Goal: Information Seeking & Learning: Learn about a topic

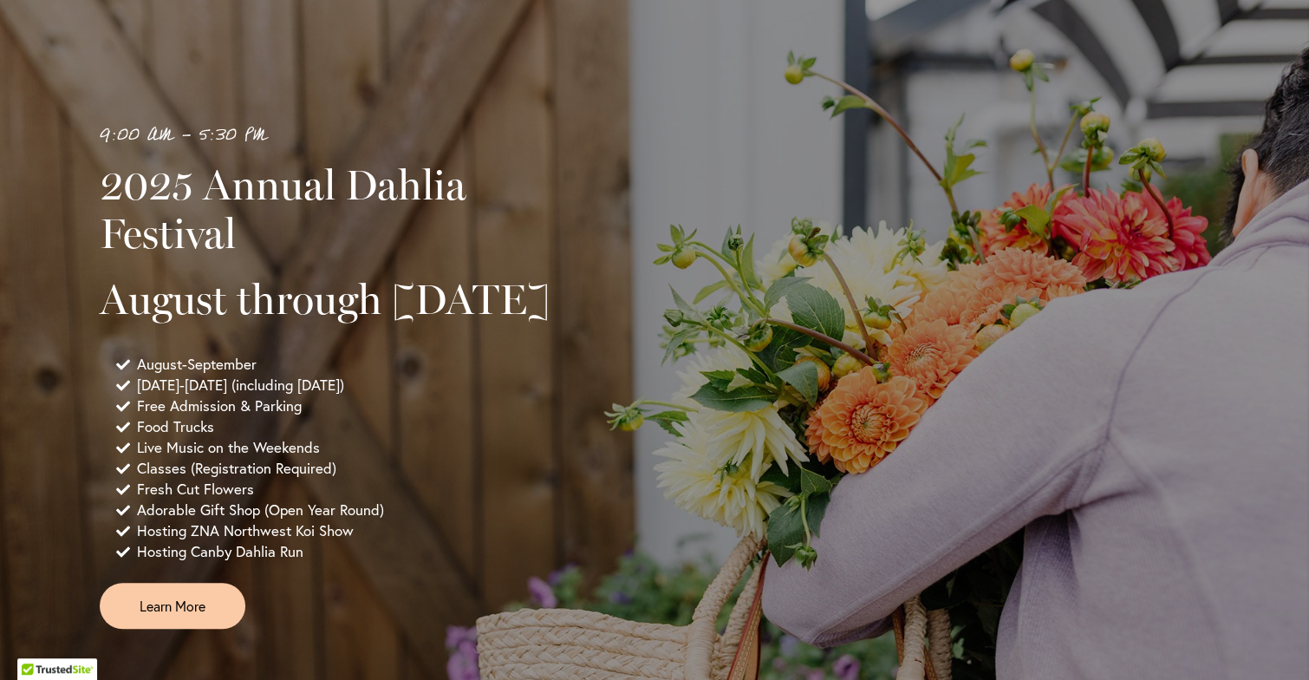
scroll to position [1092, 0]
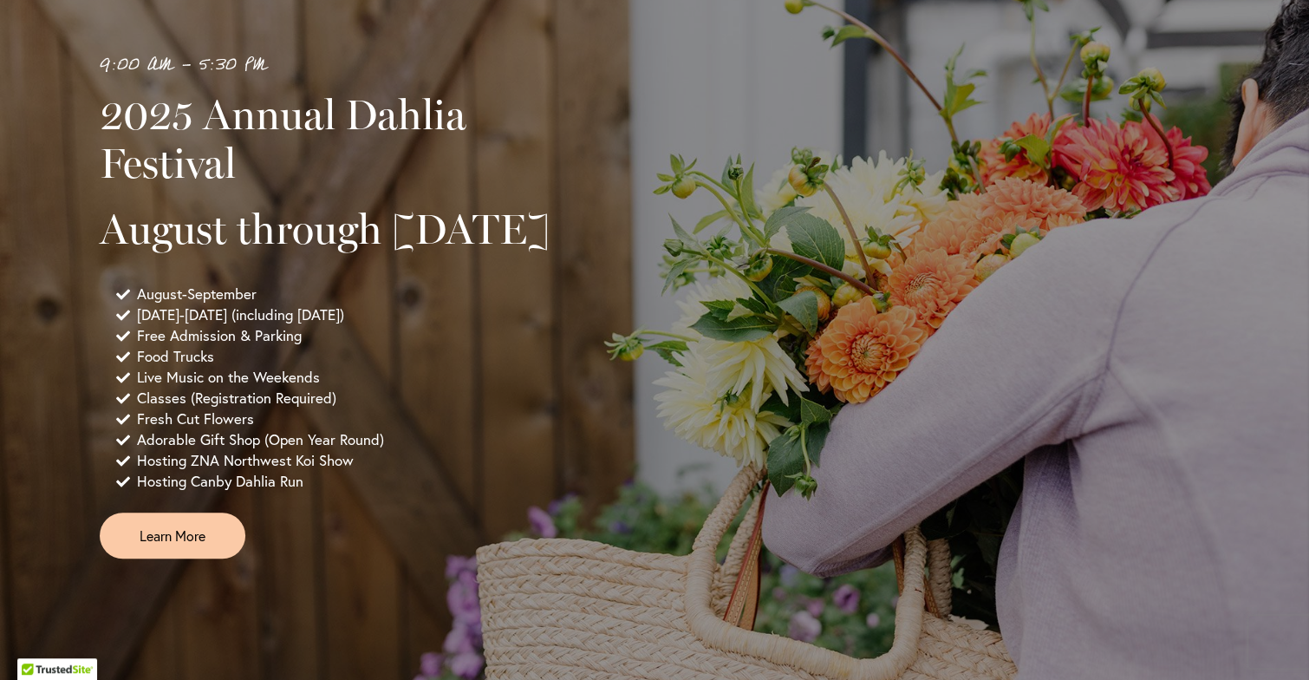
click at [610, 259] on div "9:00 AM - 5:30 PM 2025 Annual Dahlia Festival August through September 28th Aug…" at bounding box center [655, 304] width 1110 height 507
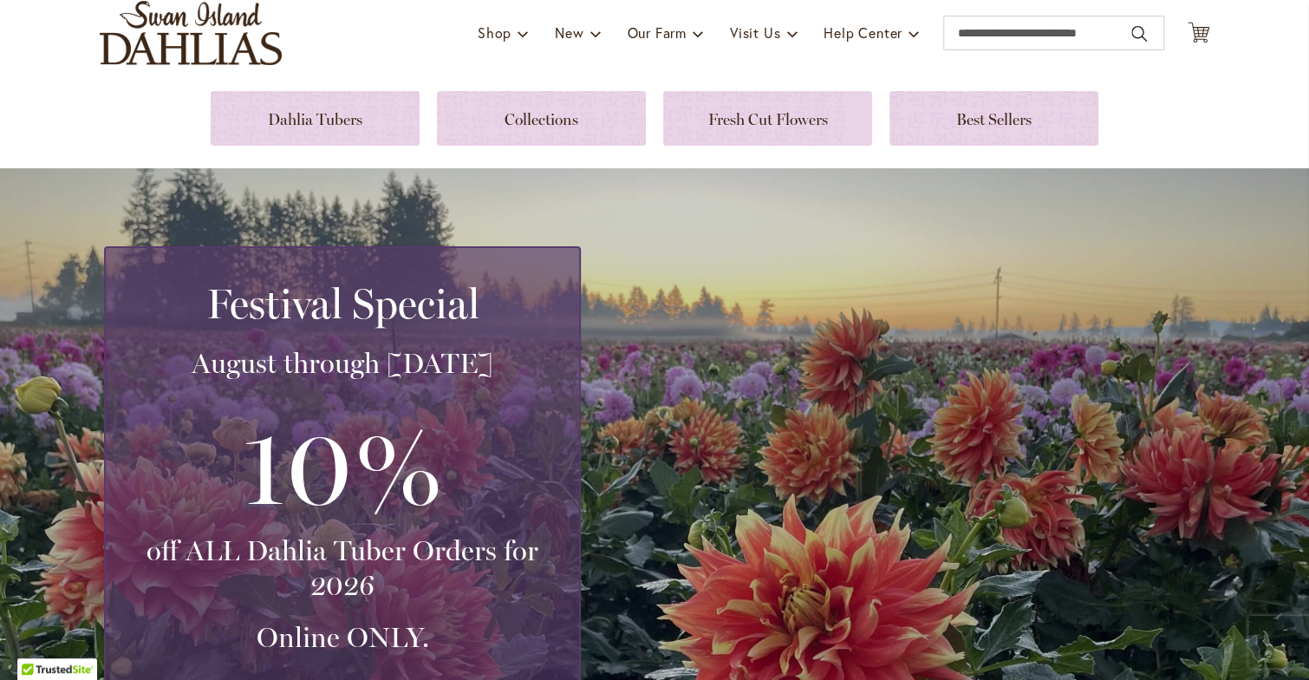
scroll to position [0, 0]
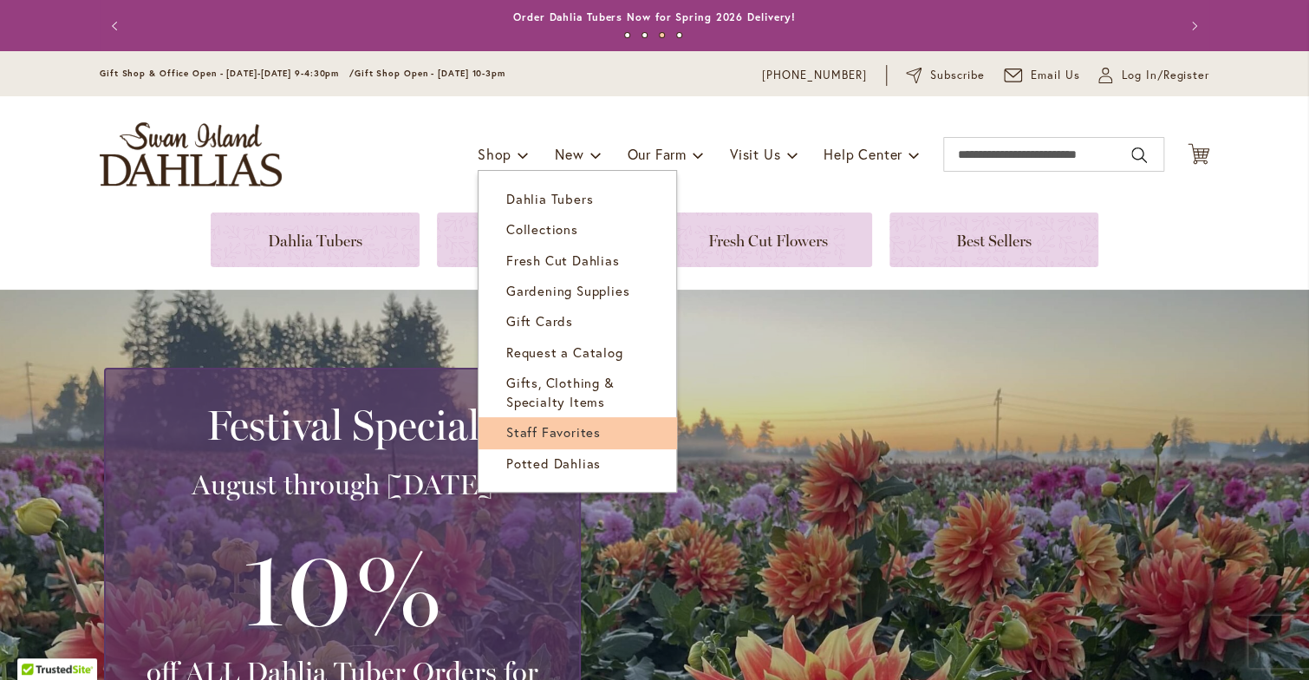
click at [510, 427] on span "Staff Favorites" at bounding box center [553, 431] width 95 height 17
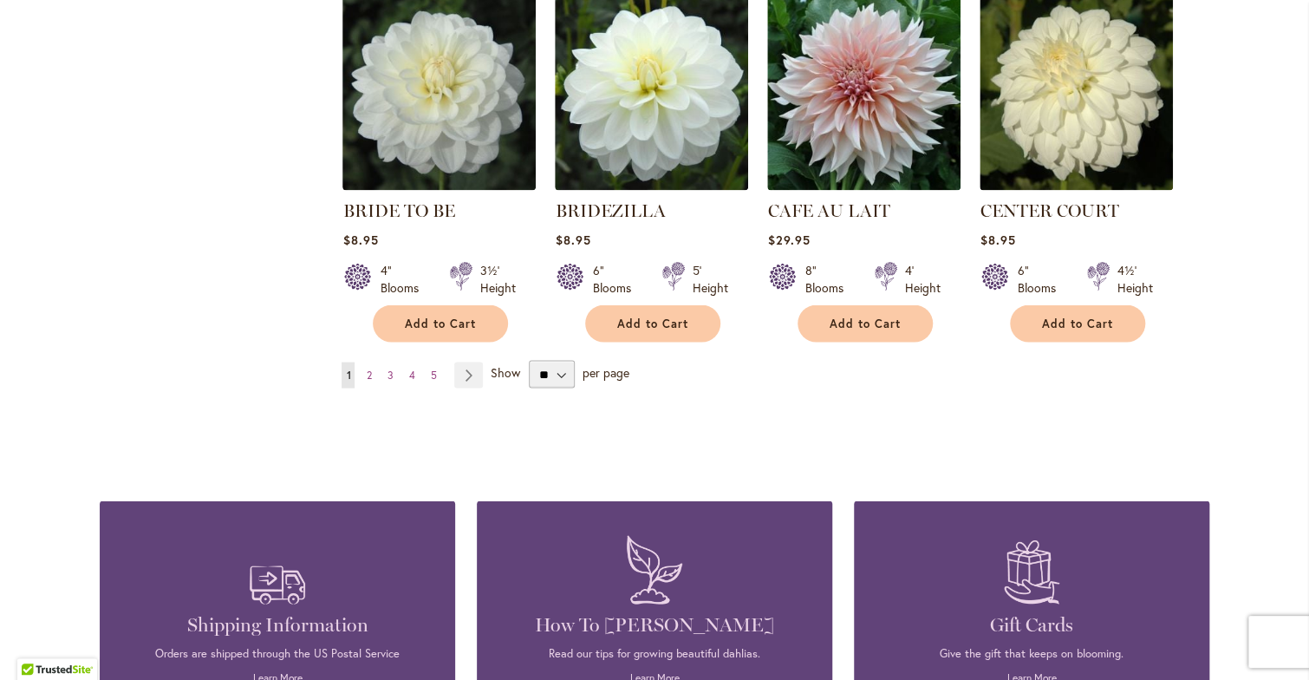
scroll to position [1699, 0]
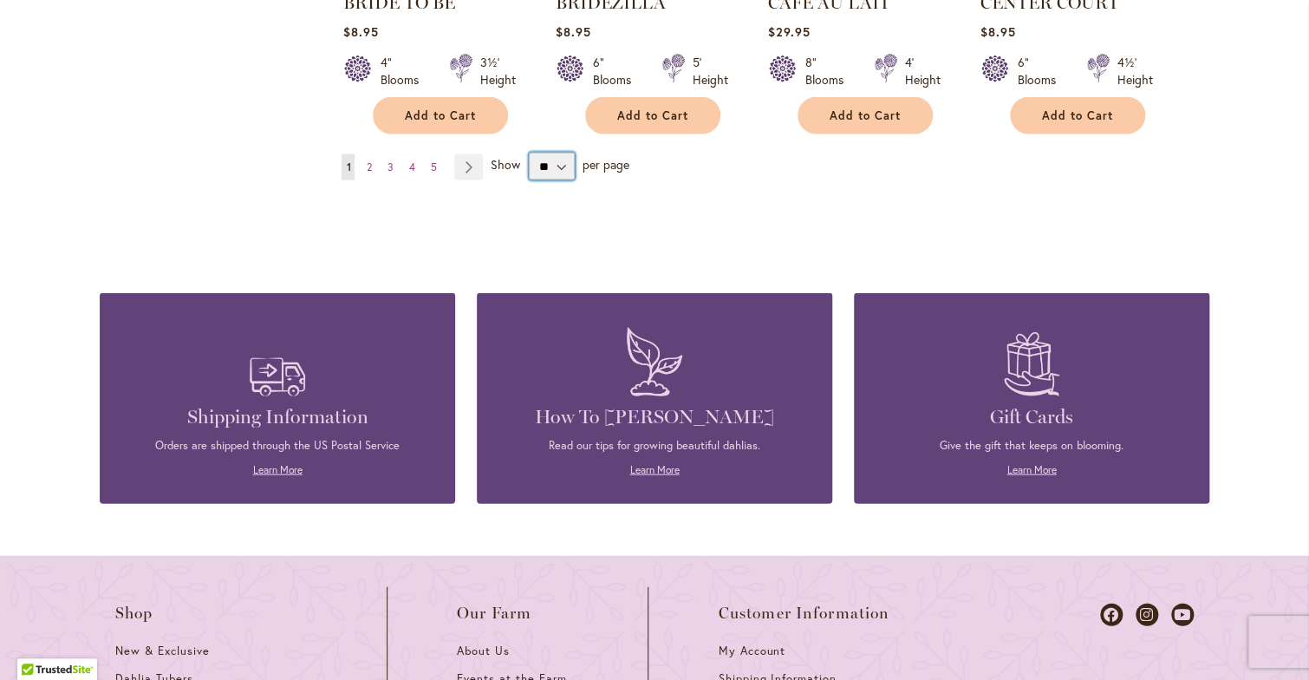
click at [554, 160] on select "** ** ** **" at bounding box center [552, 167] width 46 height 28
select select "**"
click at [529, 153] on select "** ** ** **" at bounding box center [552, 167] width 46 height 28
click at [1067, 40] on div "6" Blooms 4½' Height" at bounding box center [1076, 64] width 193 height 49
drag, startPoint x: 1067, startPoint y: 34, endPoint x: 807, endPoint y: 147, distance: 283.5
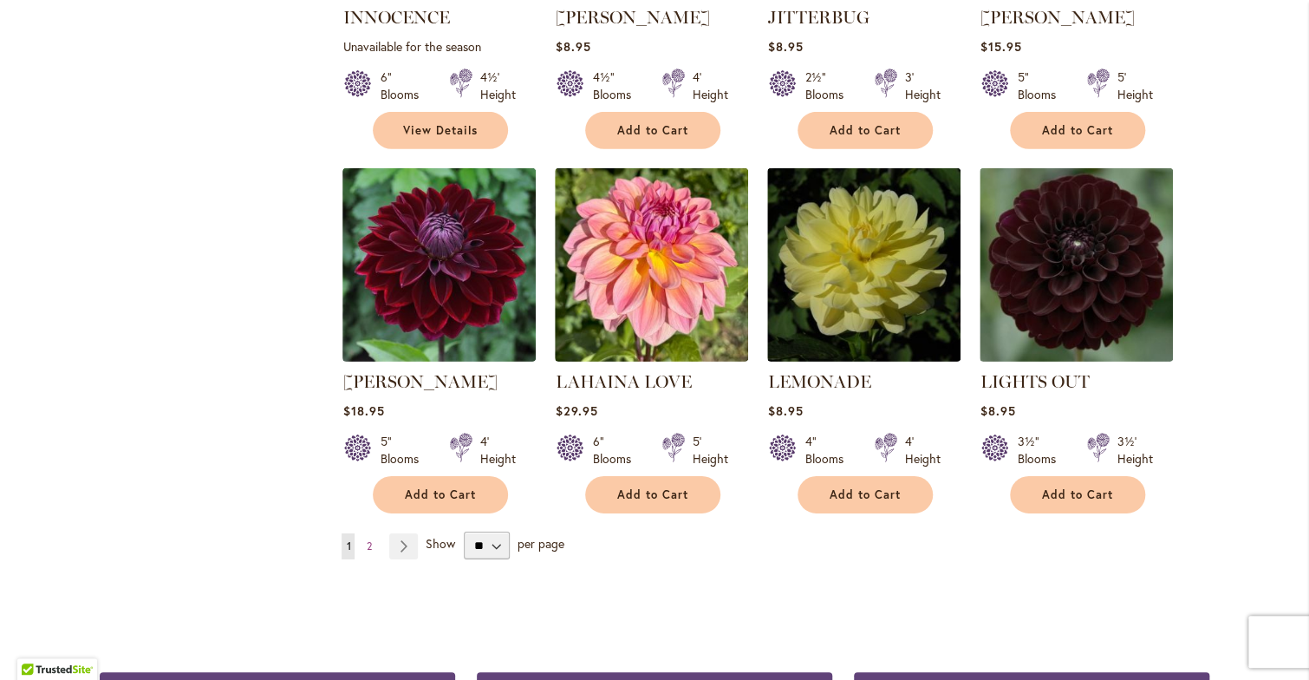
scroll to position [5846, 0]
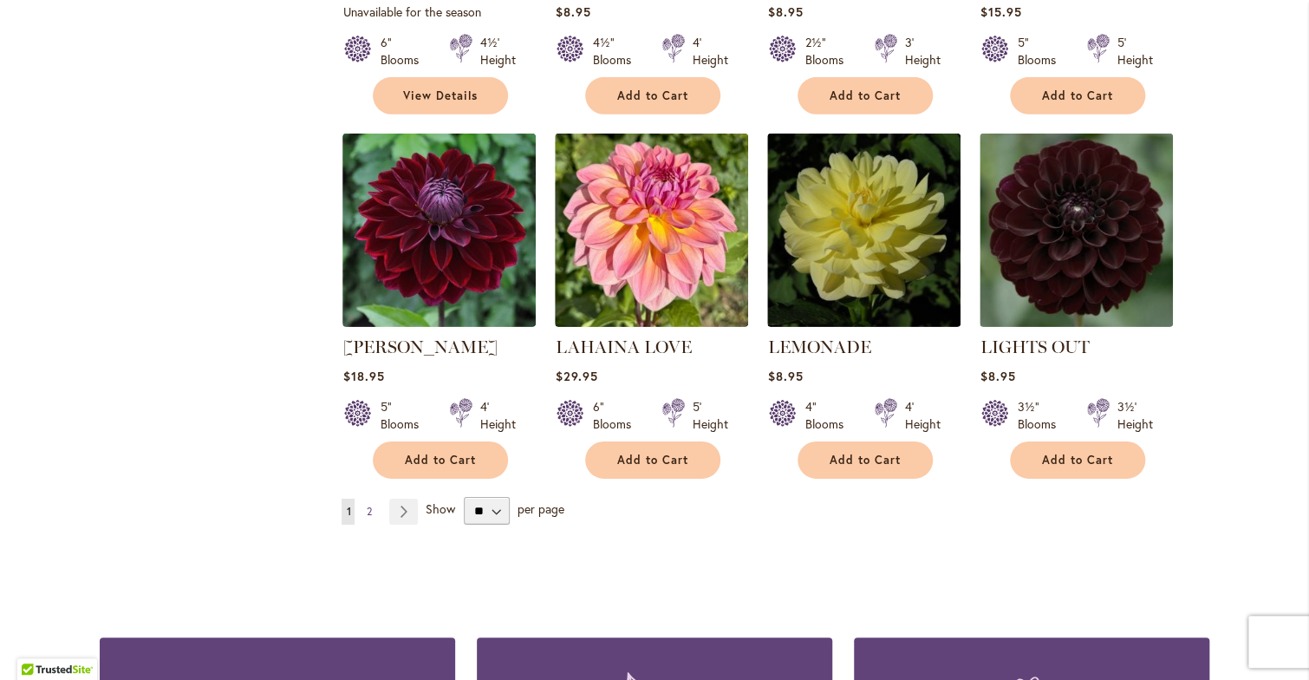
click at [366, 499] on link "Page 2" at bounding box center [369, 512] width 14 height 26
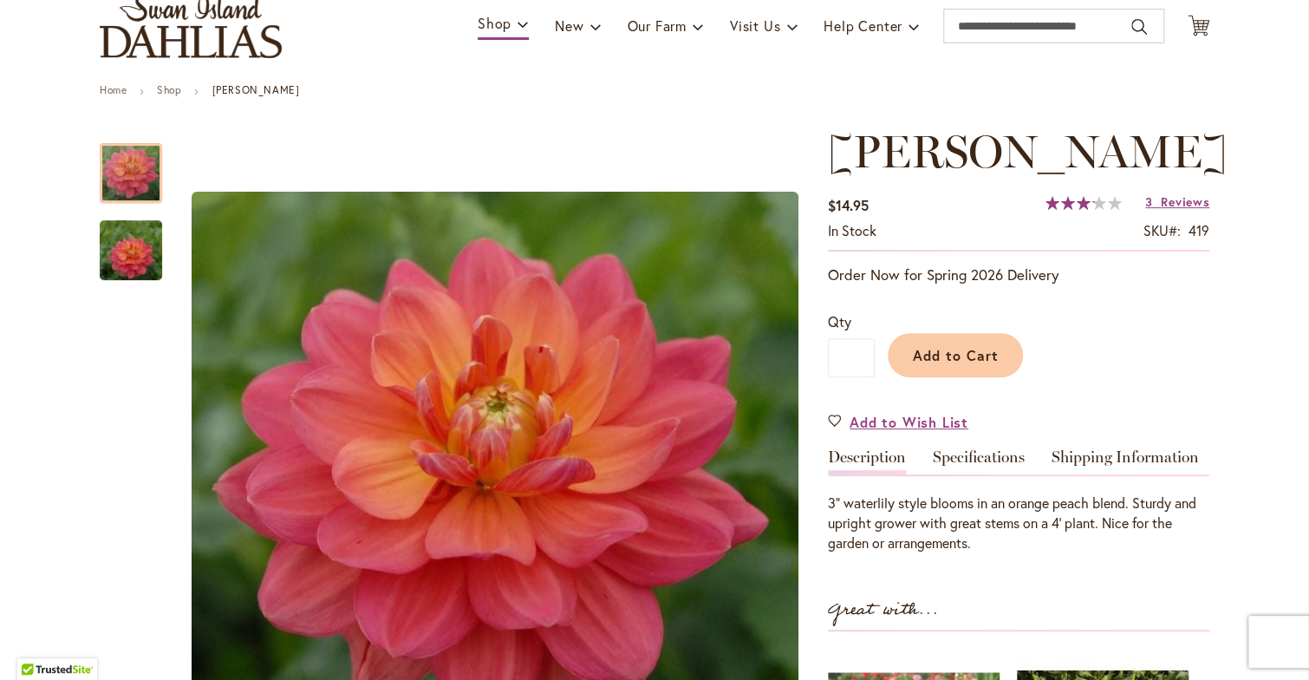
scroll to position [139, 0]
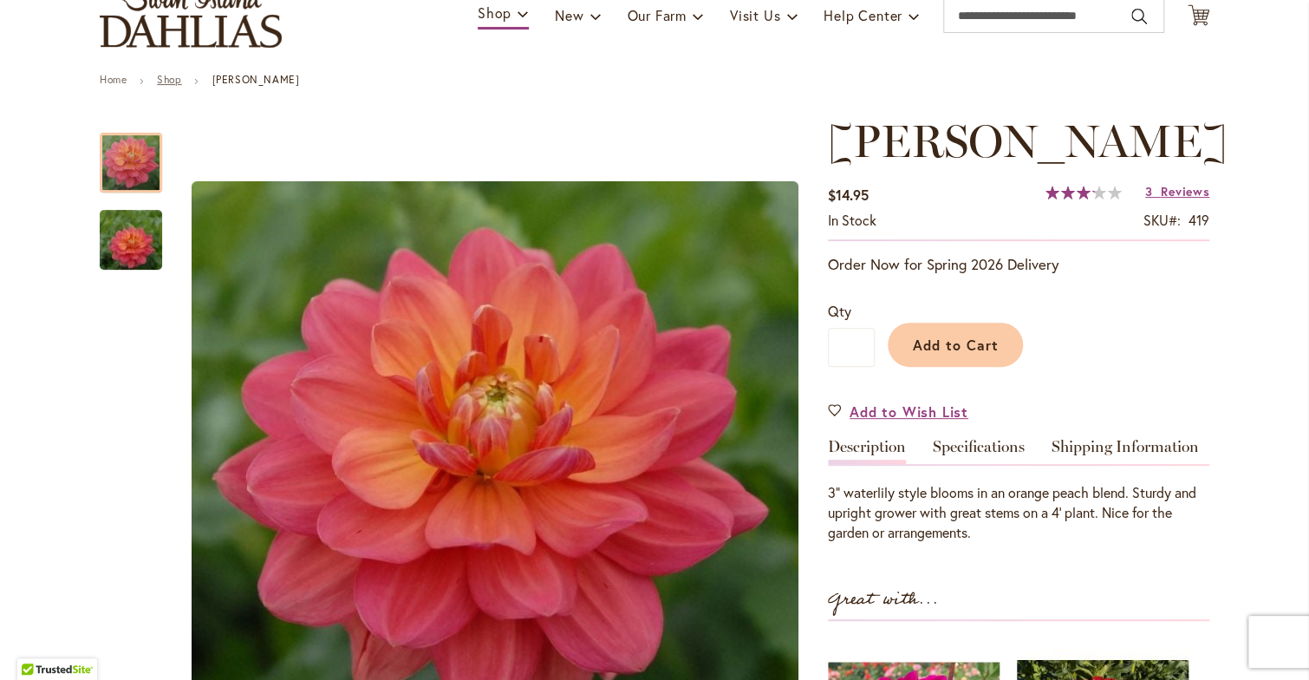
click at [163, 82] on link "Shop" at bounding box center [169, 79] width 24 height 13
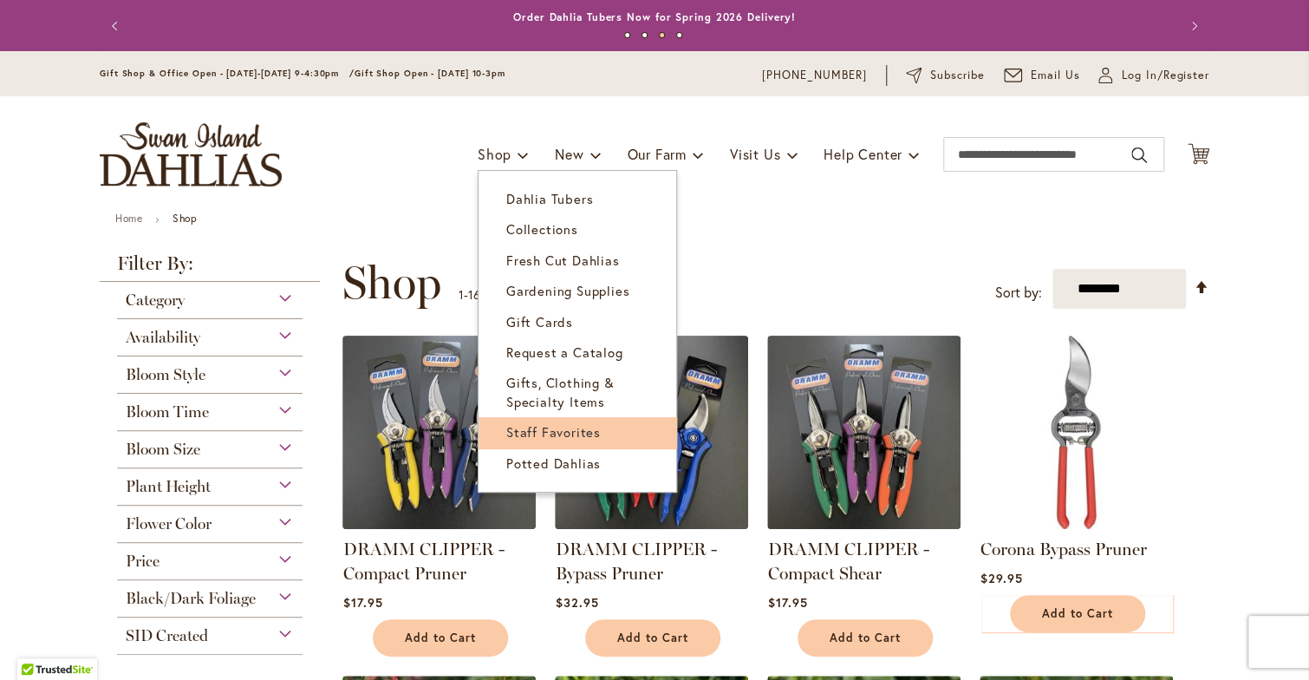
click at [538, 429] on span "Staff Favorites" at bounding box center [553, 431] width 95 height 17
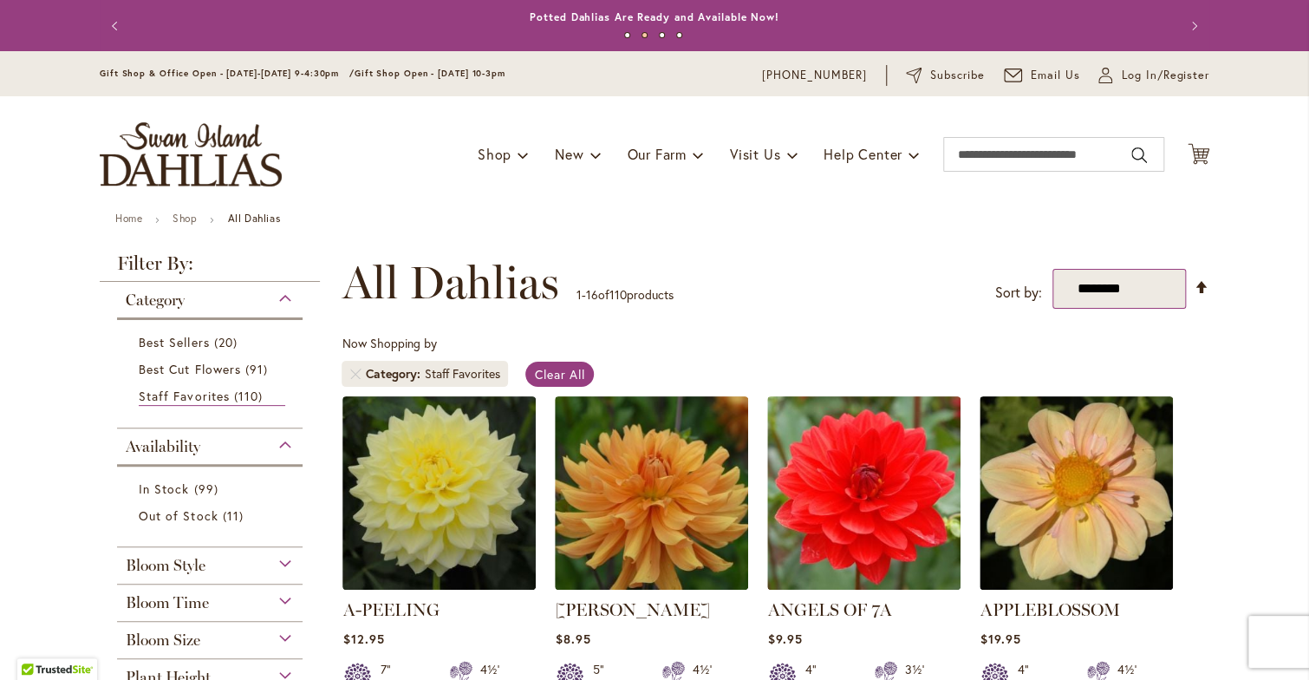
click at [1121, 279] on select "**********" at bounding box center [1120, 289] width 134 height 40
select select "****"
click at [1053, 269] on select "**********" at bounding box center [1120, 289] width 134 height 40
click at [440, 373] on div "Staff Favorites" at bounding box center [461, 373] width 75 height 17
click at [1117, 287] on select "**********" at bounding box center [1120, 289] width 134 height 40
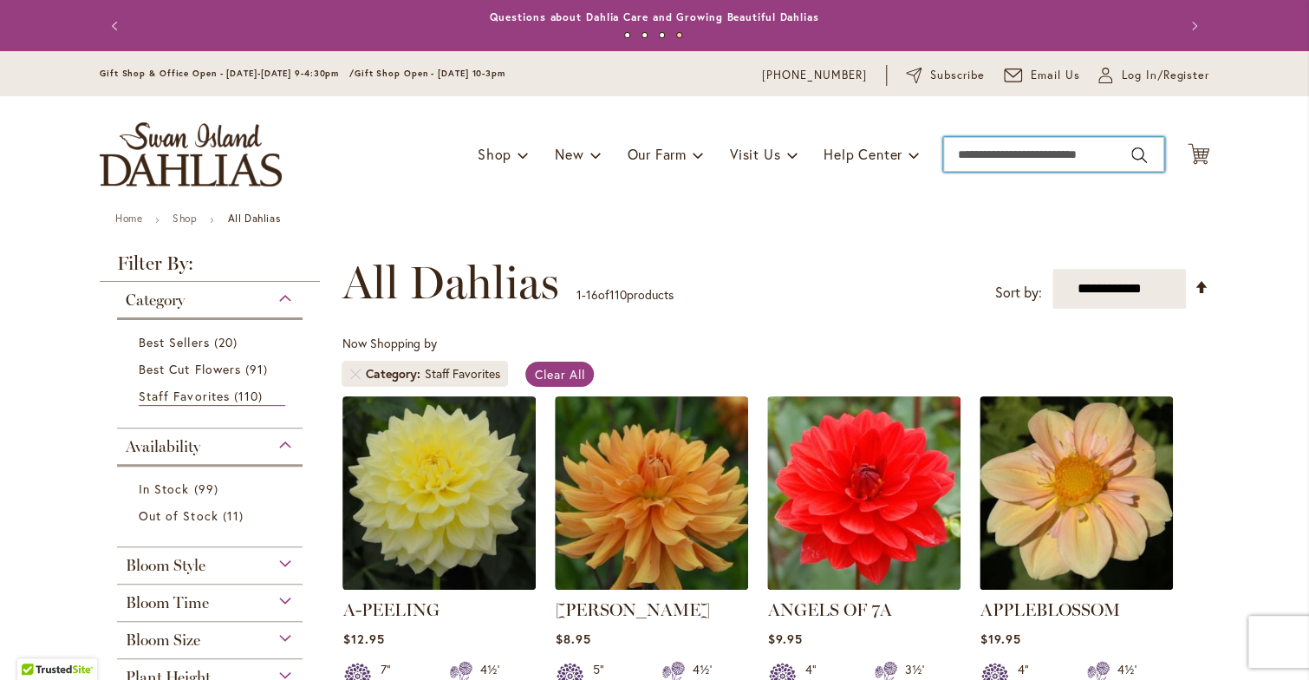
click at [975, 155] on input "Search" at bounding box center [1053, 154] width 221 height 35
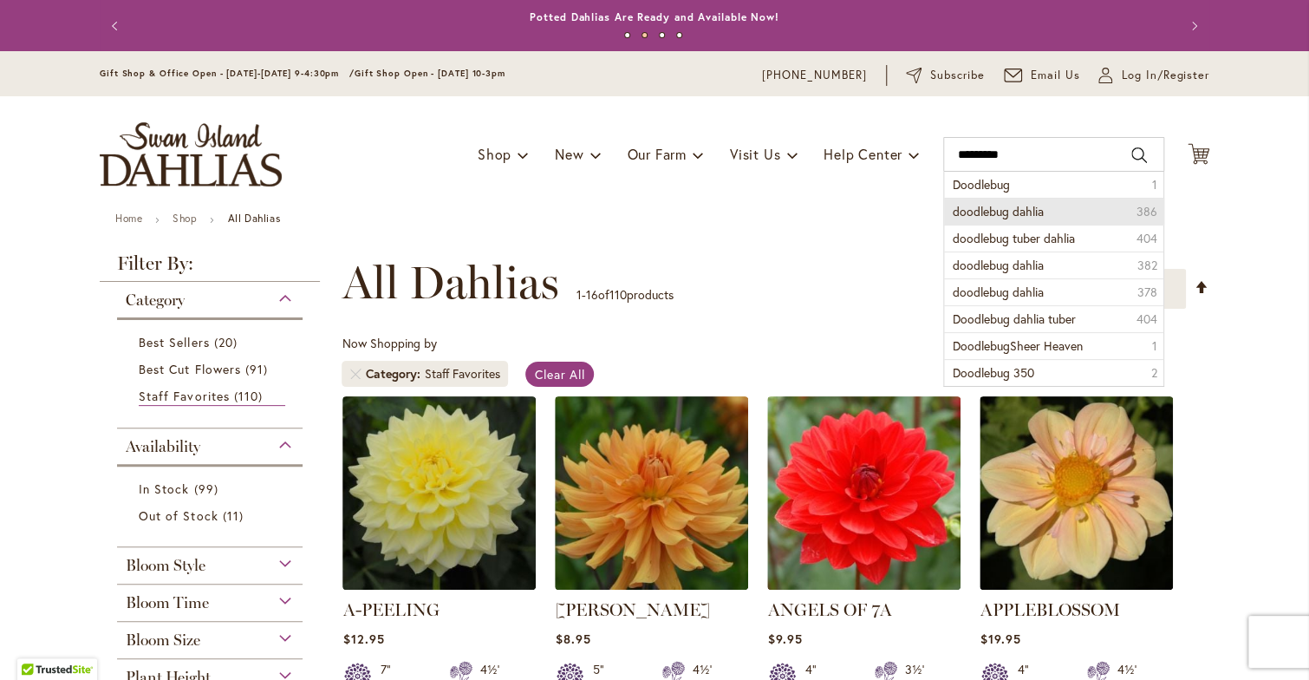
click at [978, 207] on span "doodlebug dahlia" at bounding box center [998, 211] width 91 height 16
type input "**********"
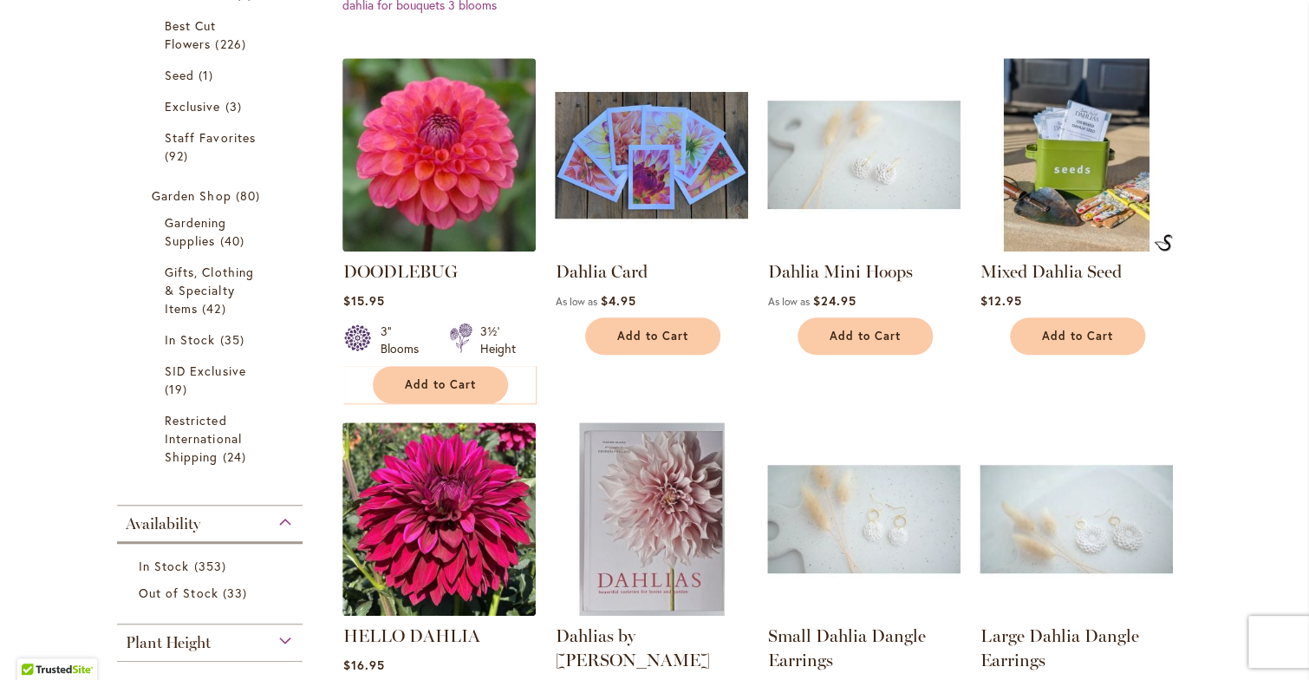
scroll to position [486, 0]
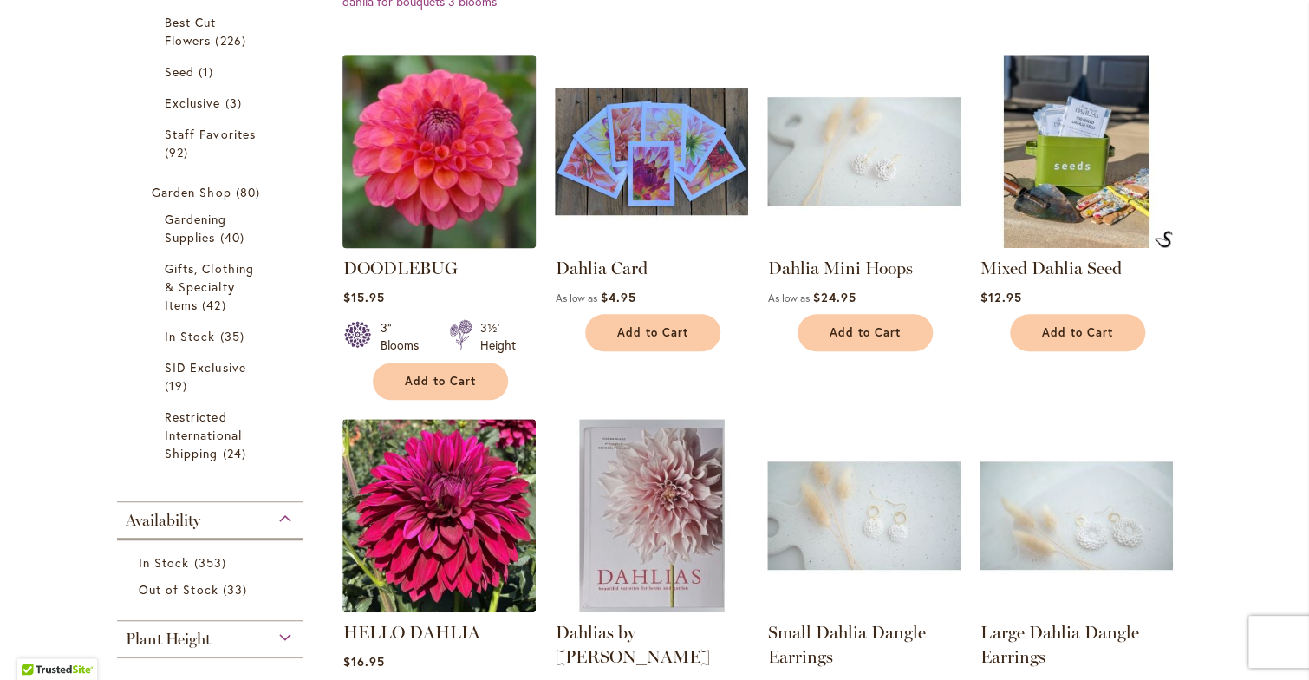
click at [432, 169] on img at bounding box center [439, 151] width 203 height 203
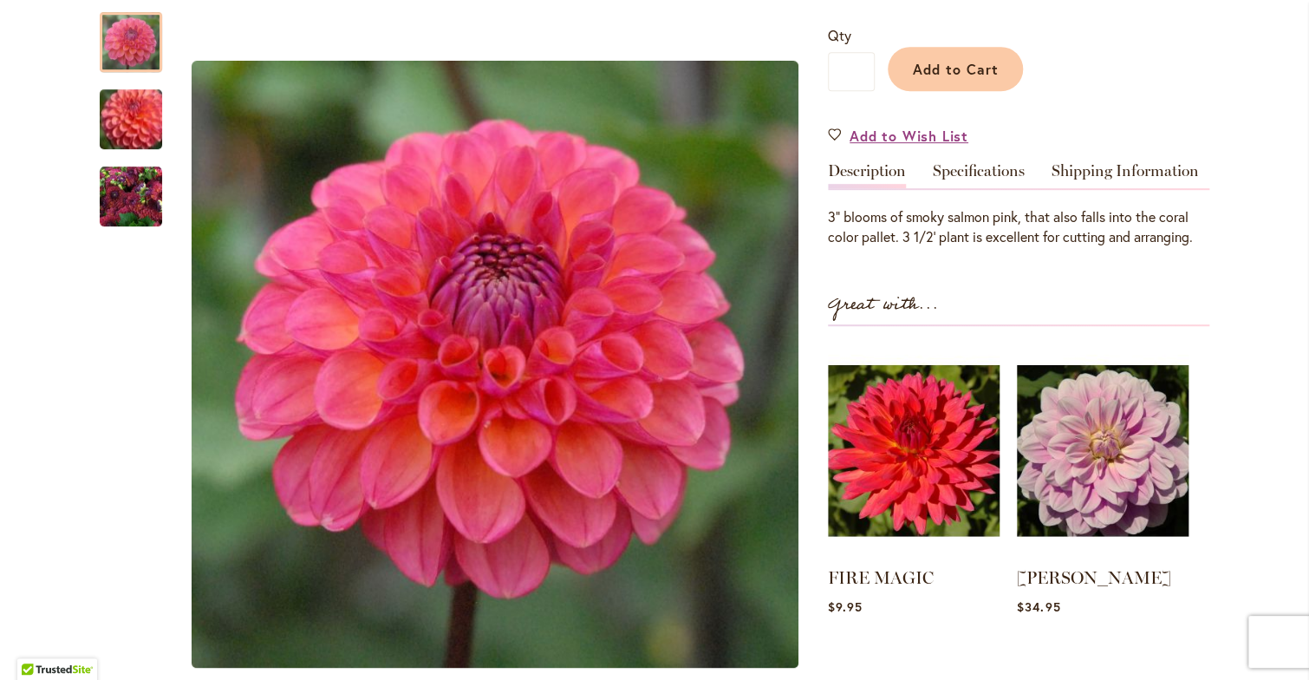
scroll to position [416, 0]
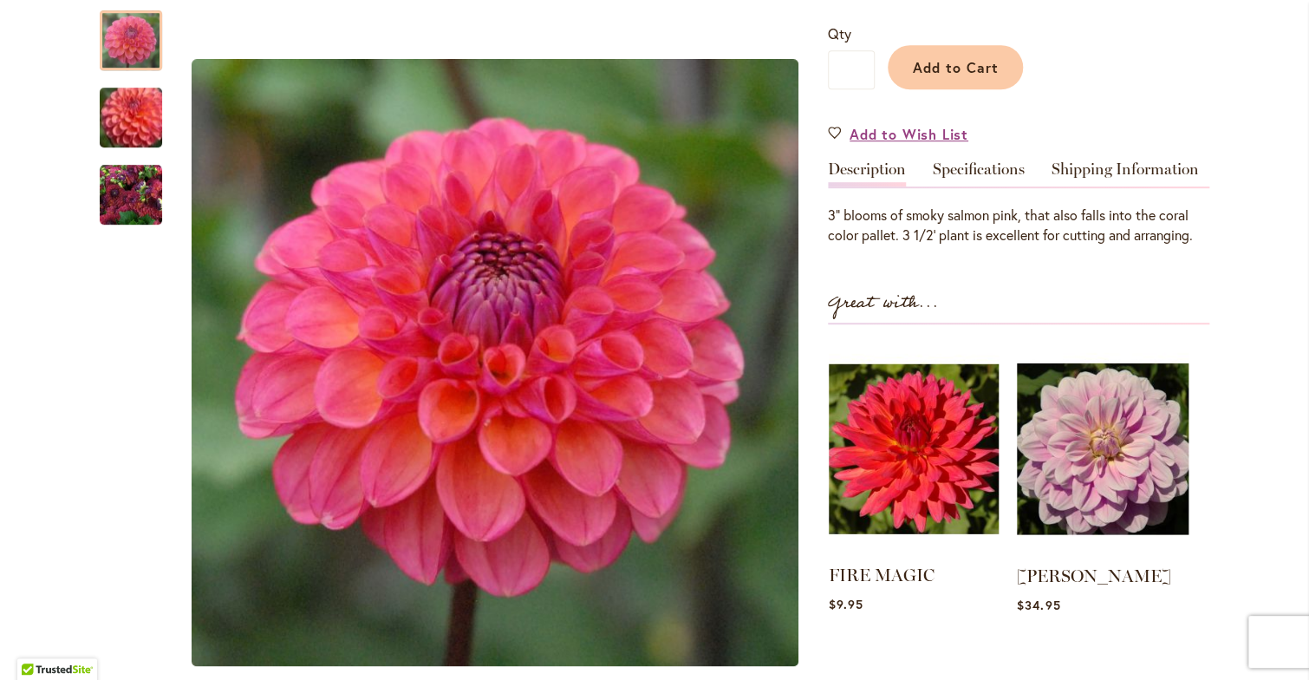
click at [912, 388] on img at bounding box center [914, 448] width 170 height 212
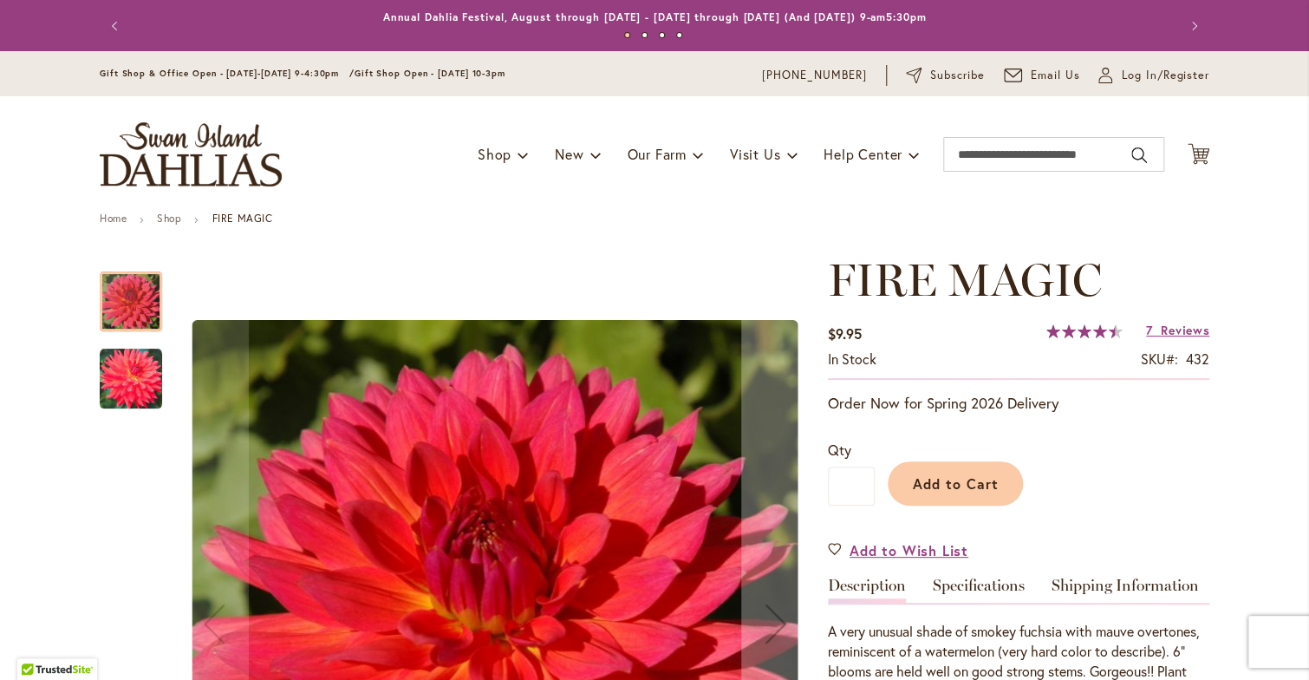
click at [1168, 329] on span "Reviews" at bounding box center [1185, 330] width 49 height 16
click at [166, 218] on link "Shop" at bounding box center [169, 218] width 24 height 13
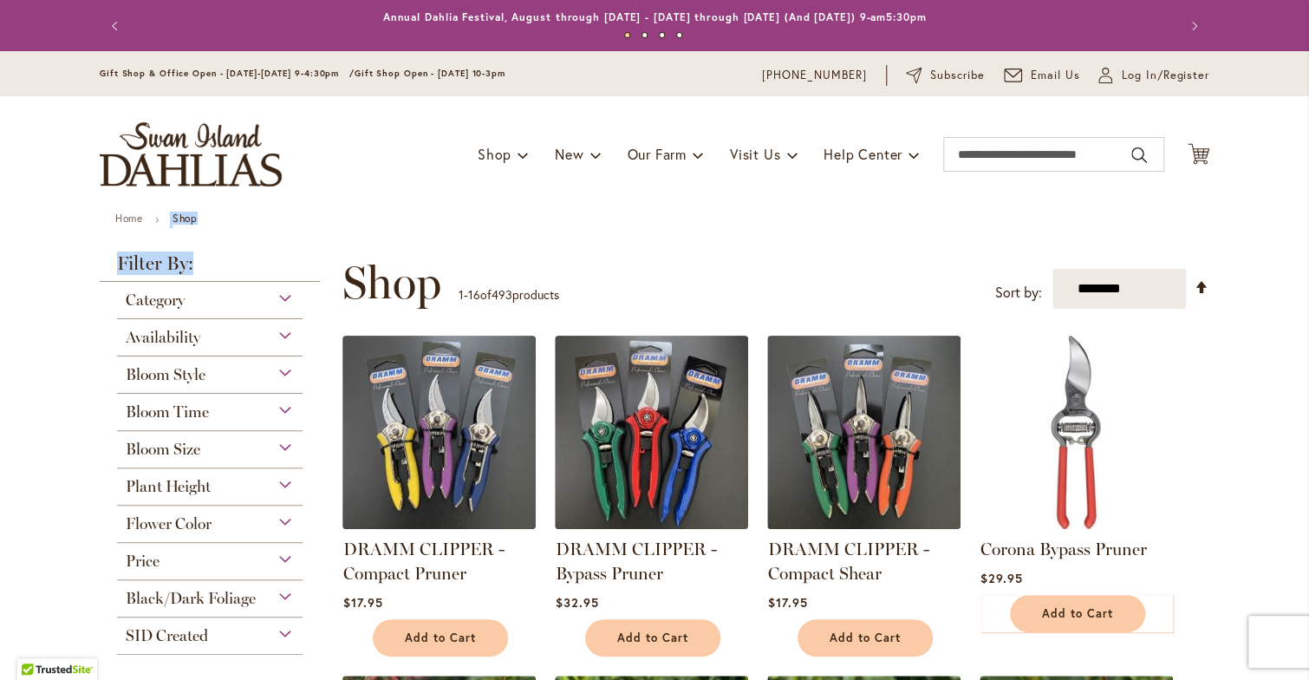
drag, startPoint x: 0, startPoint y: 0, endPoint x: 281, endPoint y: 248, distance: 374.7
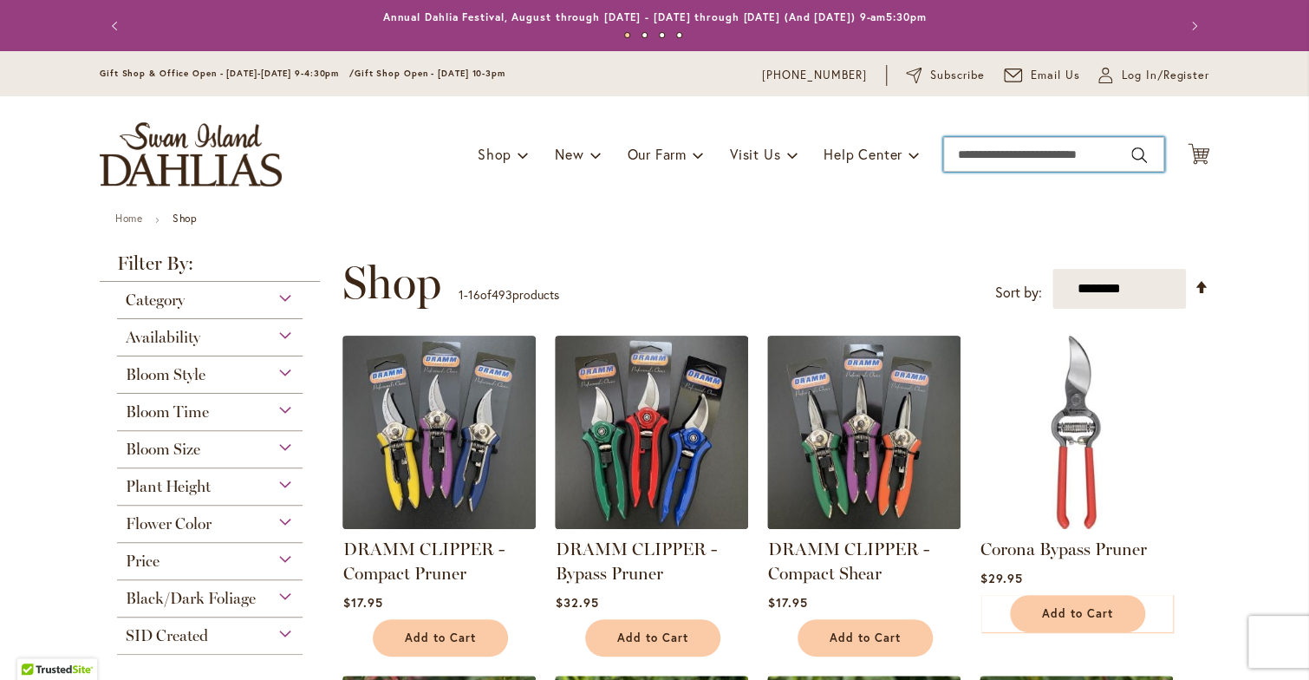
click at [989, 155] on input "Search" at bounding box center [1053, 154] width 221 height 35
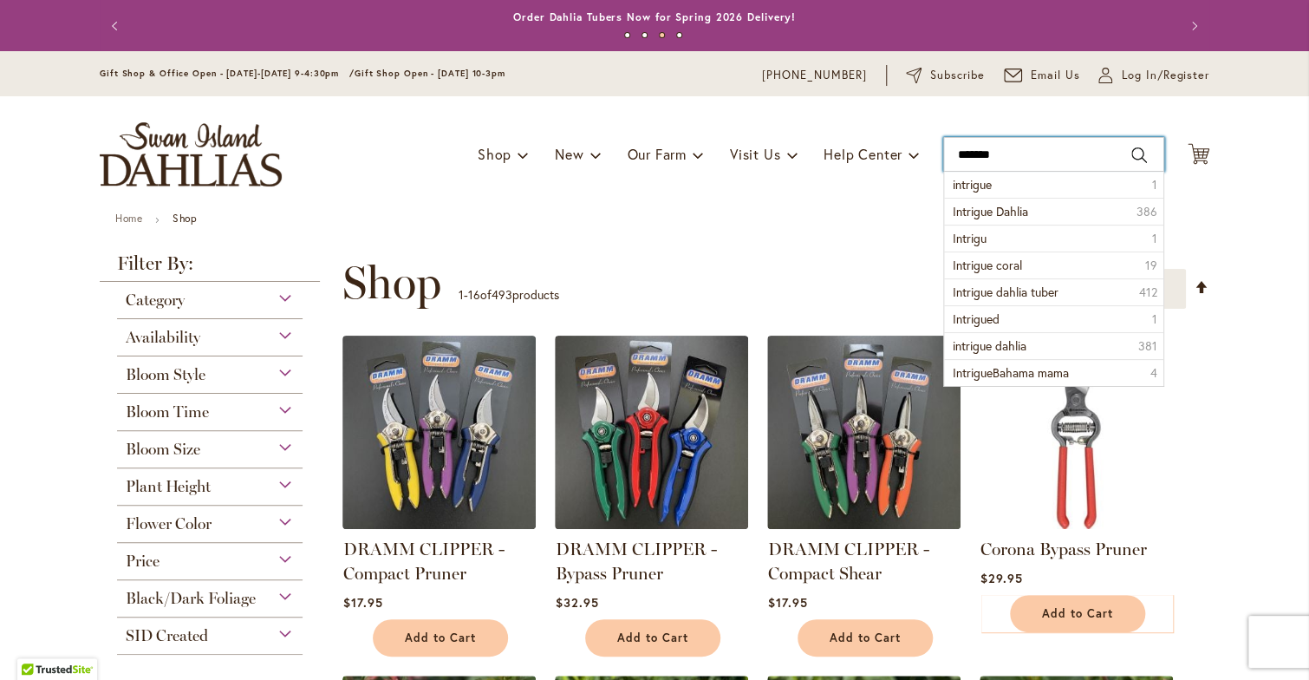
type input "********"
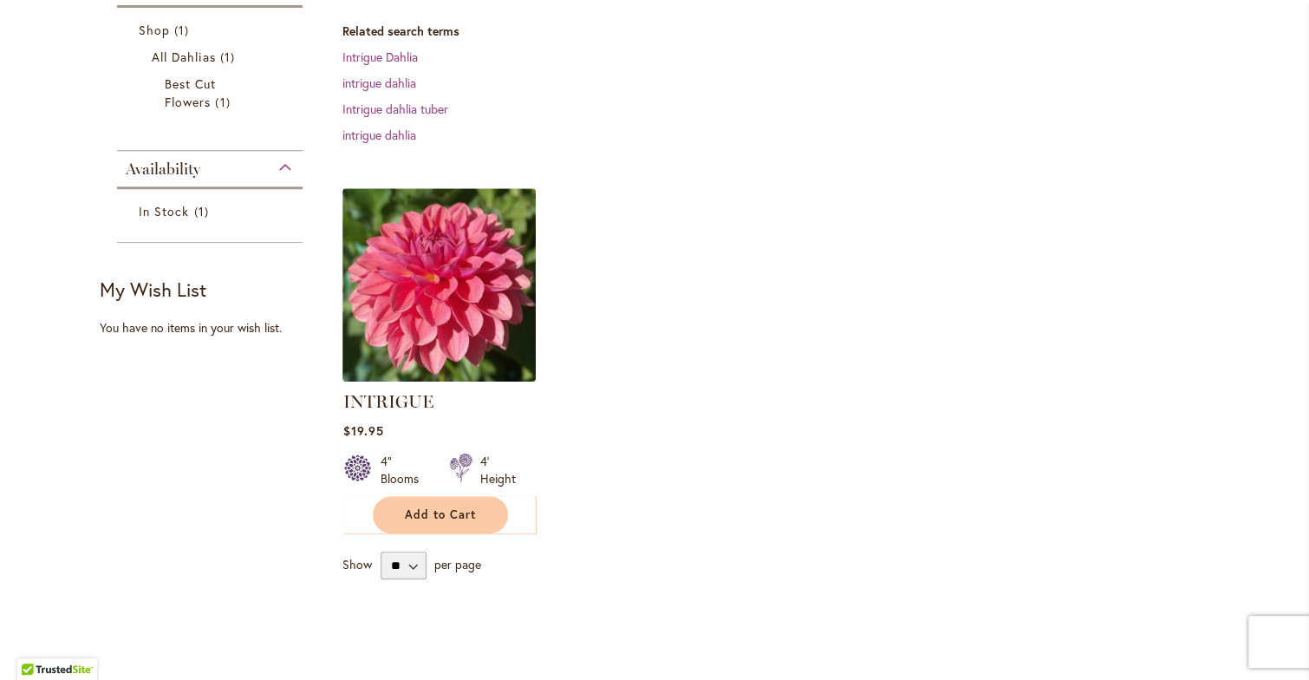
scroll to position [347, 0]
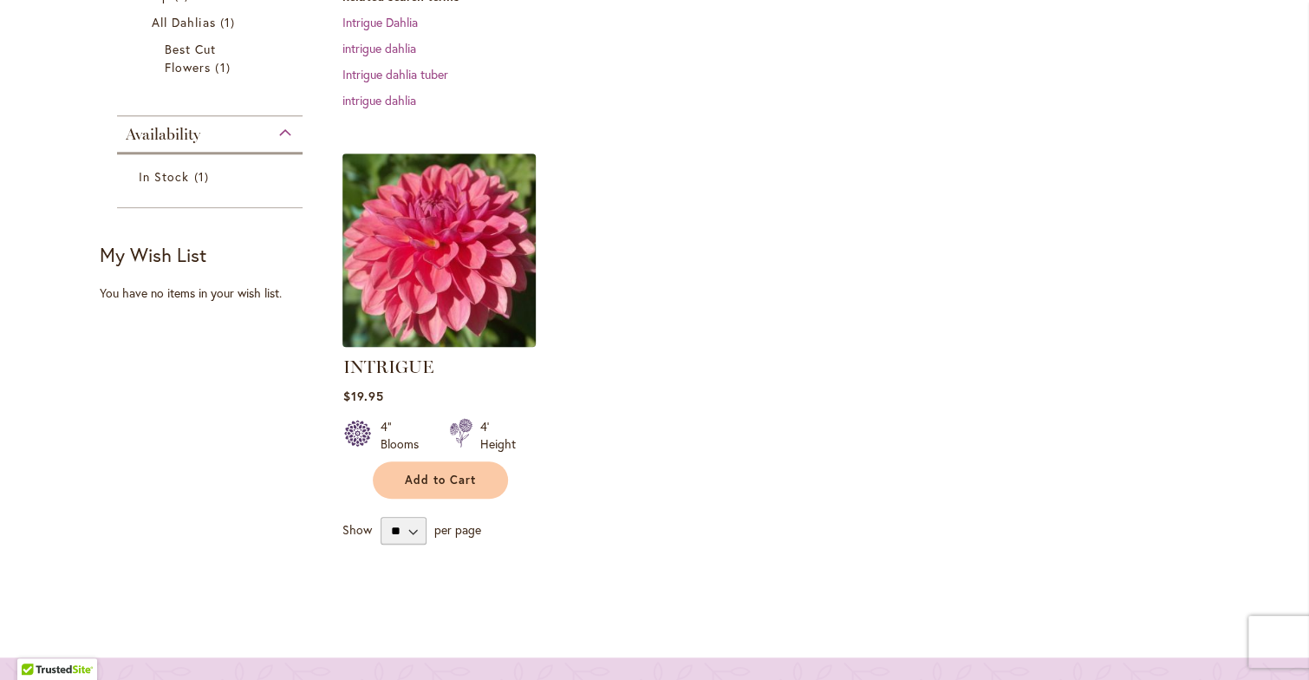
click at [475, 245] on img at bounding box center [439, 249] width 203 height 203
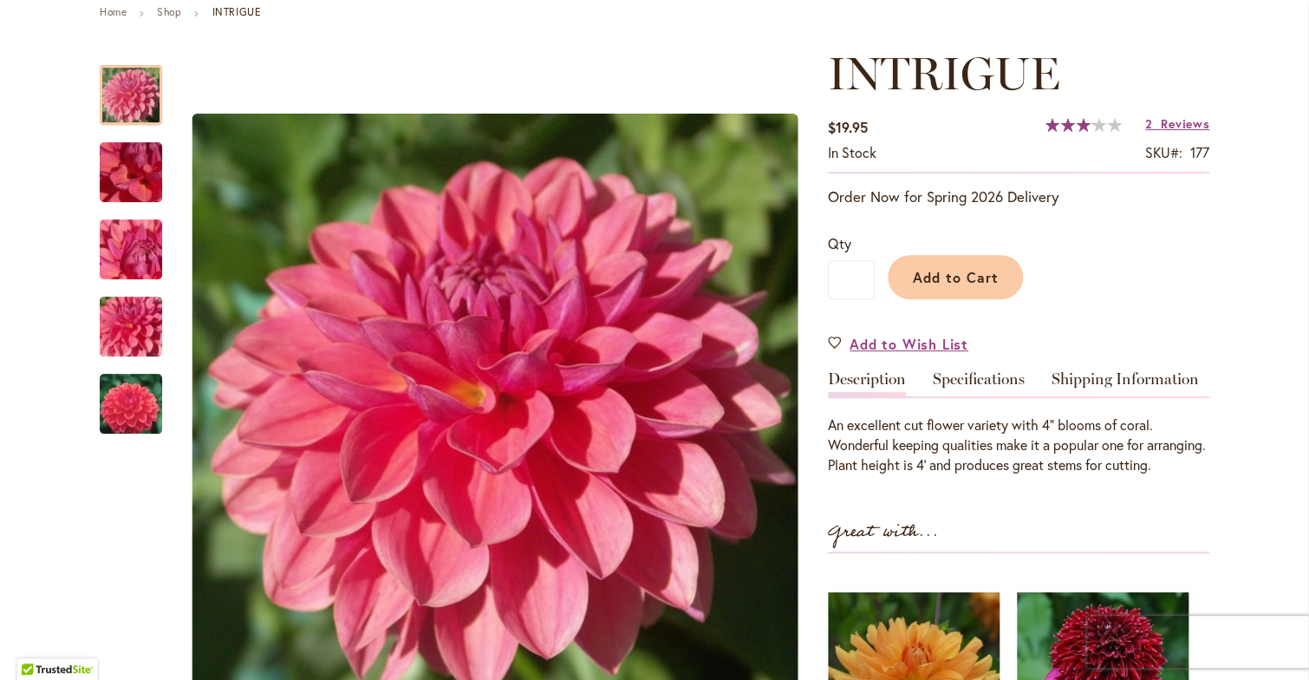
scroll to position [208, 0]
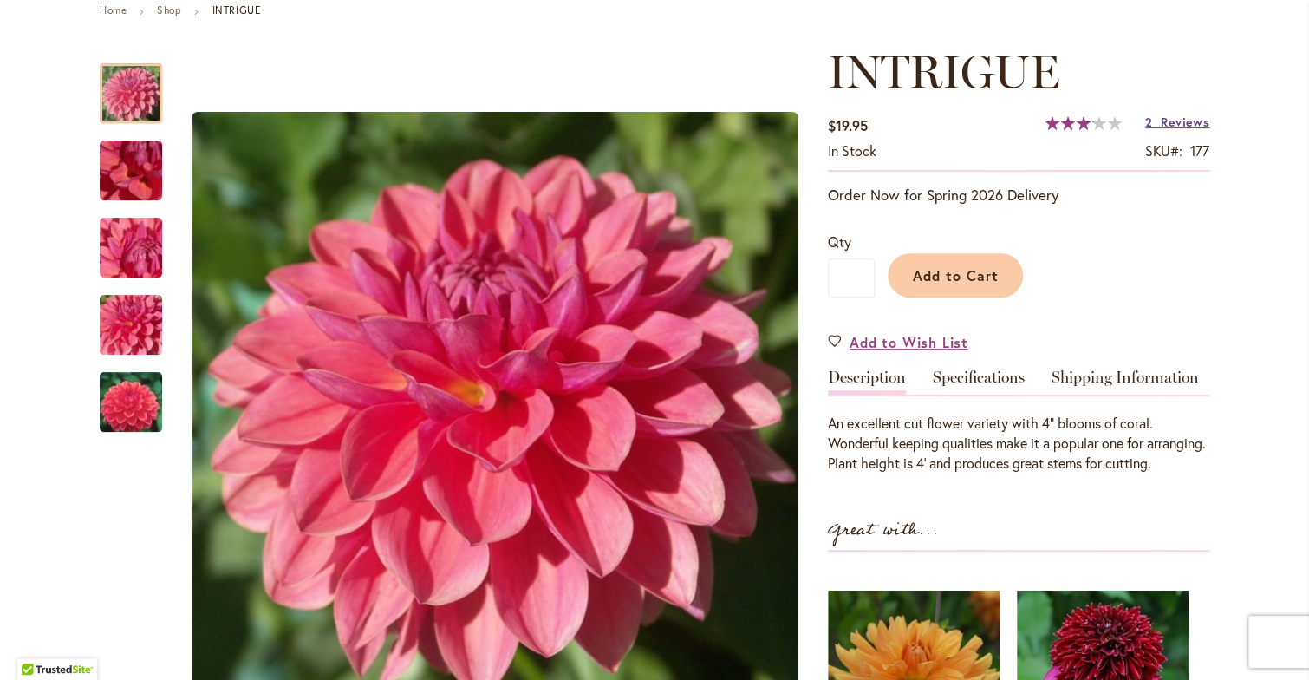
click at [1185, 121] on span "Reviews" at bounding box center [1185, 122] width 49 height 16
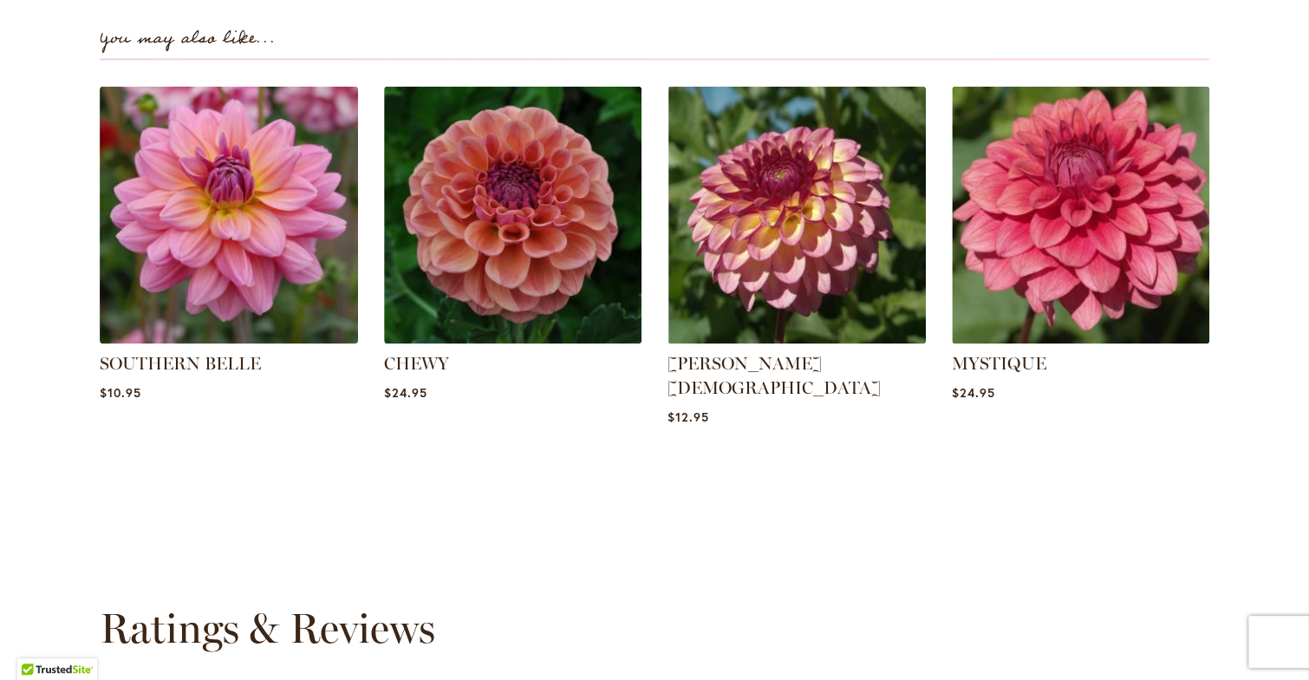
click at [1185, 121] on div "Skip to the end of the images gallery Skip to the beginning of the images galle…" at bounding box center [655, 161] width 1110 height 2216
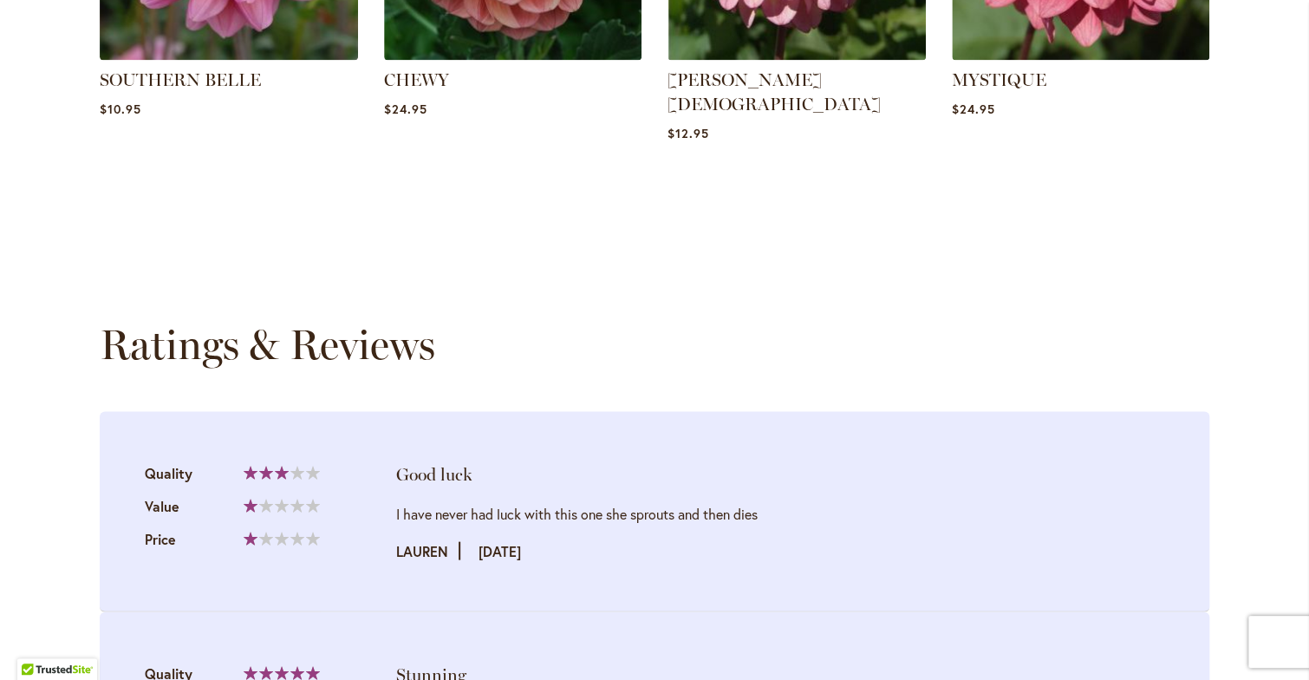
scroll to position [1542, 0]
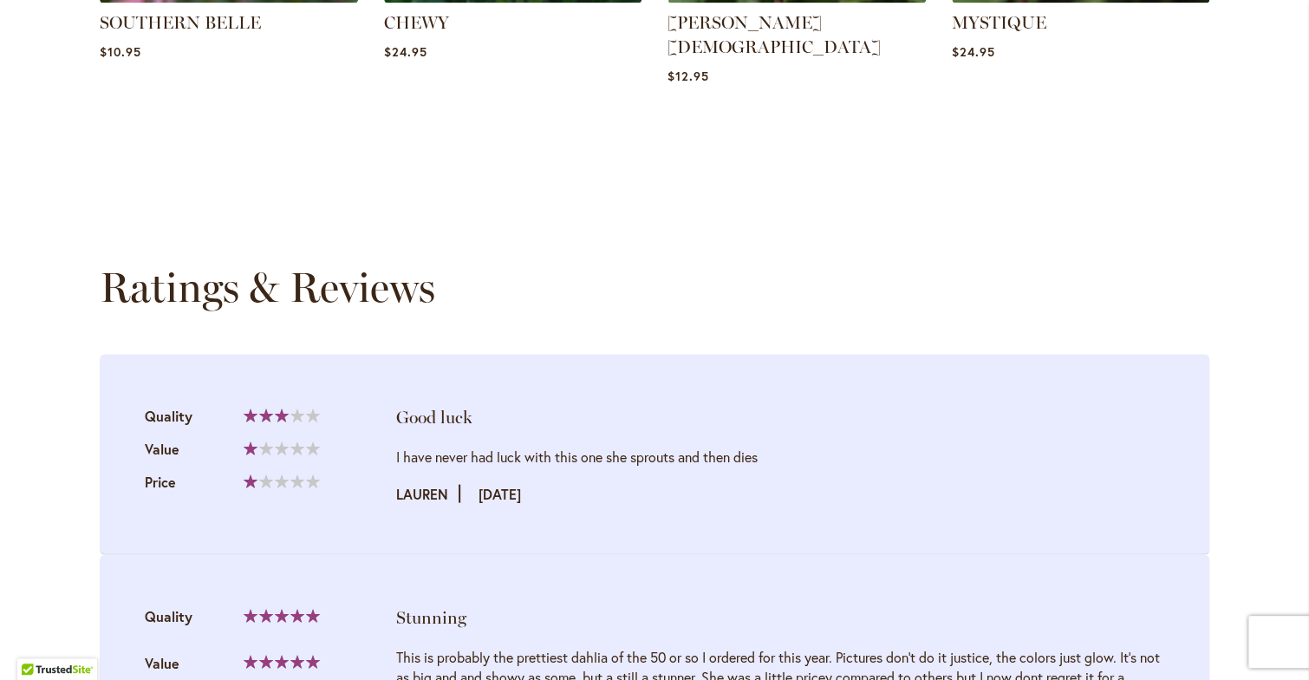
click at [1247, 332] on div "Skip to Content Gift Shop & Office Open - Monday-Friday 9-4:30pm / Gift Shop Op…" at bounding box center [654, 129] width 1309 height 3238
click at [1252, 339] on div "Skip to Content Gift Shop & Office Open - Monday-Friday 9-4:30pm / Gift Shop Op…" at bounding box center [654, 129] width 1309 height 3238
click at [1259, 555] on div "Skip to Content Gift Shop & Office Open - Monday-Friday 9-4:30pm / Gift Shop Op…" at bounding box center [654, 129] width 1309 height 3238
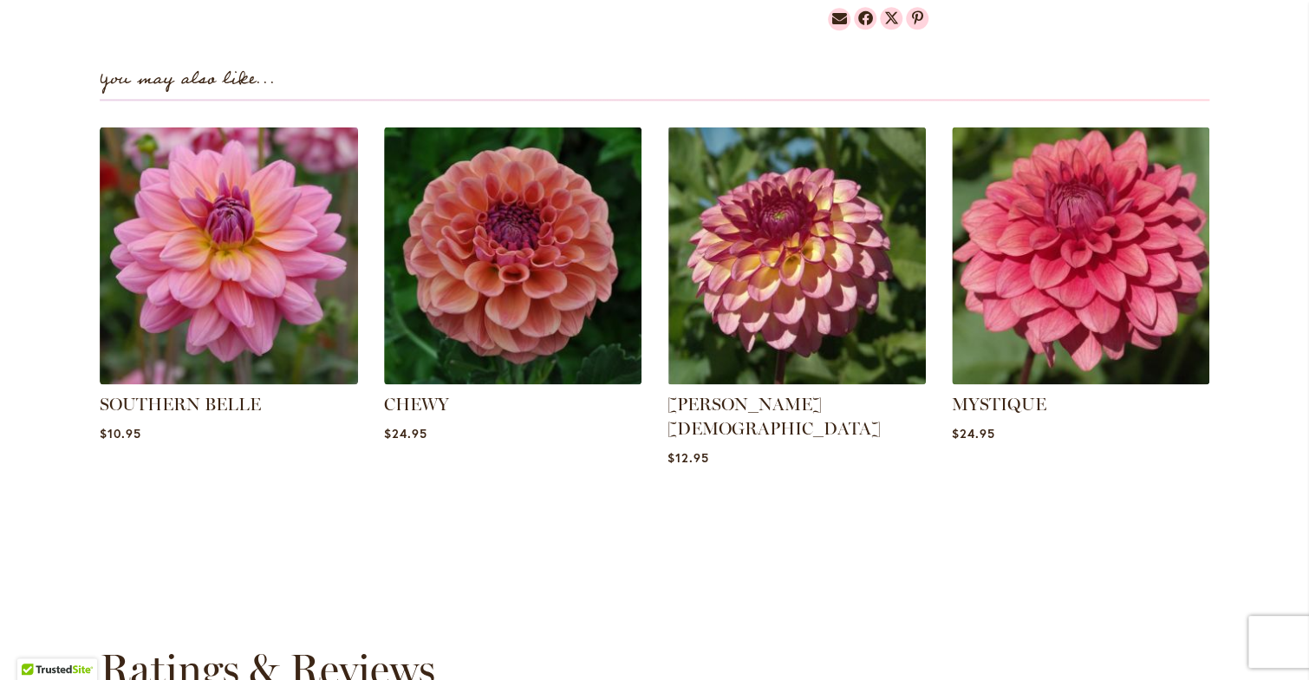
scroll to position [1021, 0]
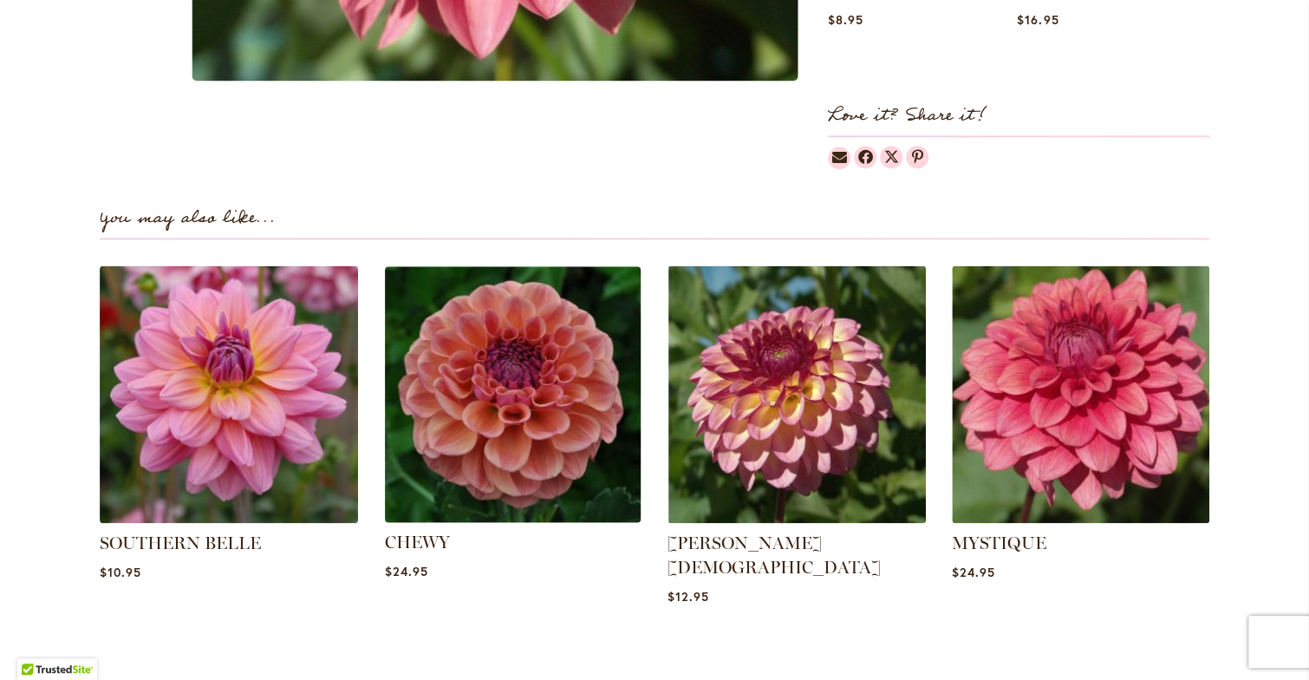
click at [505, 399] on img at bounding box center [512, 393] width 269 height 269
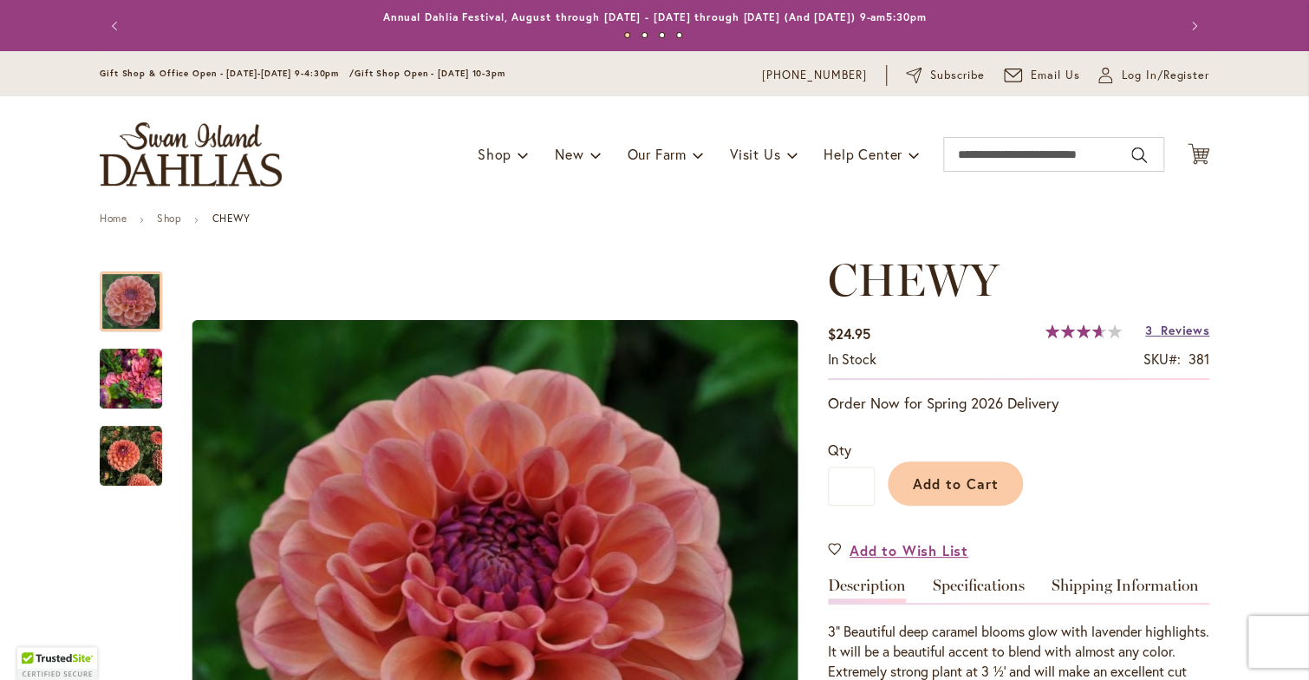
click at [1165, 327] on span "Reviews" at bounding box center [1185, 330] width 49 height 16
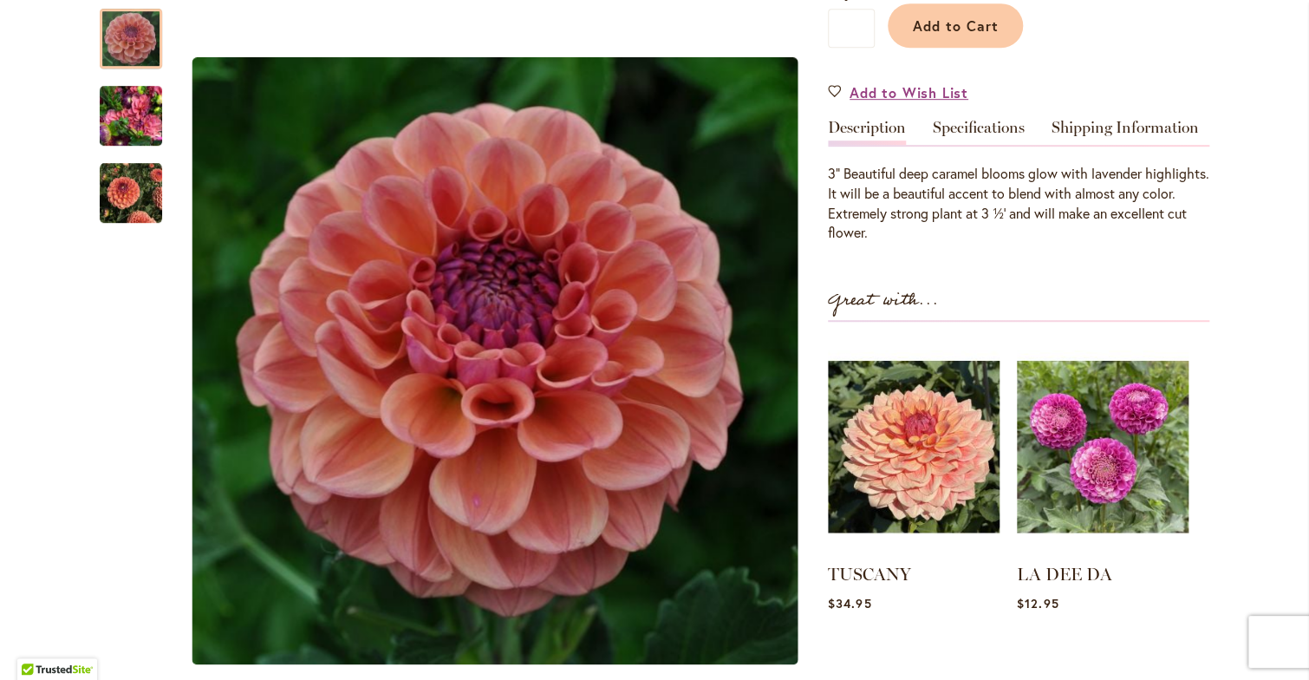
scroll to position [450, 0]
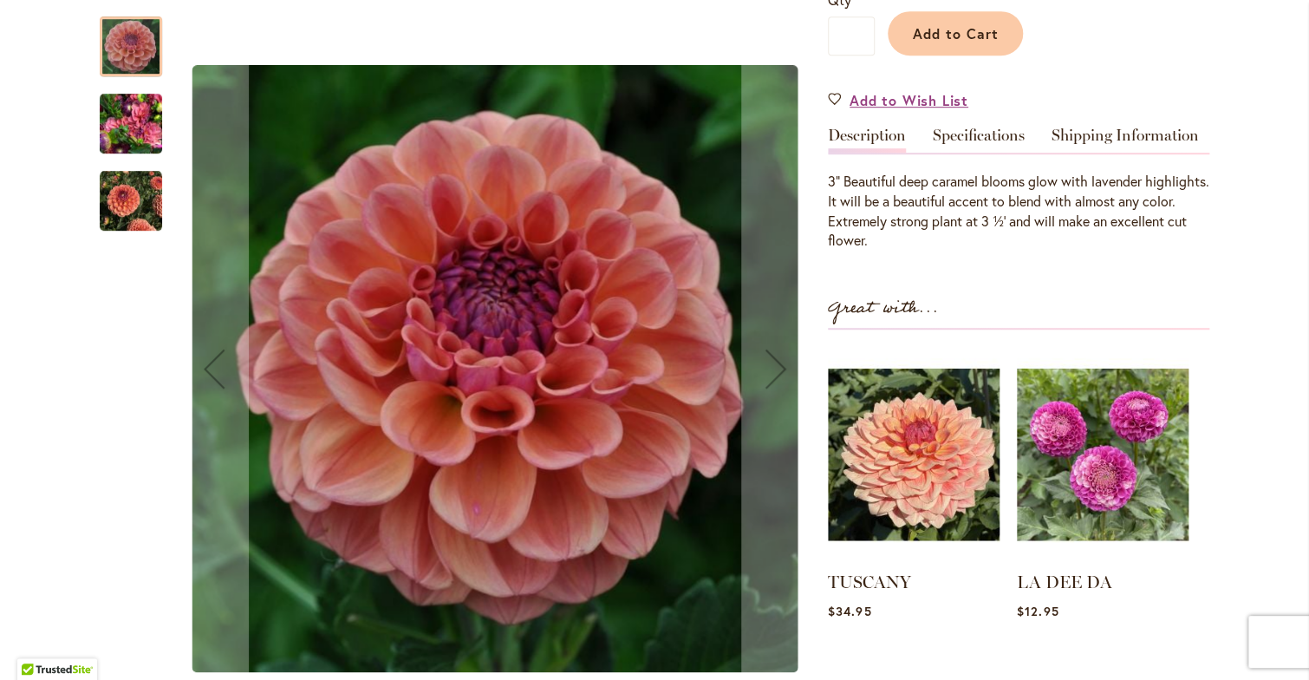
click at [125, 121] on img "CHEWY" at bounding box center [131, 123] width 62 height 83
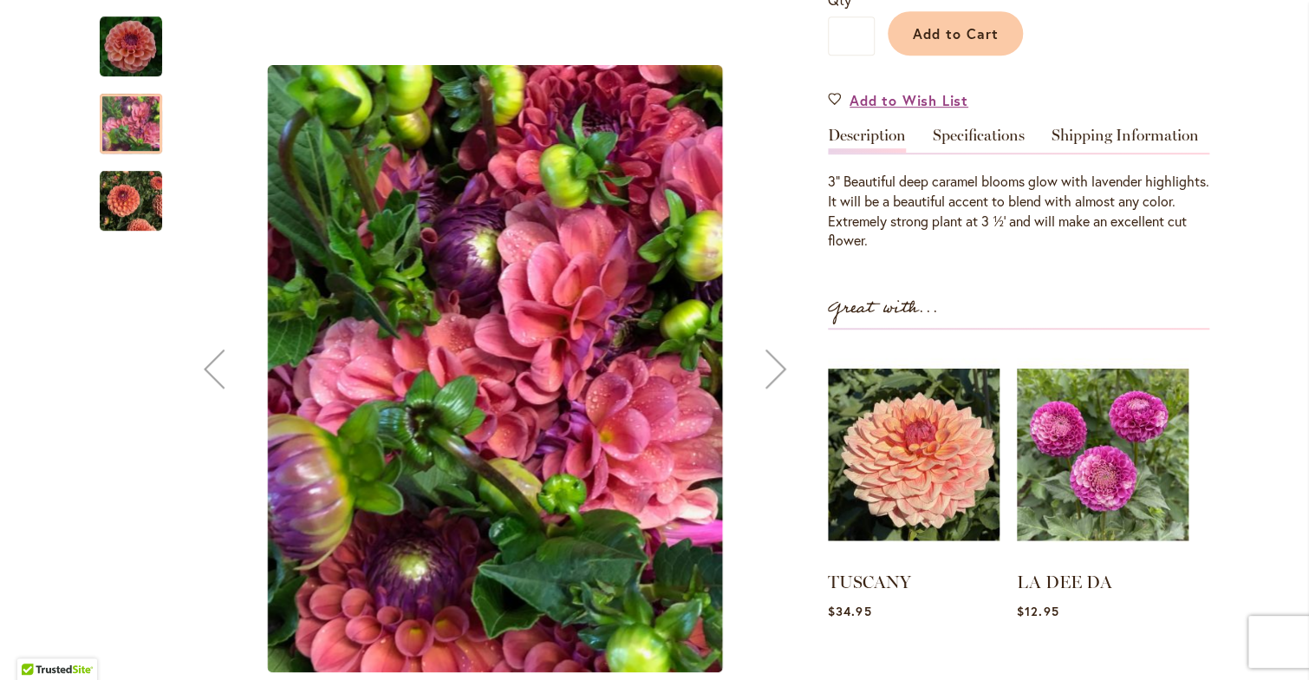
click at [115, 199] on img "CHEWY" at bounding box center [131, 200] width 62 height 62
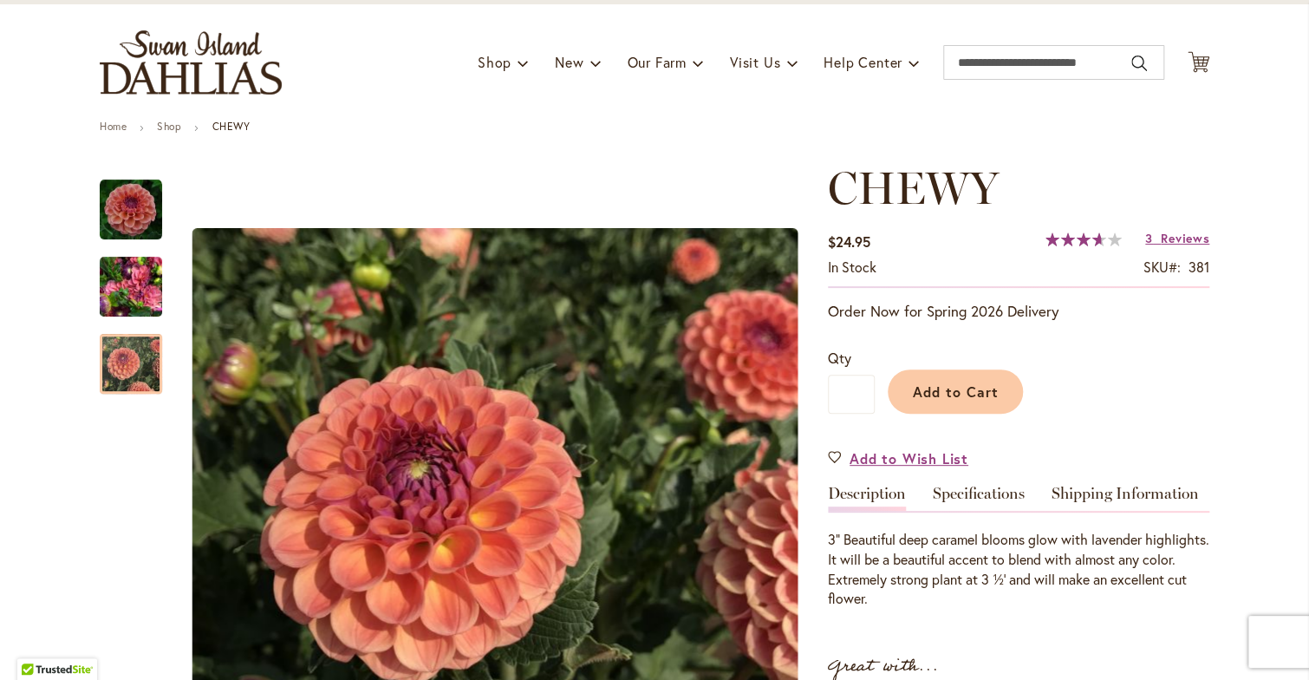
scroll to position [0, 0]
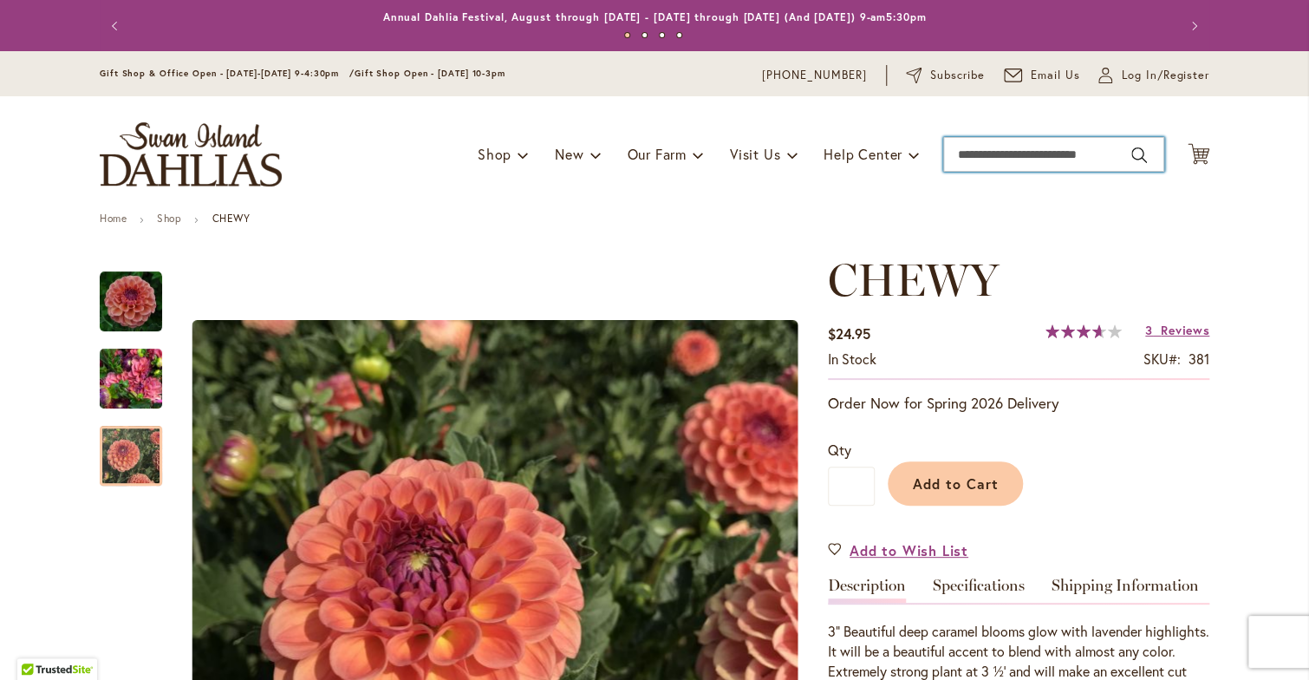
click at [976, 148] on input "Search" at bounding box center [1053, 154] width 221 height 35
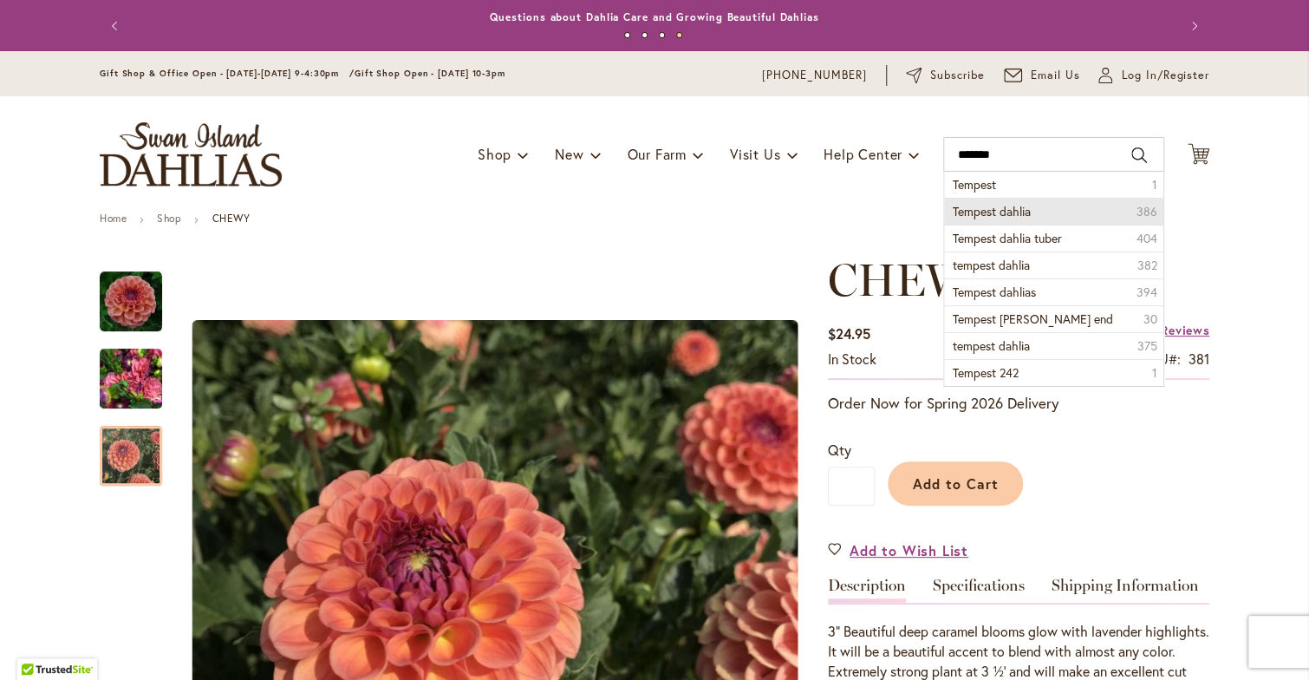
click at [973, 204] on span "Tempest dahlia" at bounding box center [992, 211] width 78 height 16
type input "**********"
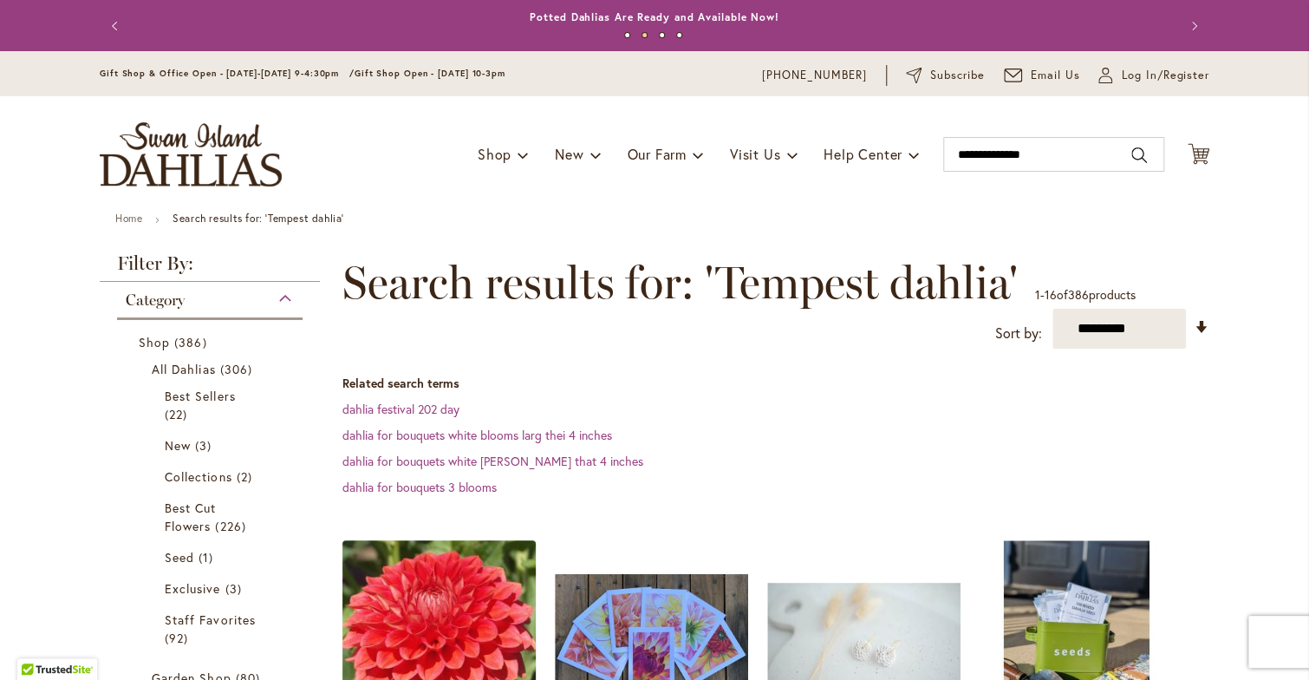
click at [431, 596] on img at bounding box center [439, 637] width 203 height 203
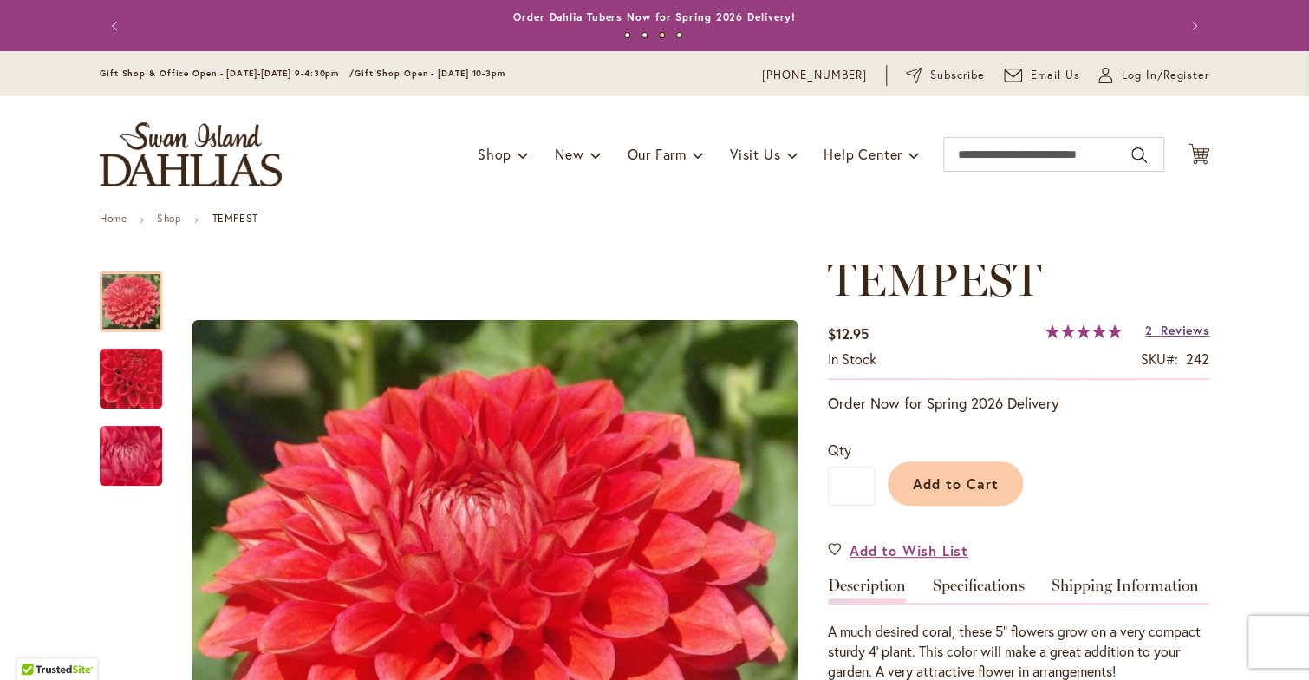
click at [1184, 329] on span "Reviews" at bounding box center [1185, 330] width 49 height 16
click at [1014, 155] on input "Search" at bounding box center [1053, 154] width 221 height 35
type input "*"
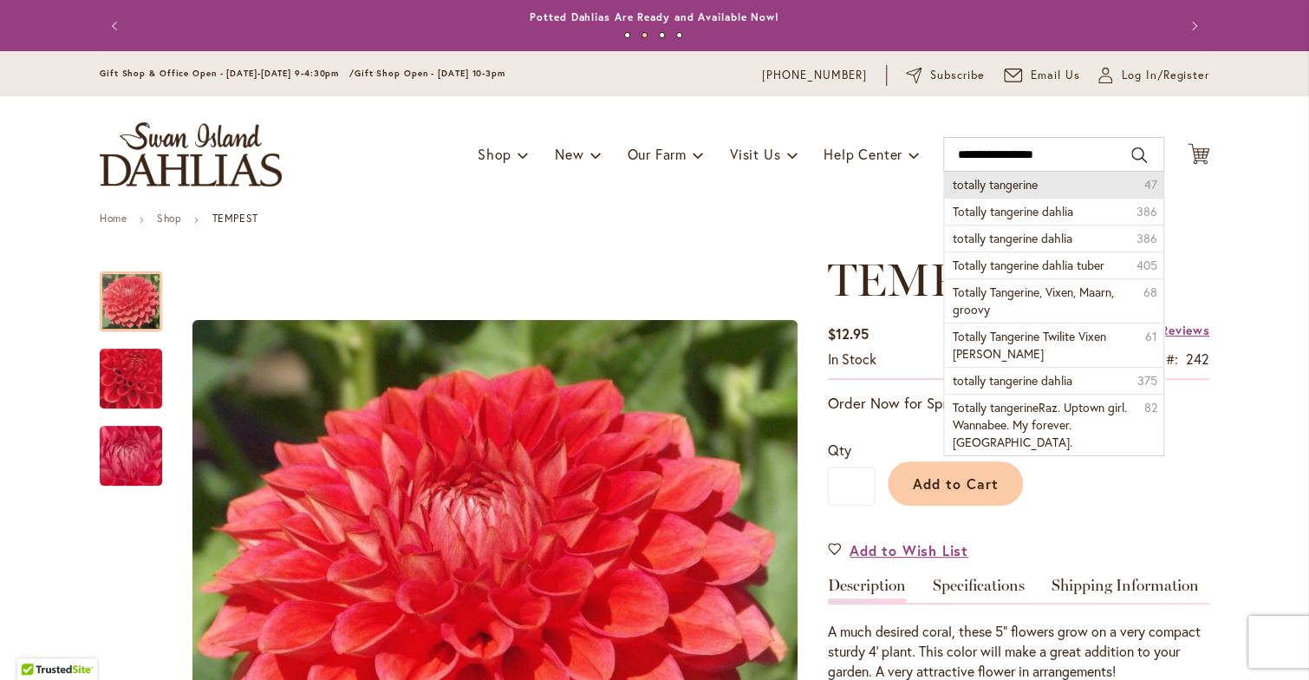
click at [968, 180] on span "totally tangerine" at bounding box center [995, 184] width 85 height 16
type input "**********"
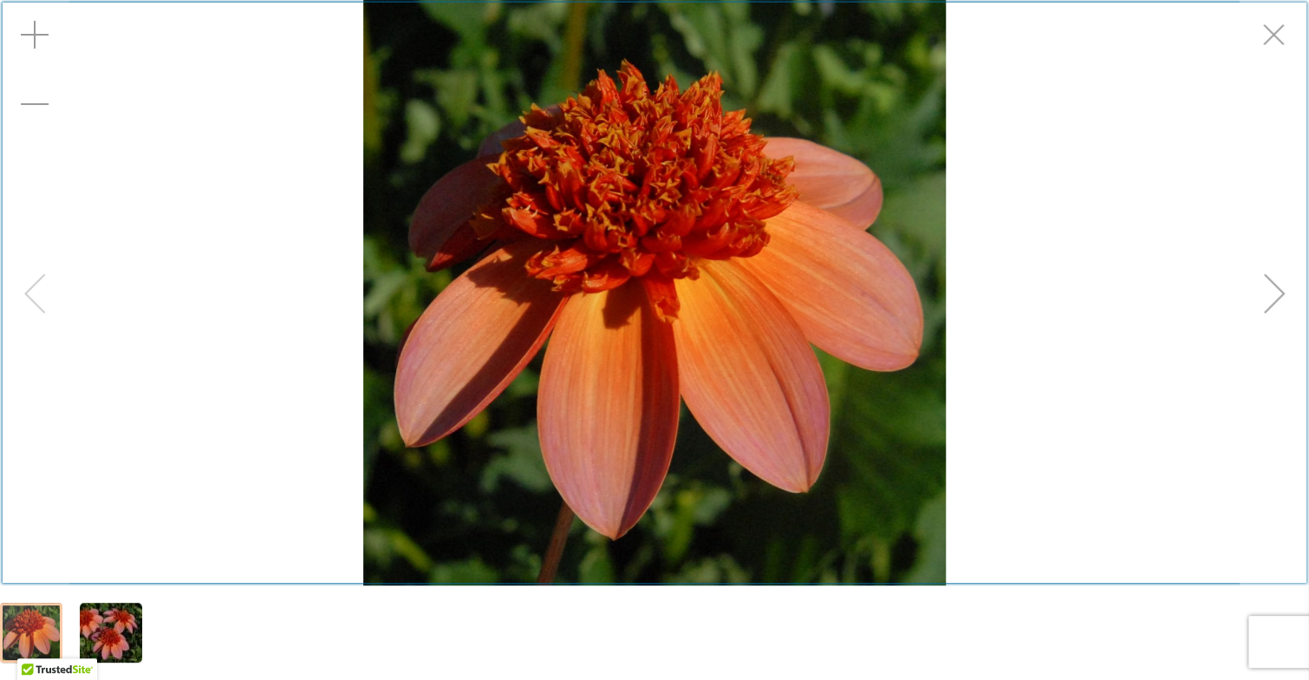
scroll to position [253, 0]
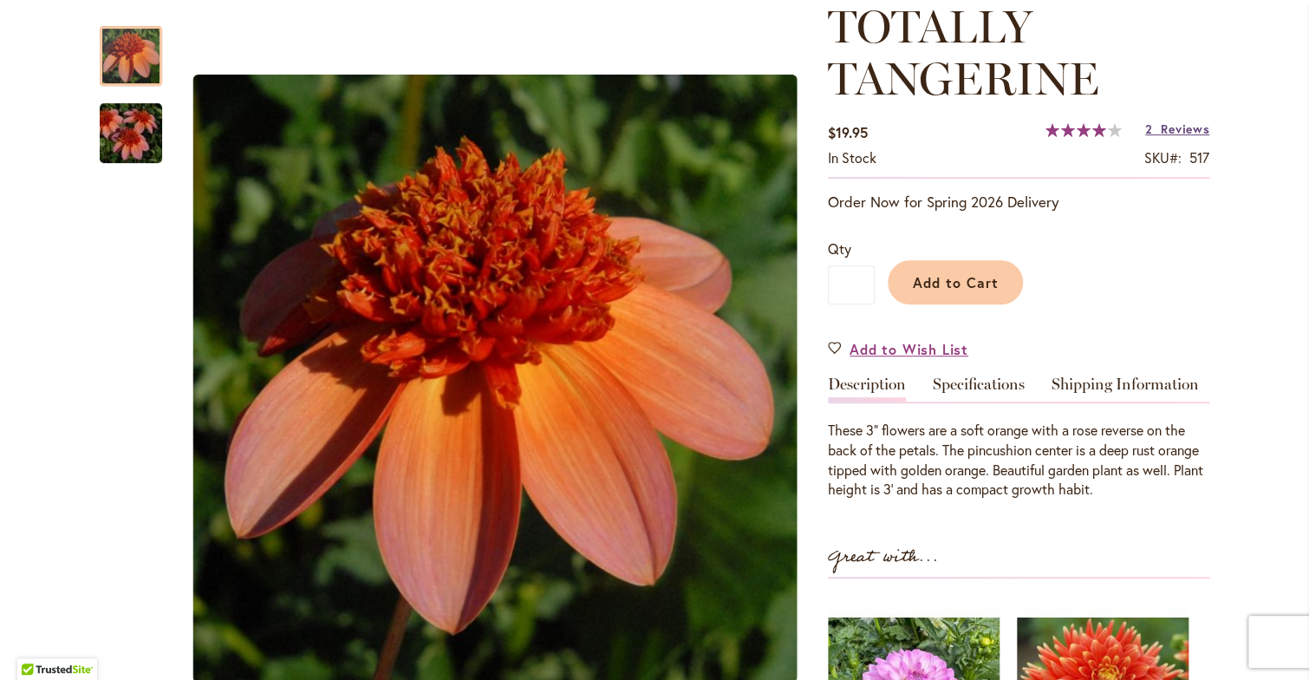
click at [1173, 131] on span "Reviews" at bounding box center [1185, 129] width 49 height 16
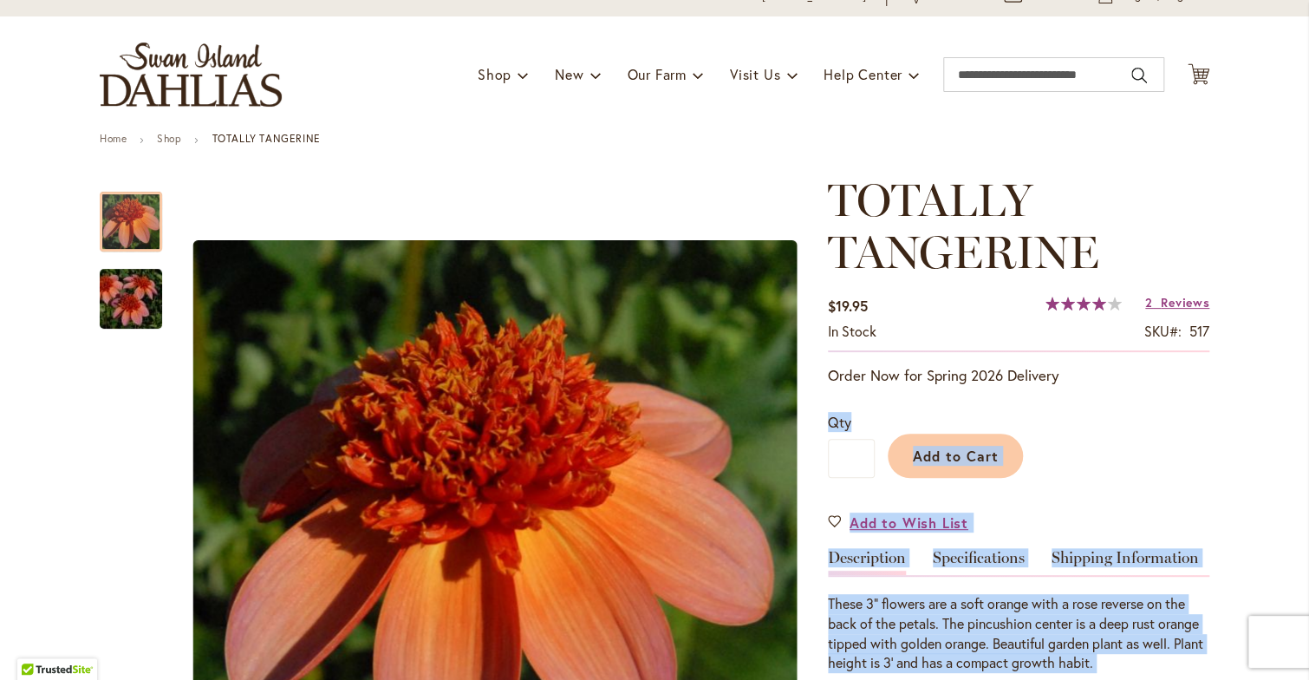
scroll to position [0, 0]
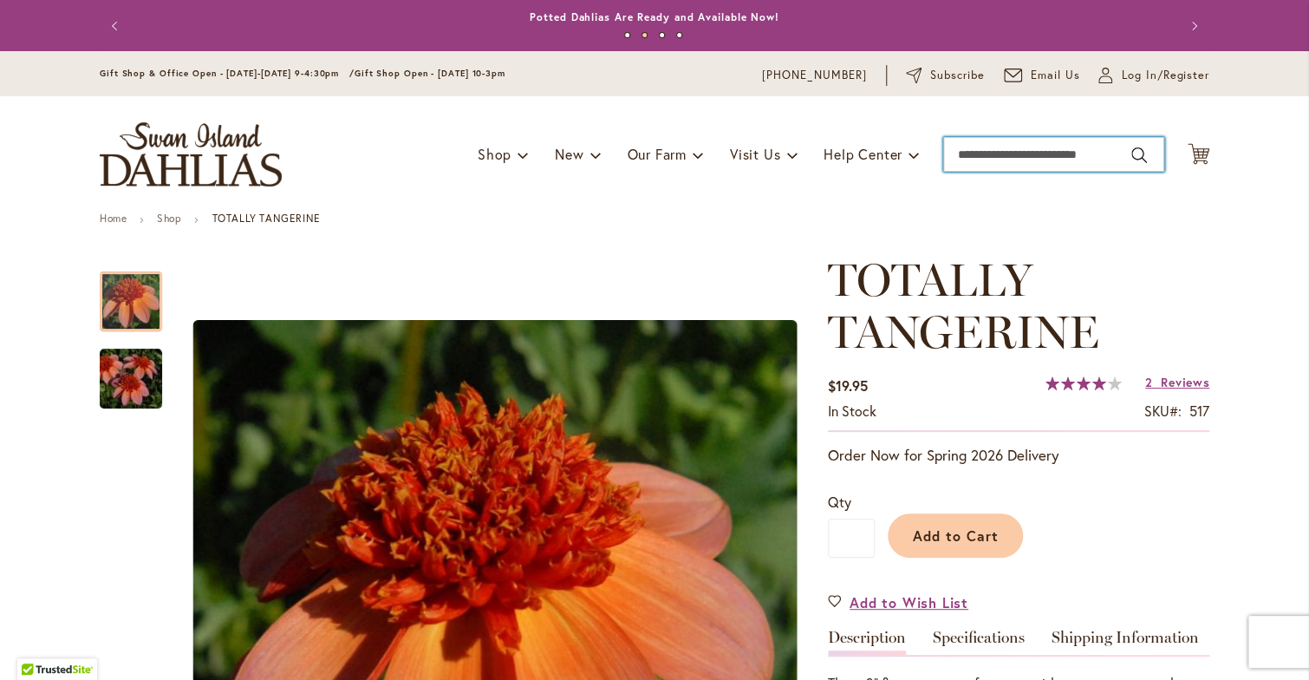
click at [1082, 155] on input "Search" at bounding box center [1053, 154] width 221 height 35
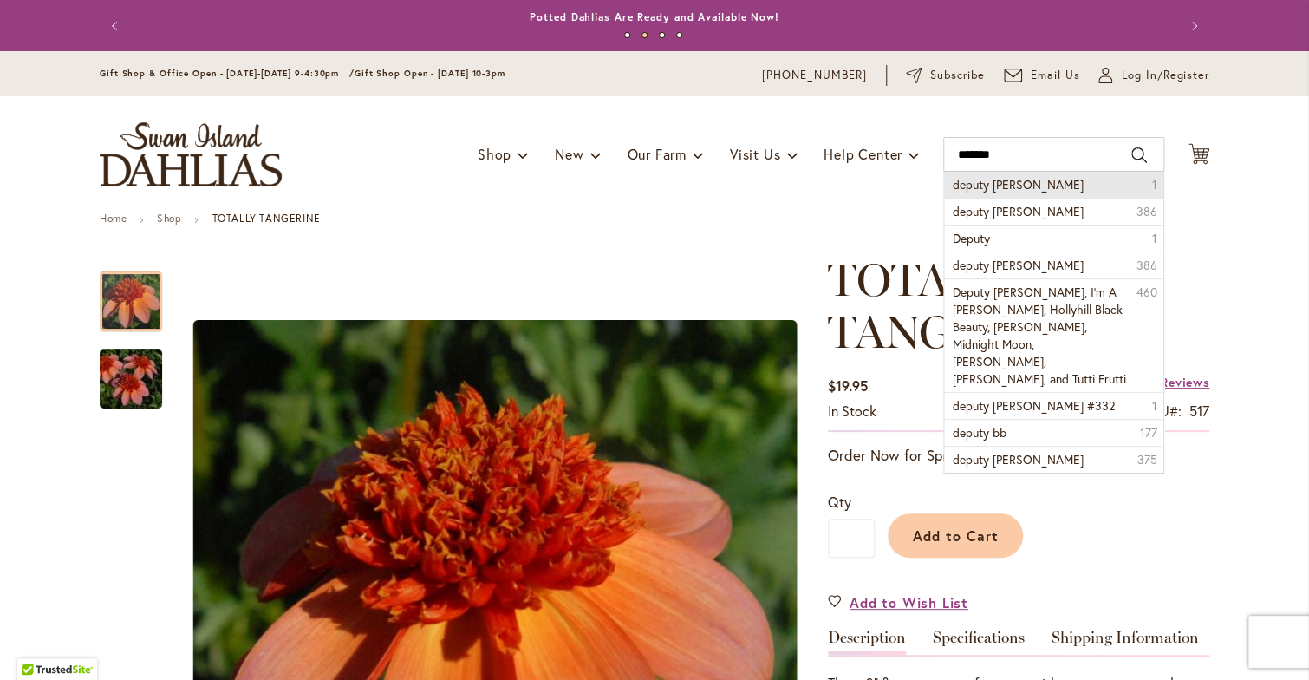
click at [996, 183] on span "deputy bob" at bounding box center [1018, 184] width 131 height 16
type input "**********"
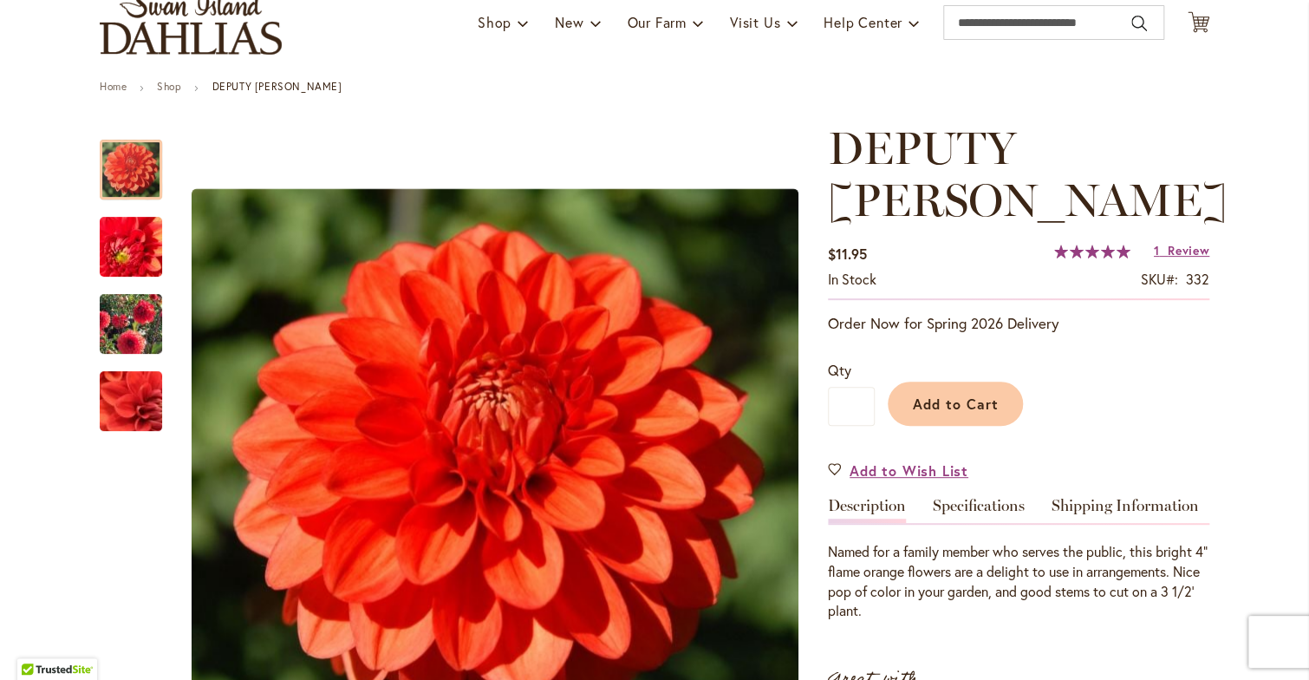
scroll to position [139, 0]
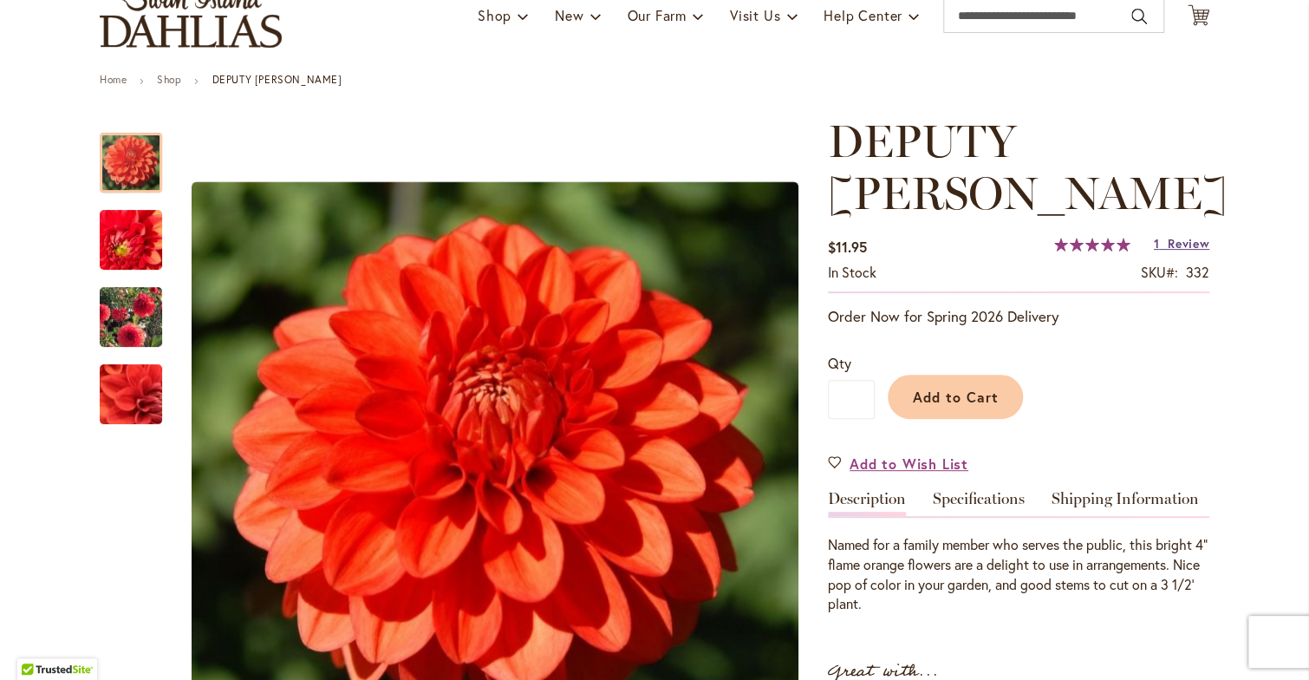
click at [1173, 235] on span "Review" at bounding box center [1189, 243] width 42 height 16
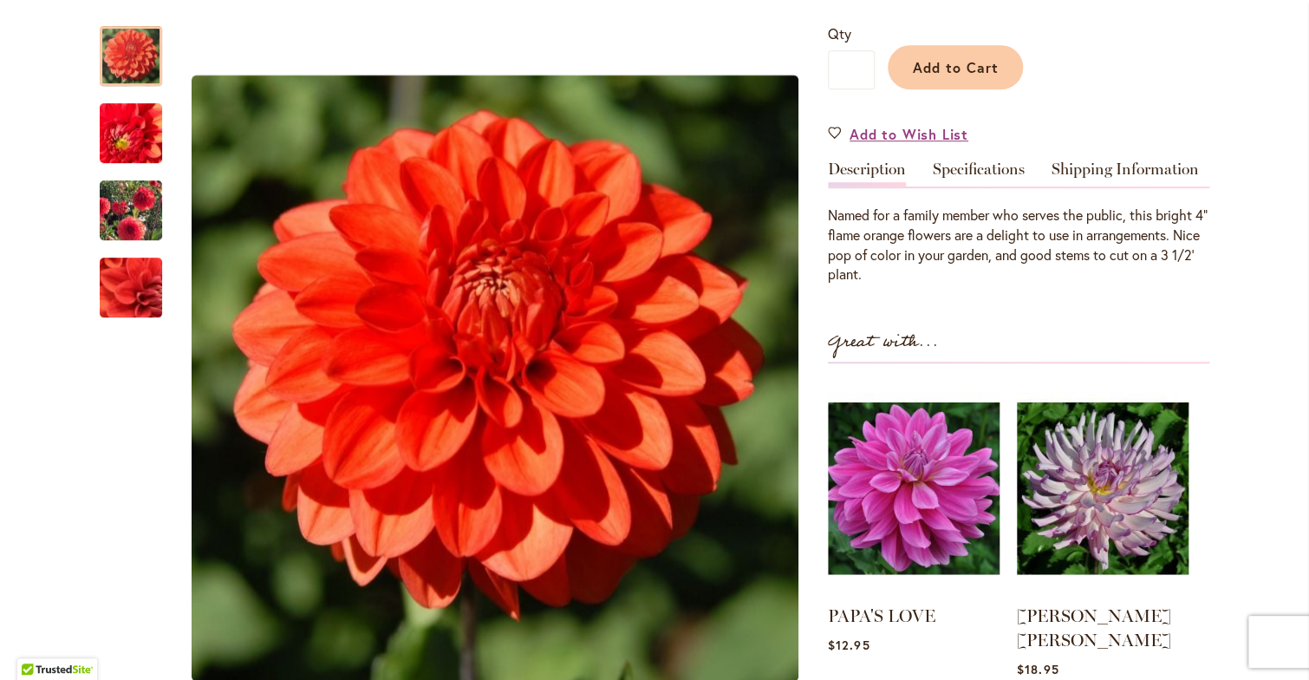
scroll to position [399, 0]
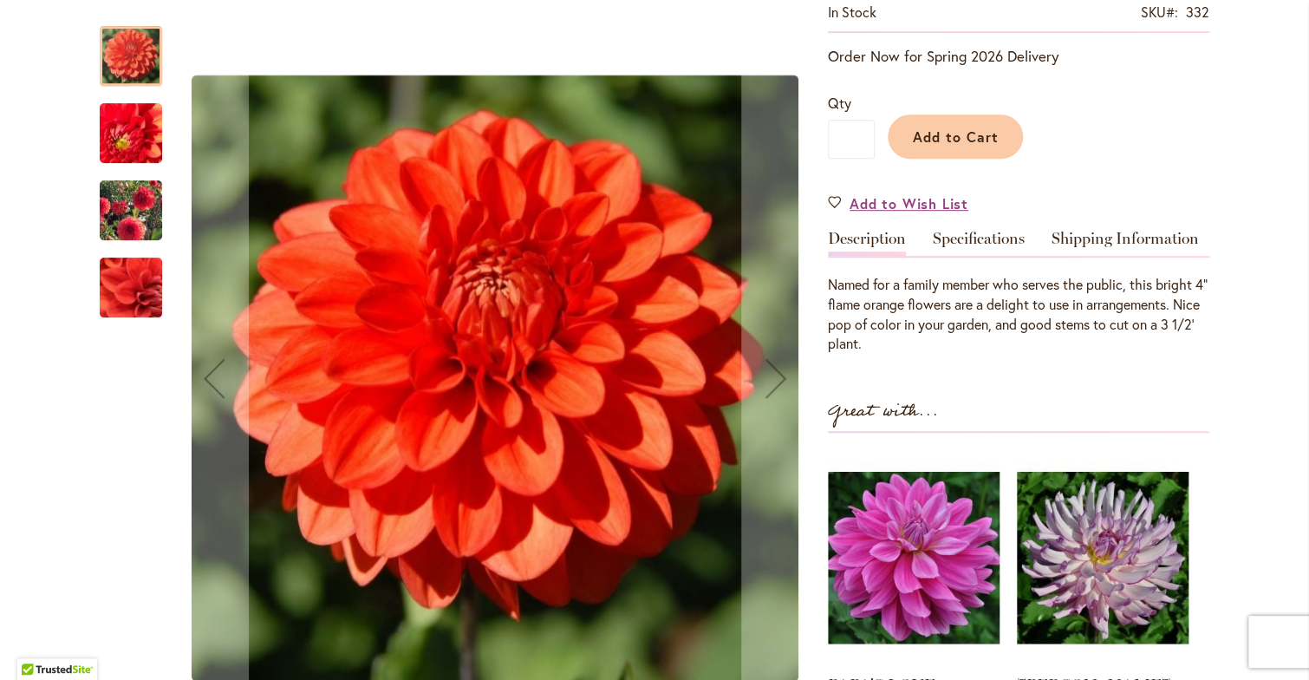
click at [116, 130] on img "DEPUTY BOB" at bounding box center [130, 134] width 123 height 120
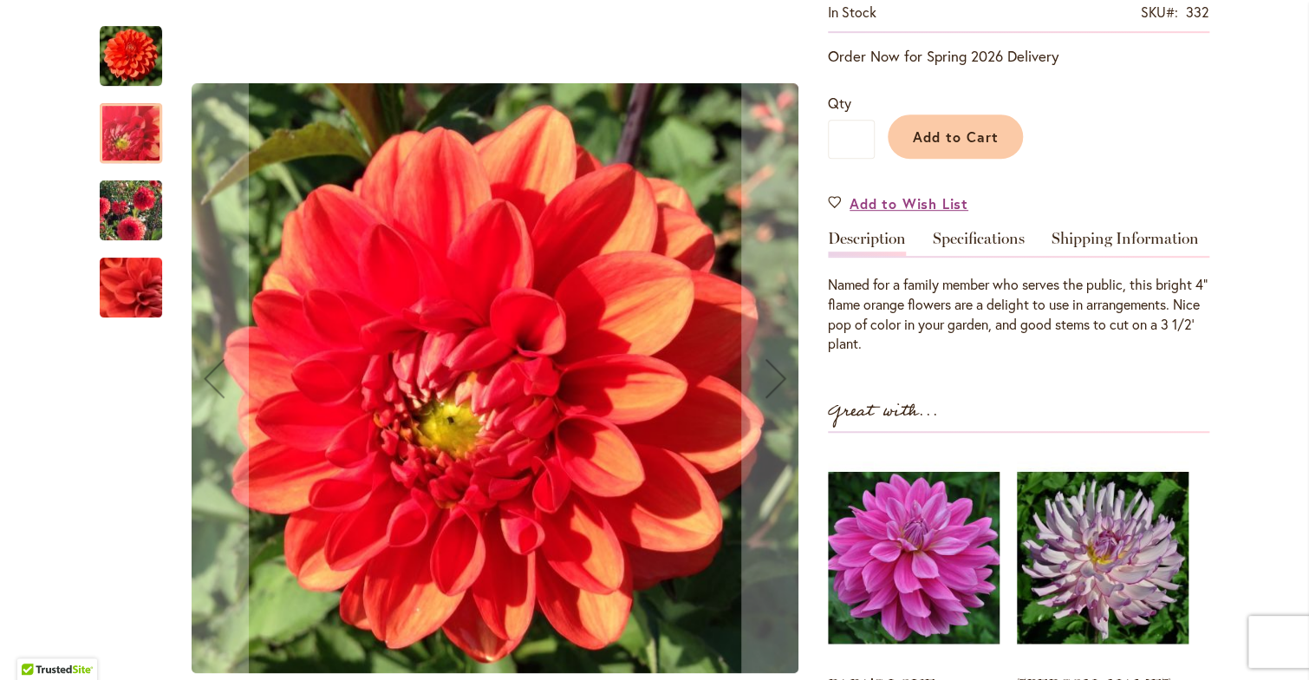
click at [116, 204] on img "DEPUTY BOB" at bounding box center [130, 210] width 125 height 99
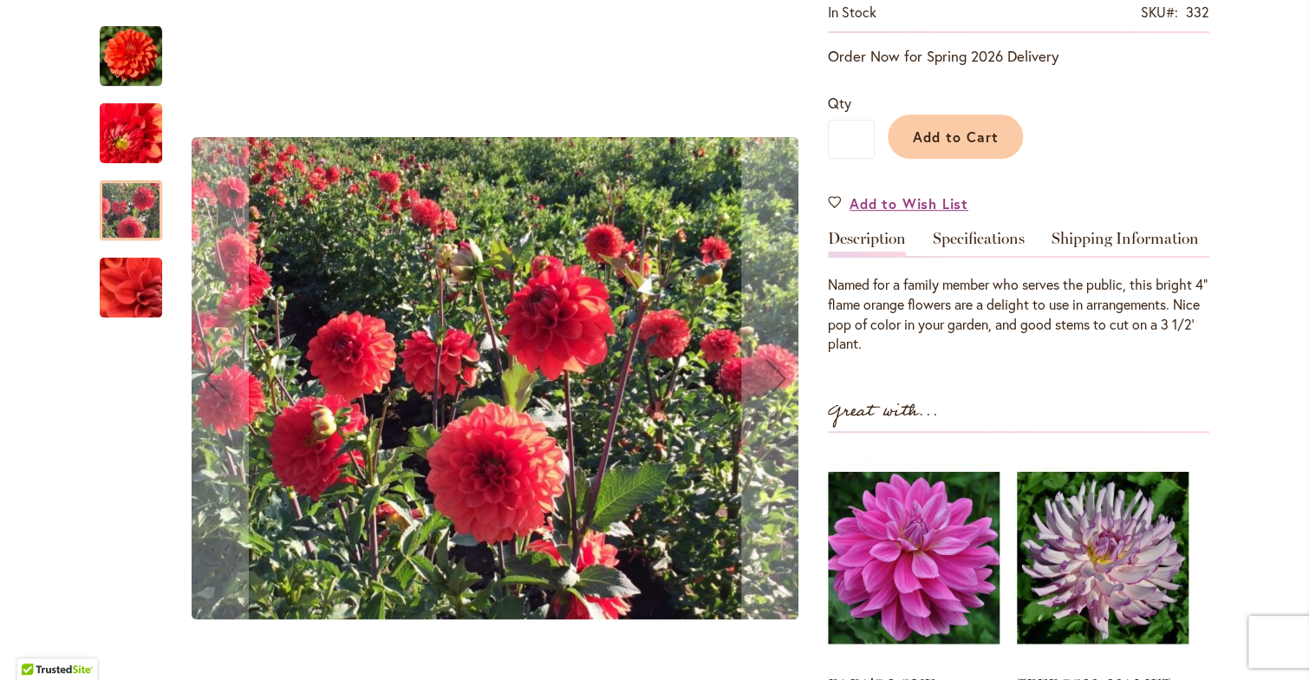
click at [118, 305] on img "DEPUTY BOB" at bounding box center [130, 288] width 123 height 120
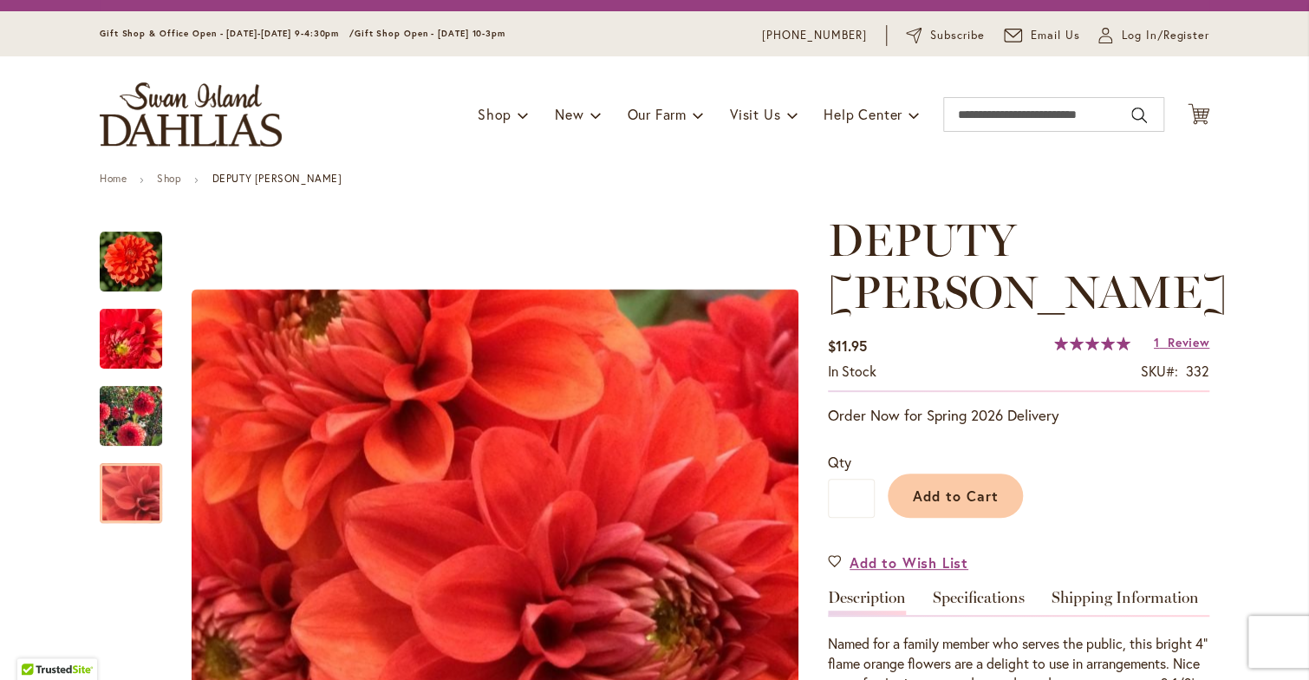
scroll to position [0, 0]
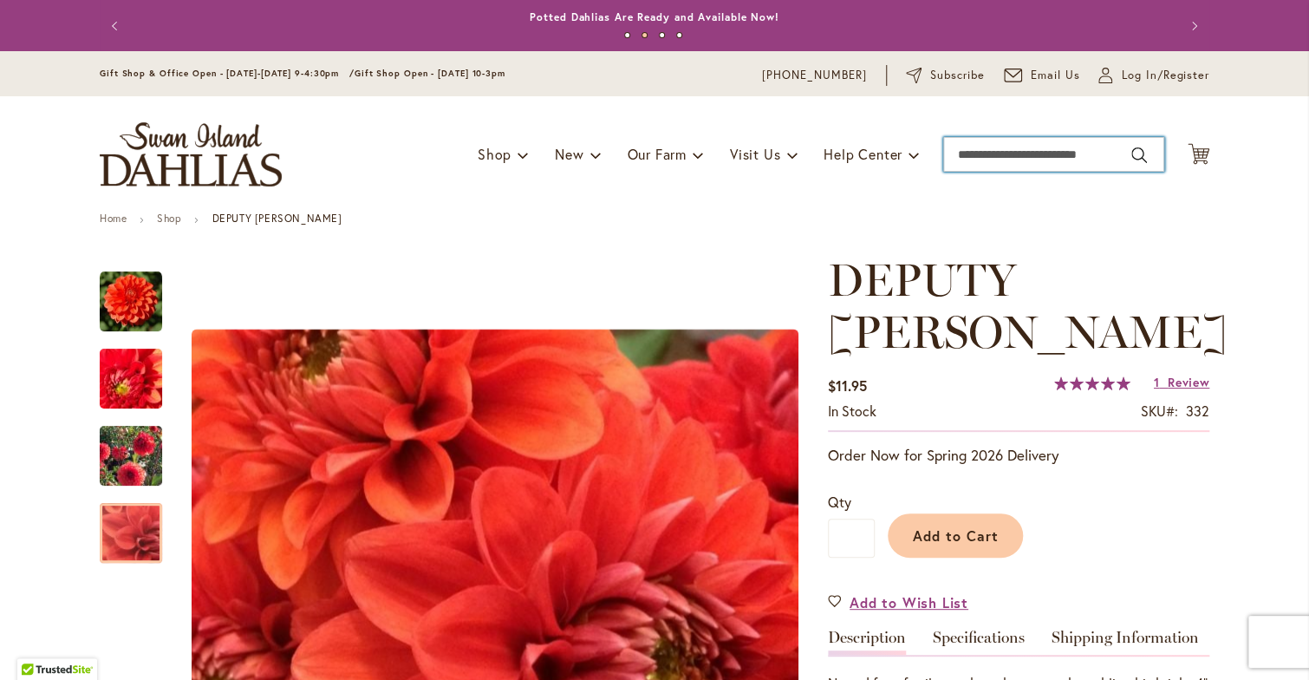
click at [1096, 153] on input "Search" at bounding box center [1053, 154] width 221 height 35
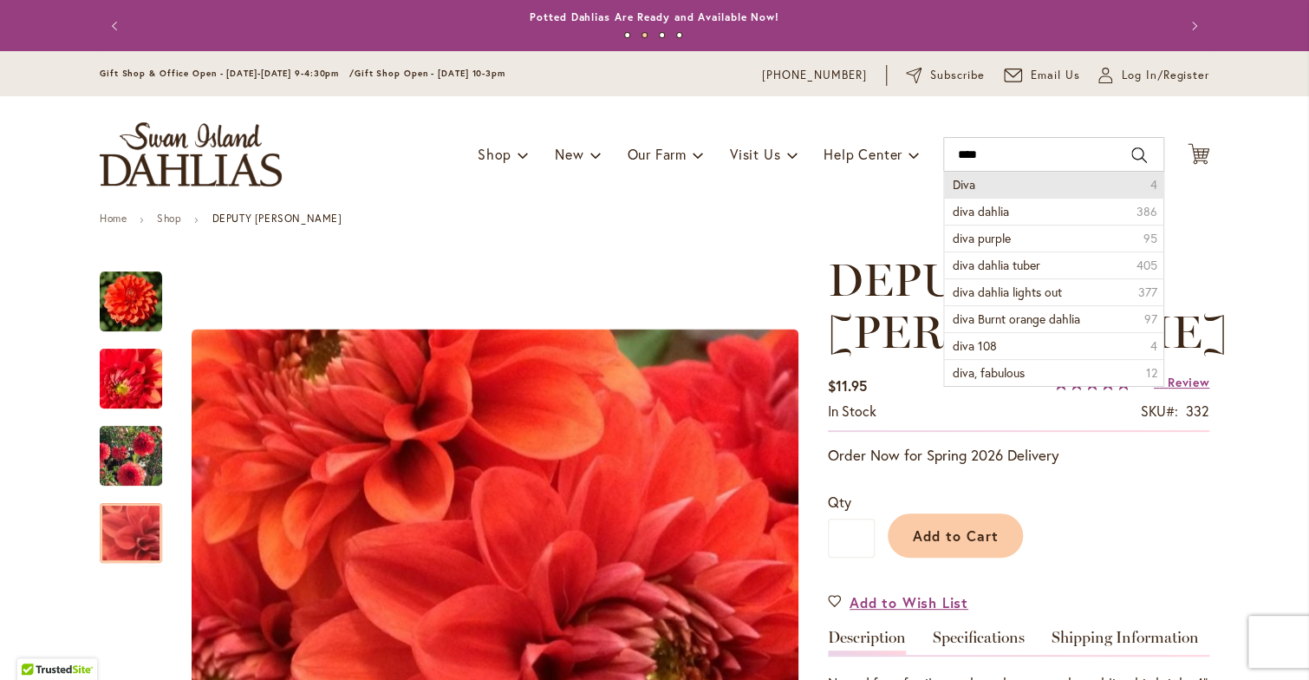
click at [962, 183] on span "Diva" at bounding box center [964, 184] width 23 height 16
type input "****"
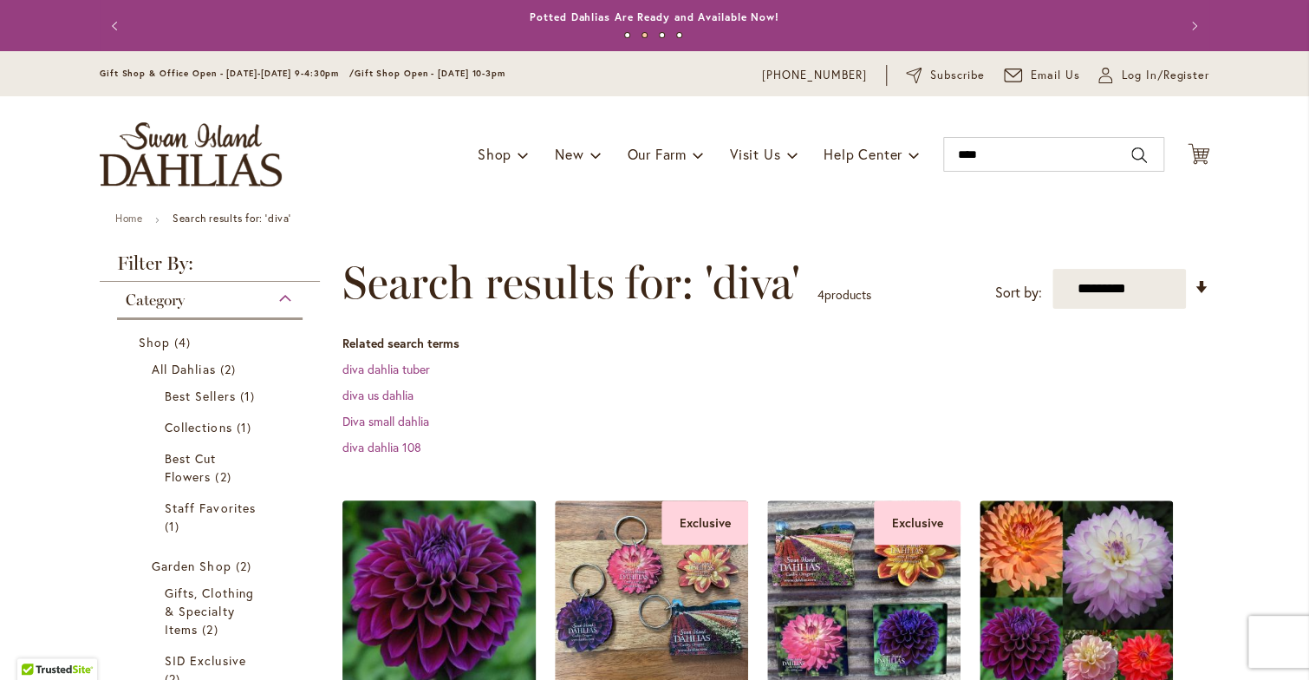
click at [444, 571] on img at bounding box center [439, 596] width 203 height 203
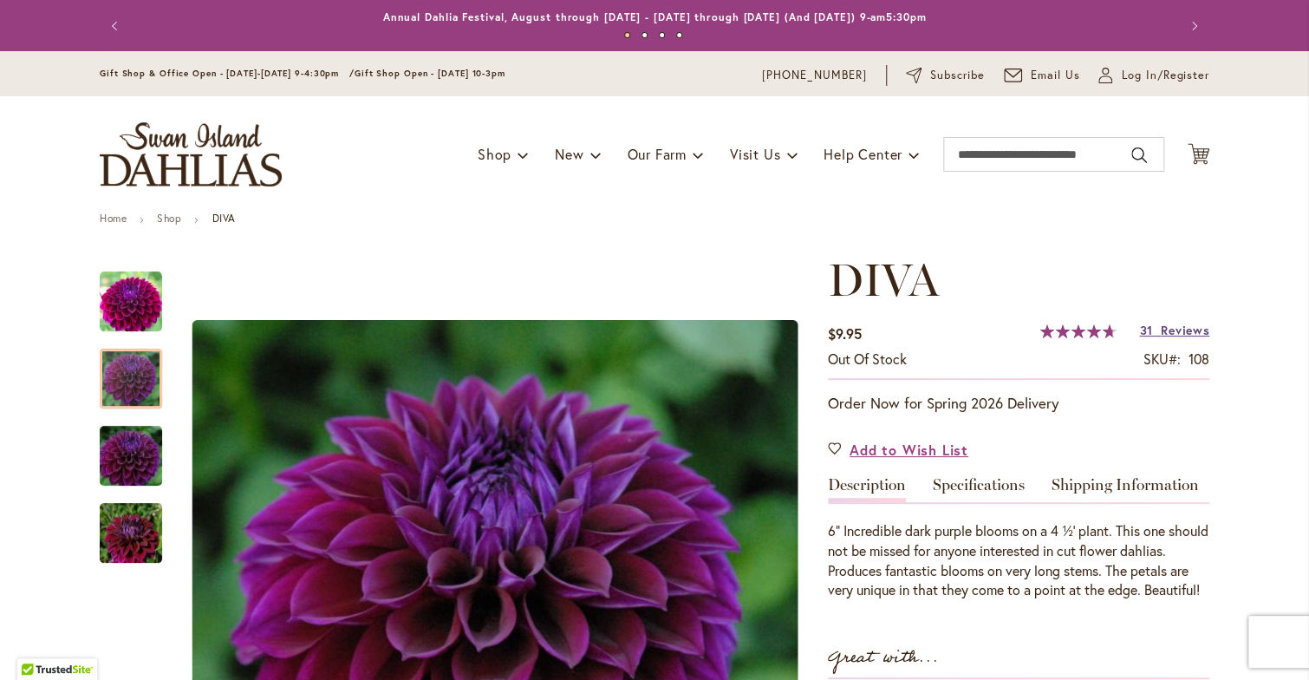
click at [1167, 329] on span "Reviews" at bounding box center [1185, 330] width 49 height 16
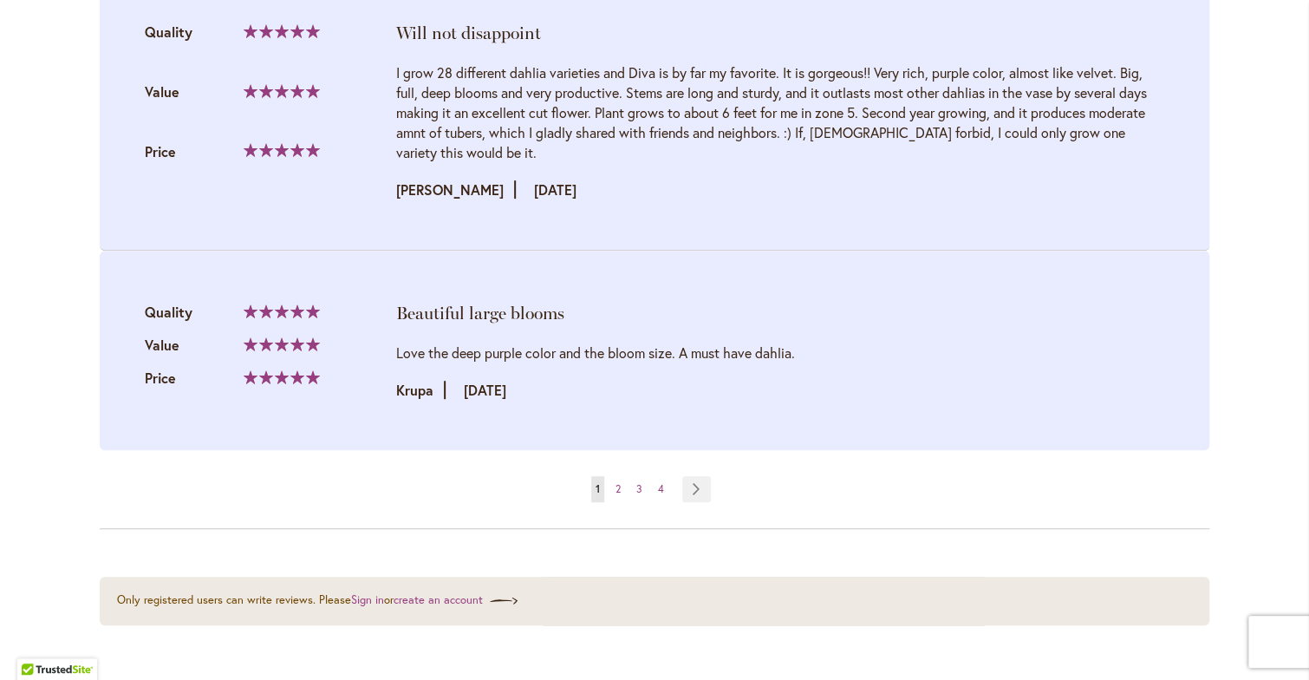
scroll to position [3601, 0]
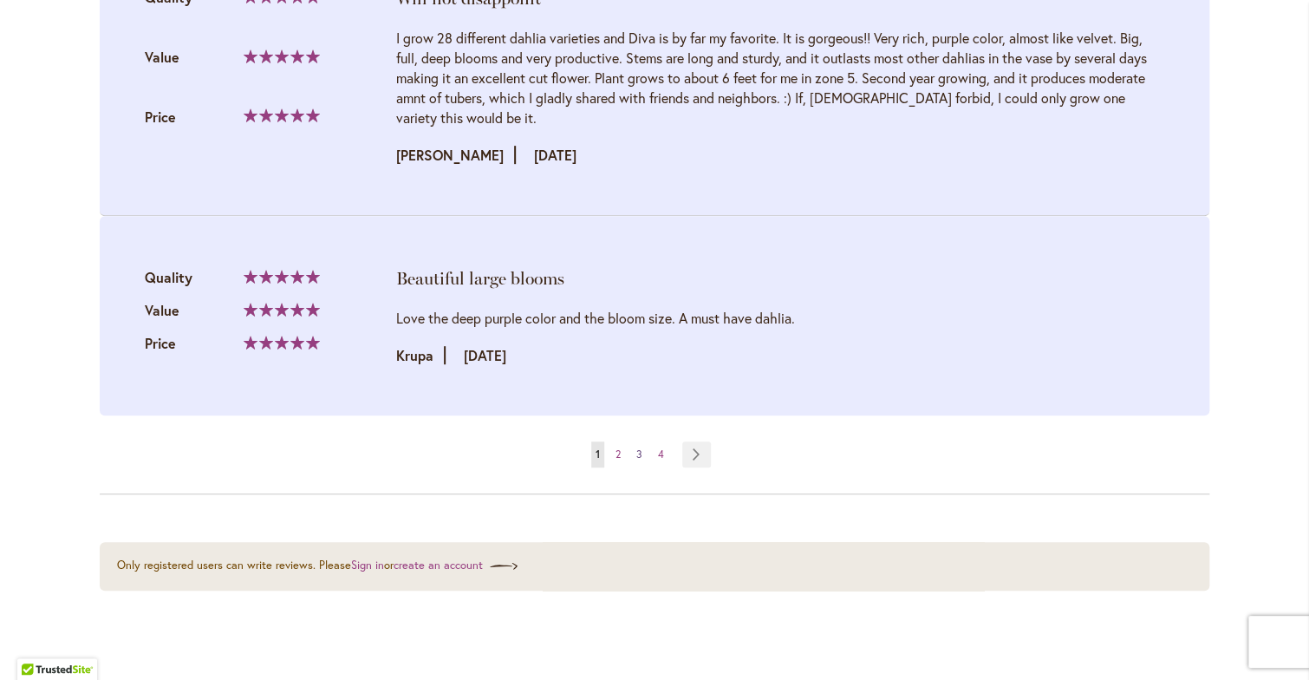
click at [636, 466] on link "Page 3" at bounding box center [639, 454] width 15 height 26
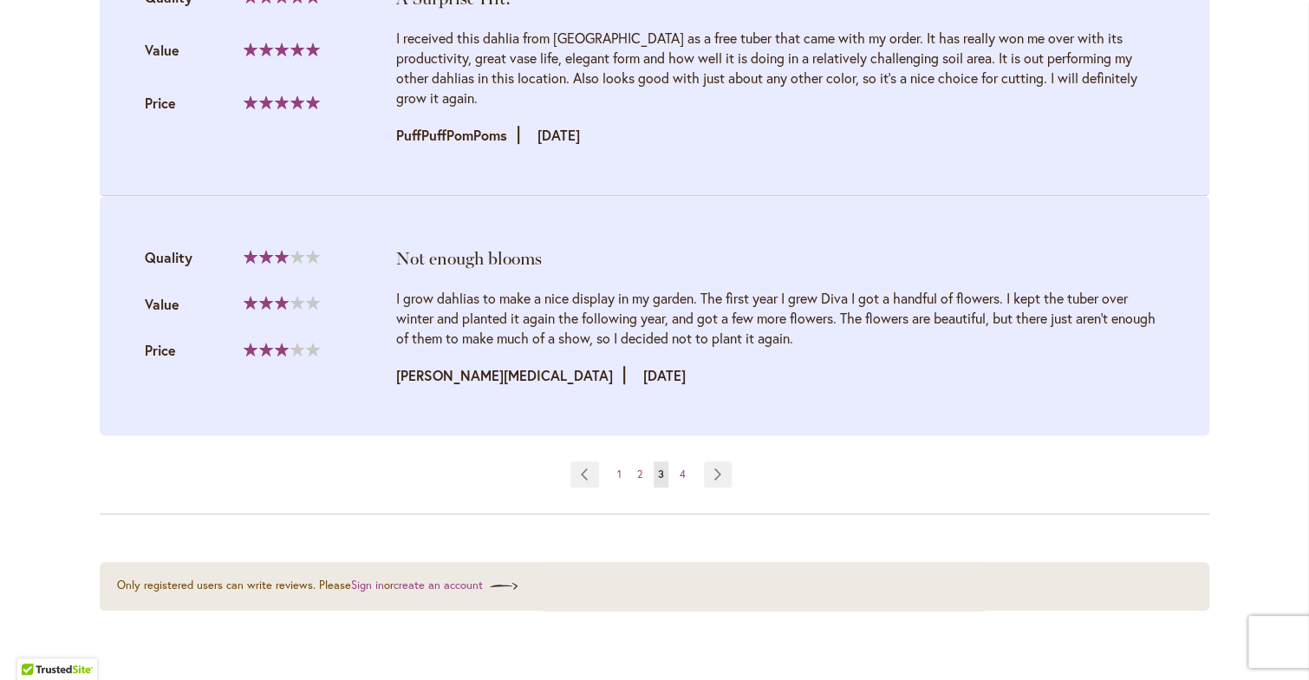
scroll to position [0, 0]
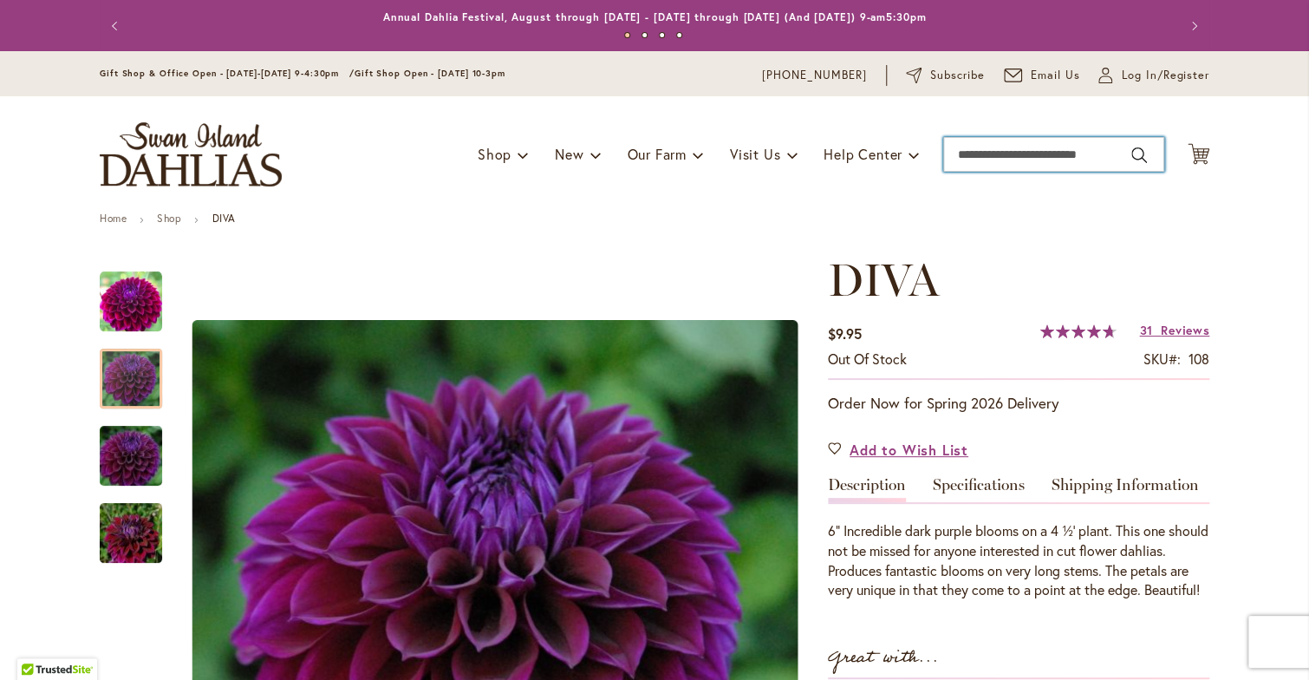
click at [976, 152] on input "Search" at bounding box center [1053, 154] width 221 height 35
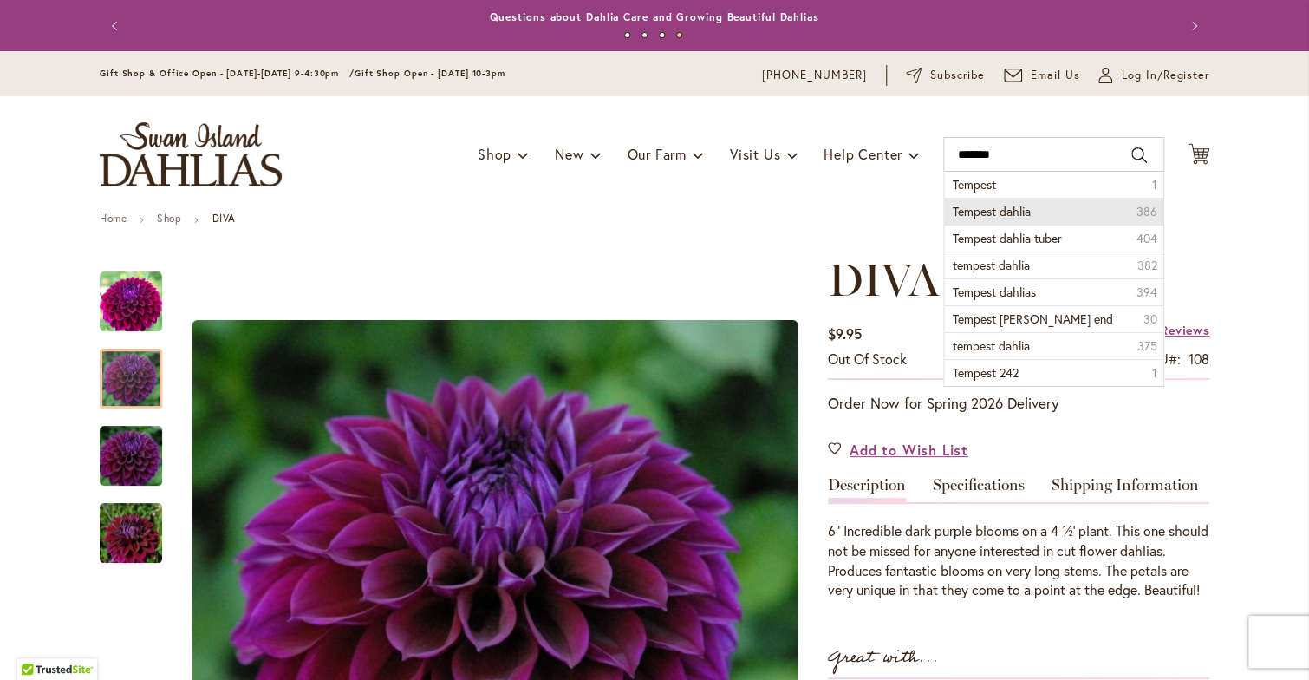
click at [962, 209] on span "Tempest dahlia" at bounding box center [992, 211] width 78 height 16
click at [962, 209] on div "Toggle Nav Shop Dahlia Tubers Collections Fresh Cut Dahlias Gardening Supplies …" at bounding box center [654, 154] width 1145 height 116
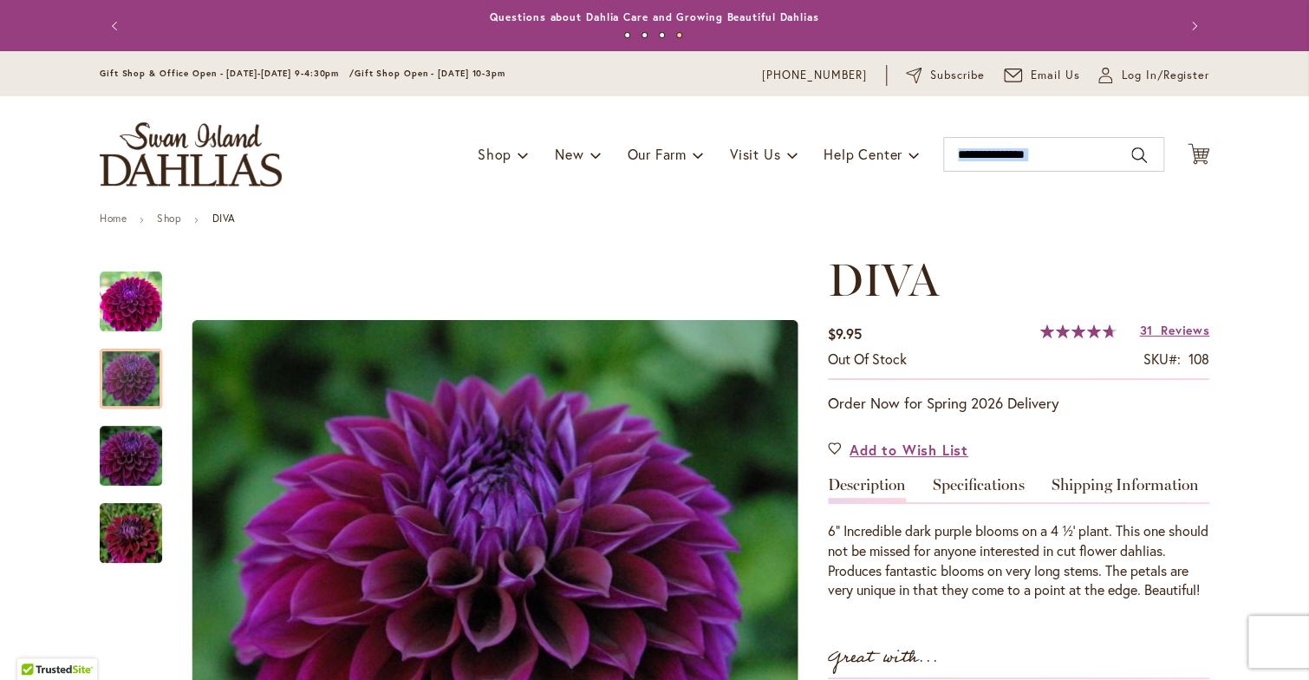
click at [962, 209] on div "Toggle Nav Shop Dahlia Tubers Collections Fresh Cut Dahlias Gardening Supplies …" at bounding box center [654, 154] width 1145 height 116
type input "**********"
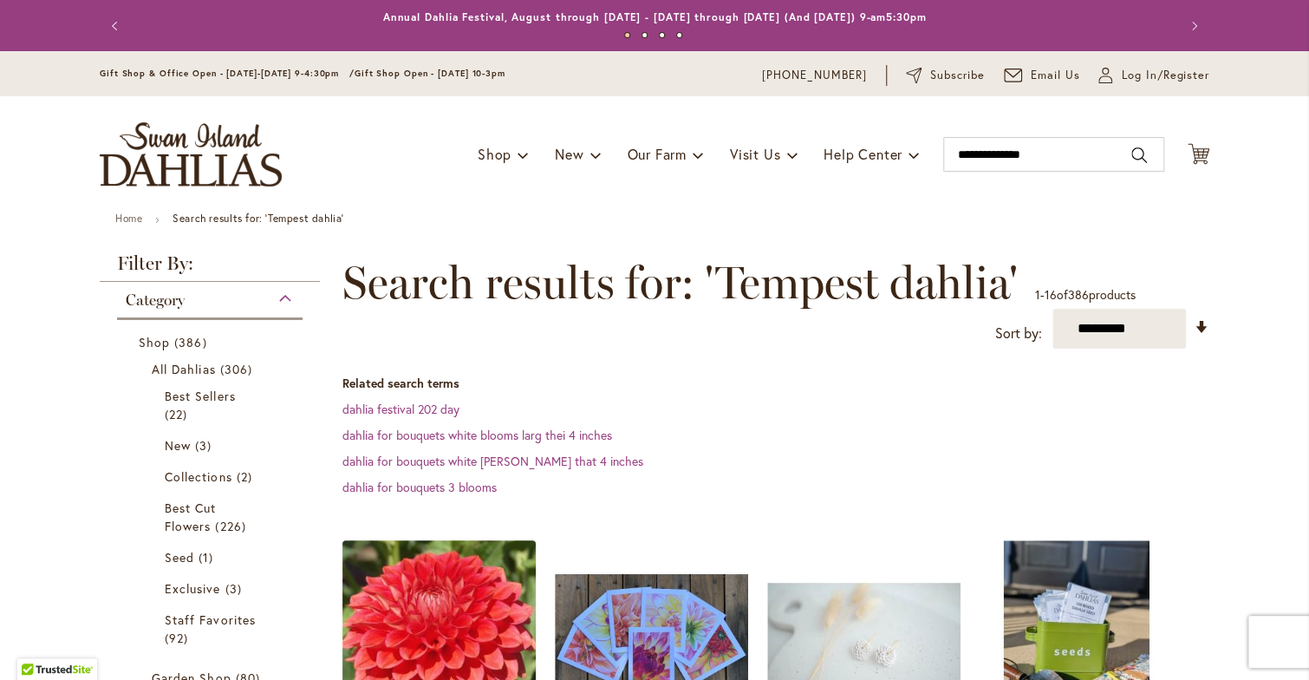
click at [440, 592] on img at bounding box center [439, 637] width 203 height 203
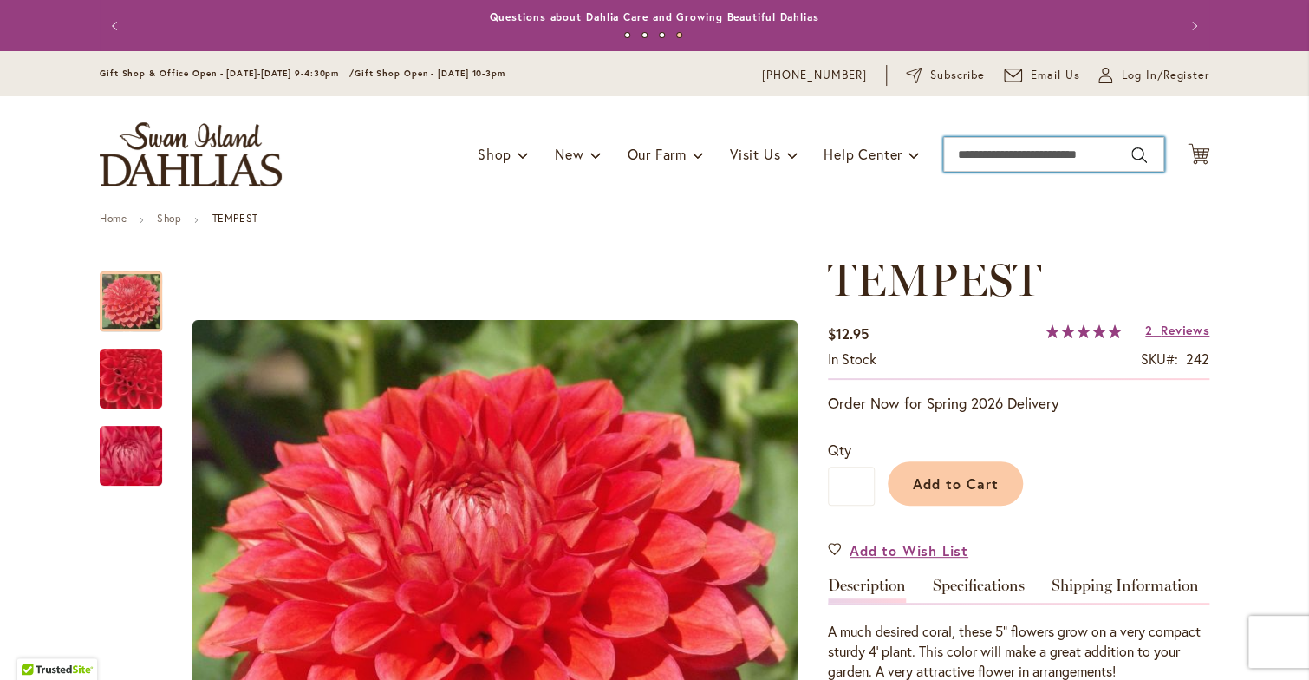
click at [996, 153] on input "Search" at bounding box center [1053, 154] width 221 height 35
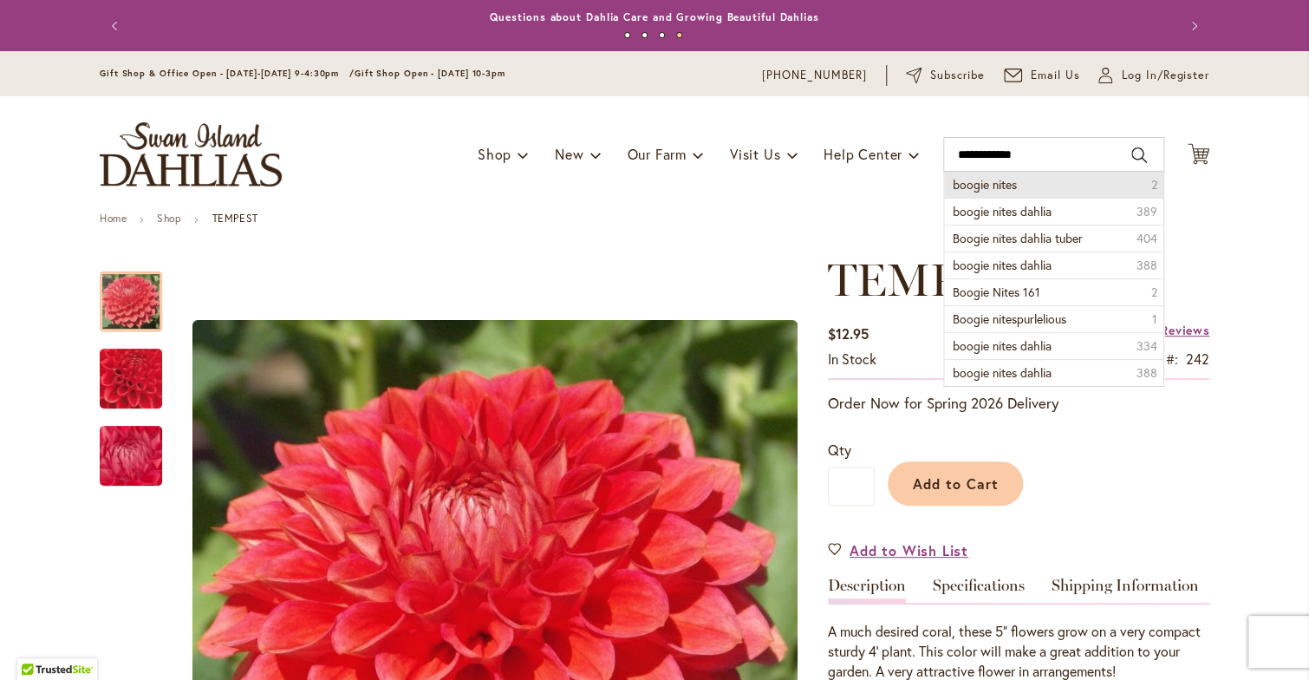
click at [962, 183] on span "boogie nites" at bounding box center [985, 184] width 64 height 16
type input "**********"
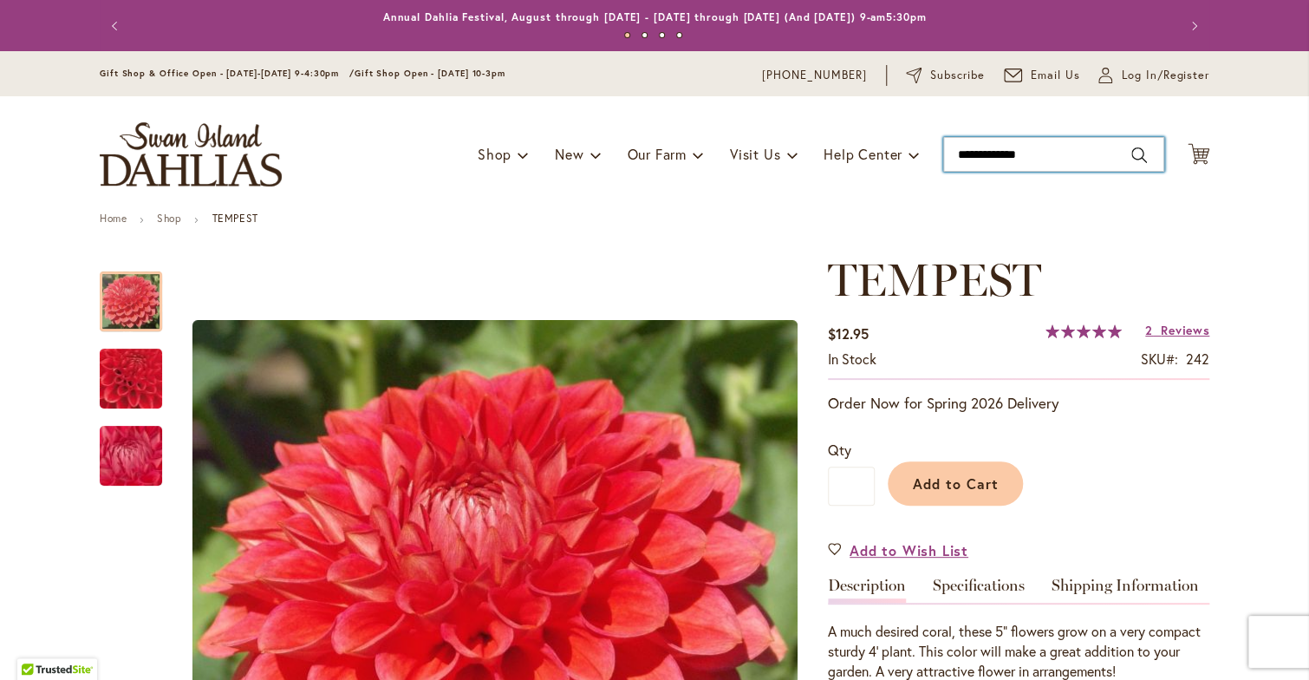
click at [962, 183] on div "Toggle Nav Shop Dahlia Tubers Collections Fresh Cut Dahlias Gardening Supplies …" at bounding box center [654, 154] width 1145 height 116
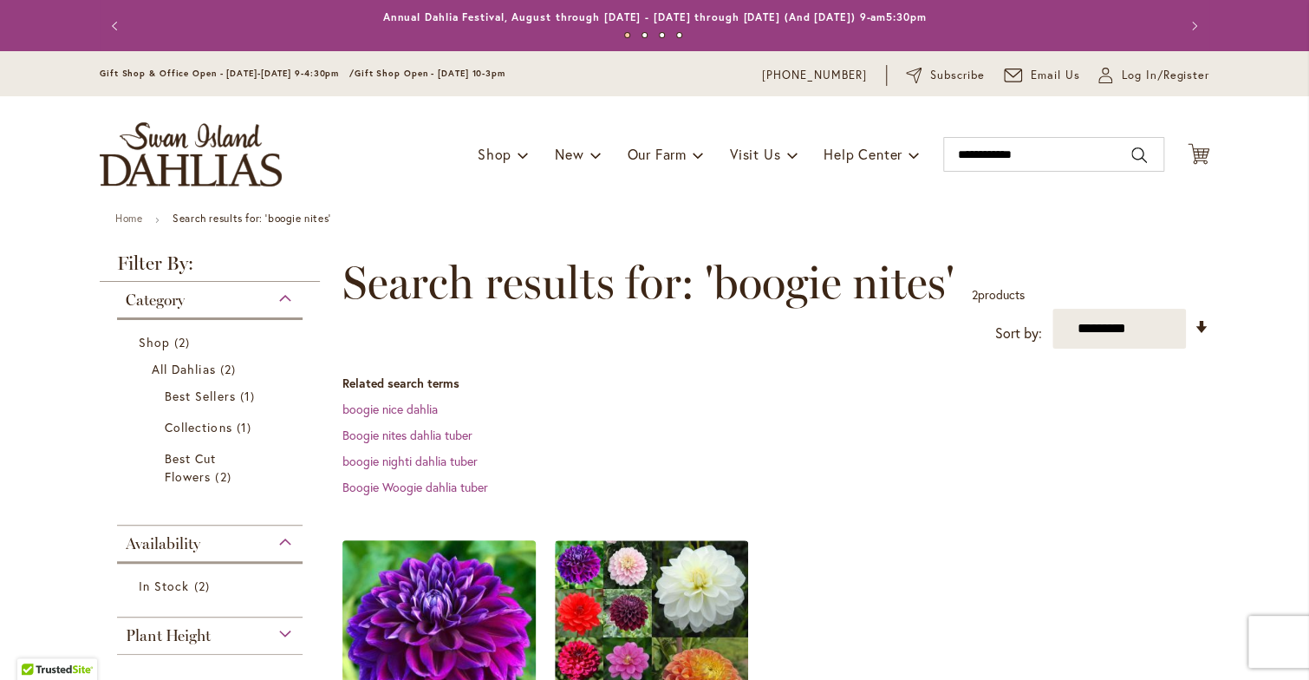
click at [431, 632] on img at bounding box center [439, 637] width 203 height 203
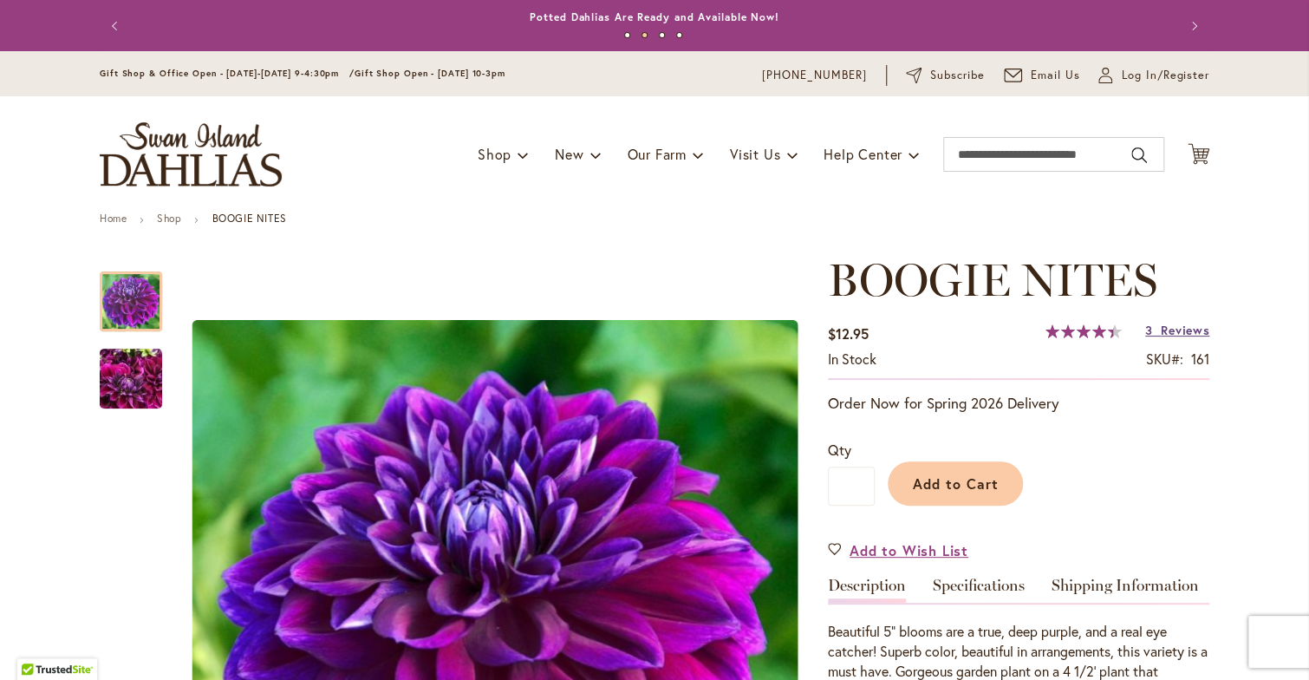
click at [1183, 325] on span "Reviews" at bounding box center [1185, 330] width 49 height 16
click at [1079, 153] on input "Search" at bounding box center [1053, 154] width 221 height 35
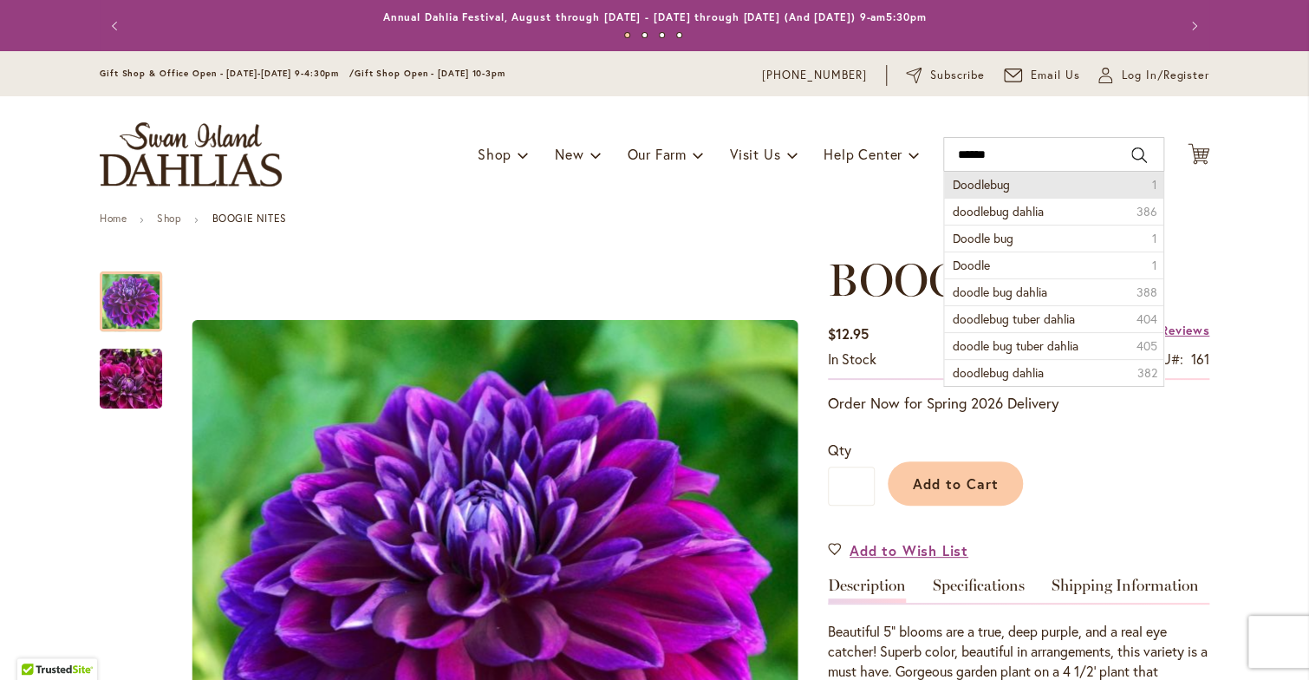
click at [964, 179] on span "Doodlebug" at bounding box center [981, 184] width 57 height 16
type input "*********"
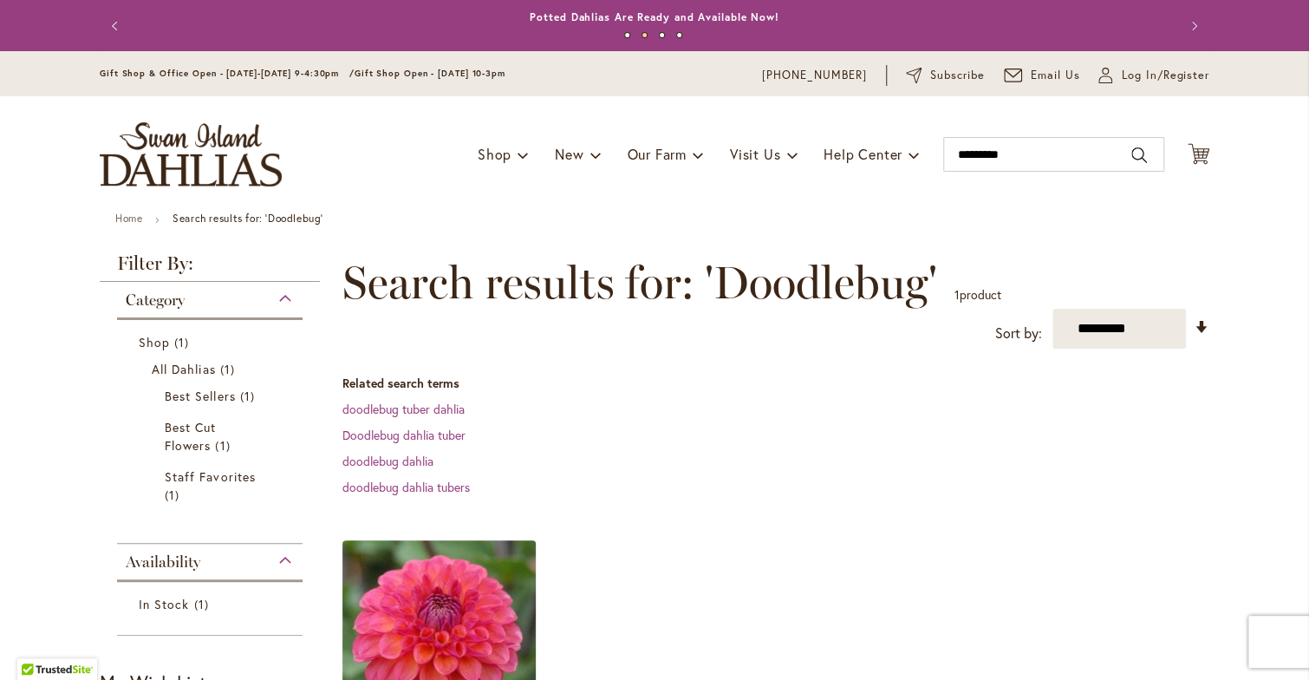
click at [451, 582] on img at bounding box center [439, 637] width 203 height 203
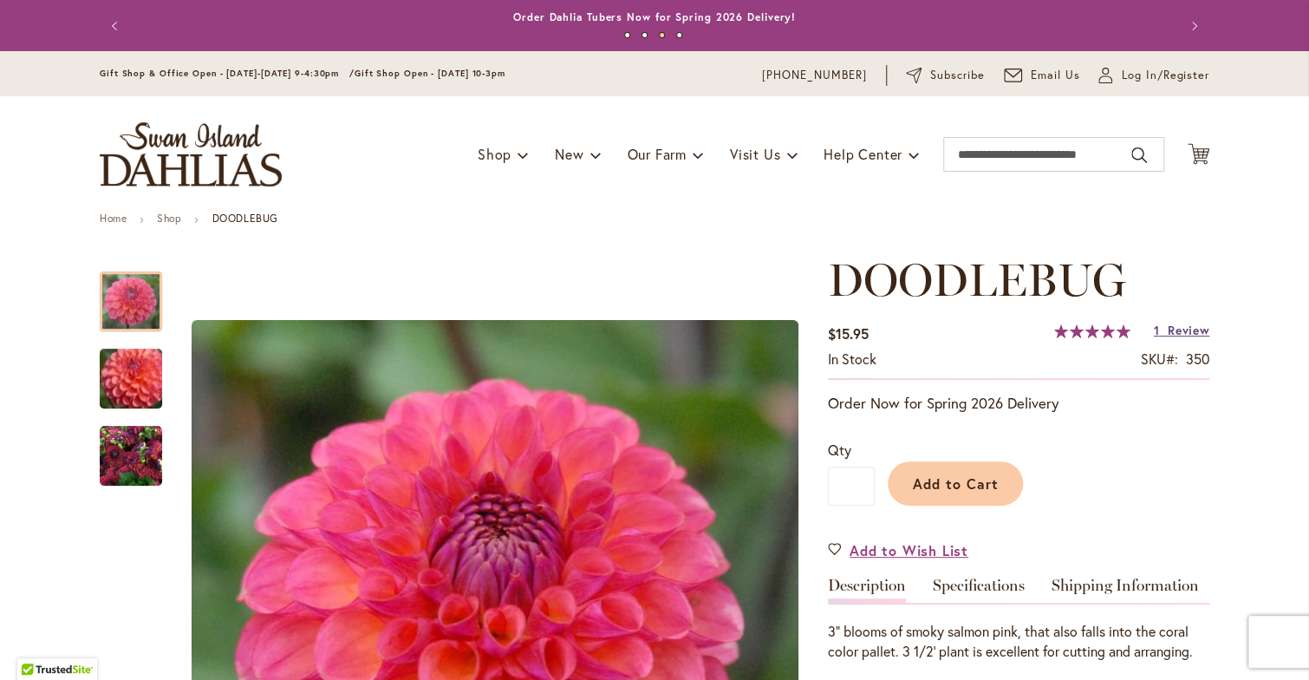
click at [1184, 329] on span "Review" at bounding box center [1189, 330] width 42 height 16
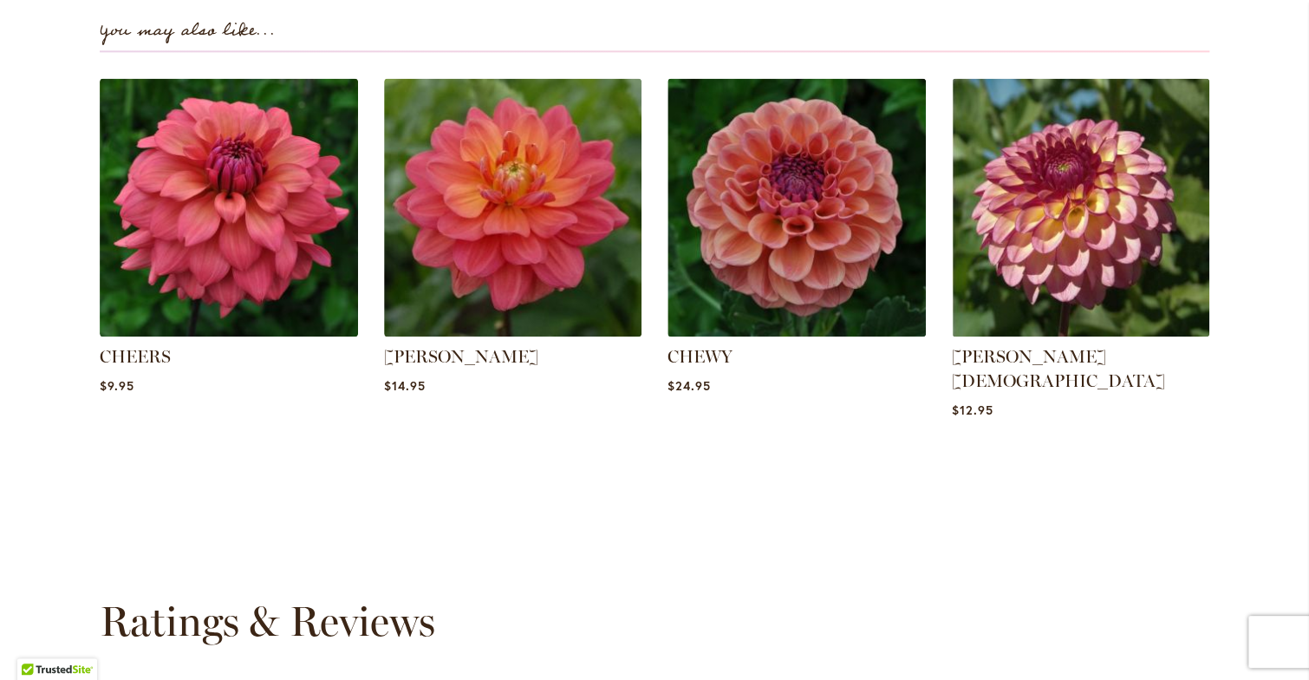
scroll to position [1387, 0]
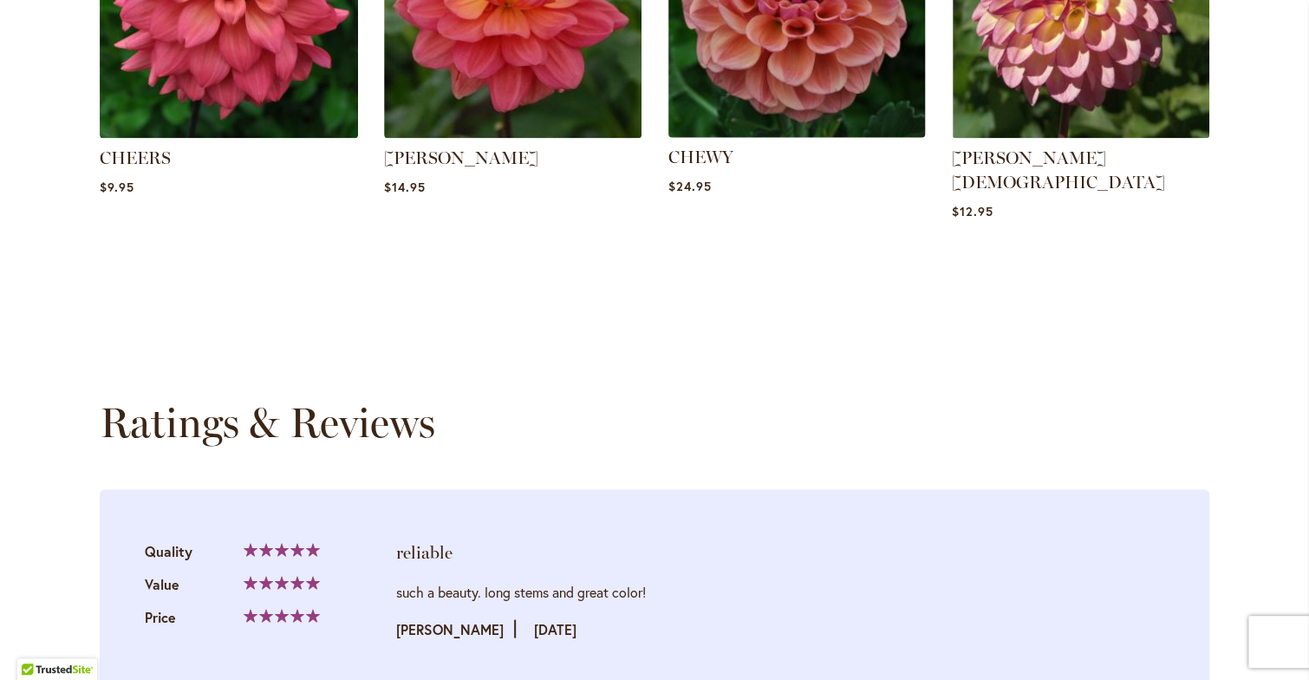
click at [807, 52] on img at bounding box center [796, 8] width 269 height 269
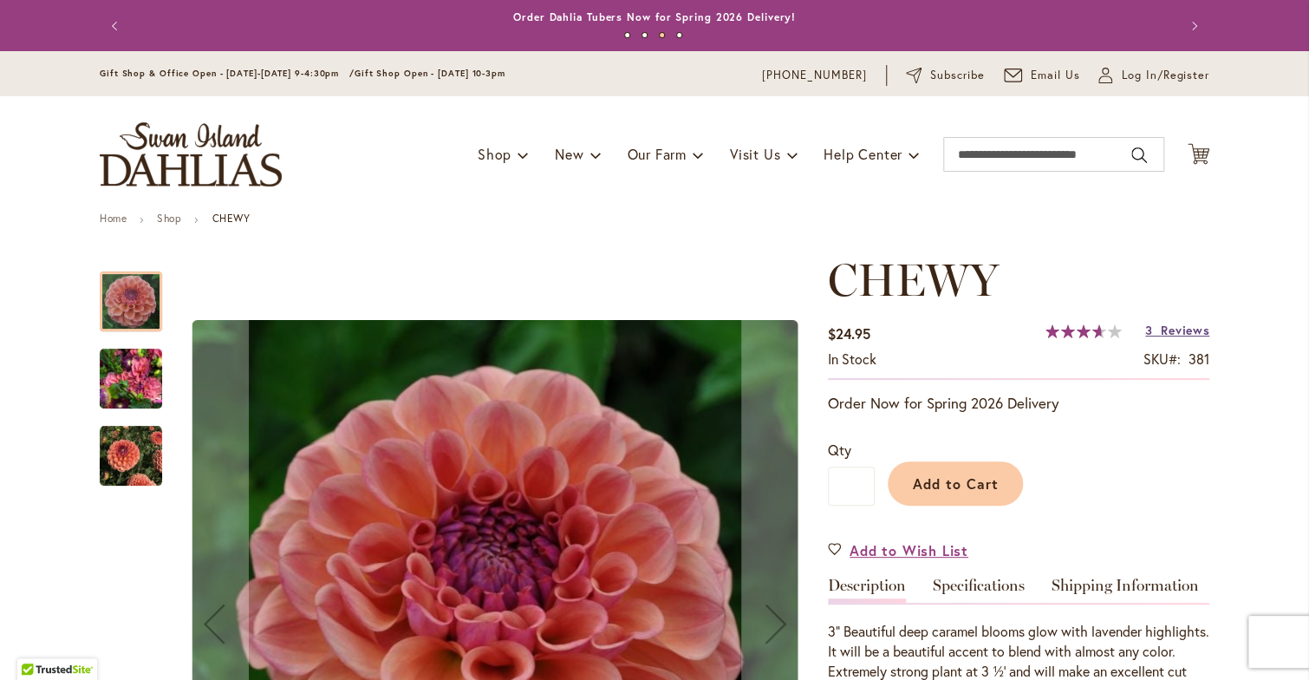
click at [1188, 332] on span "Reviews" at bounding box center [1185, 330] width 49 height 16
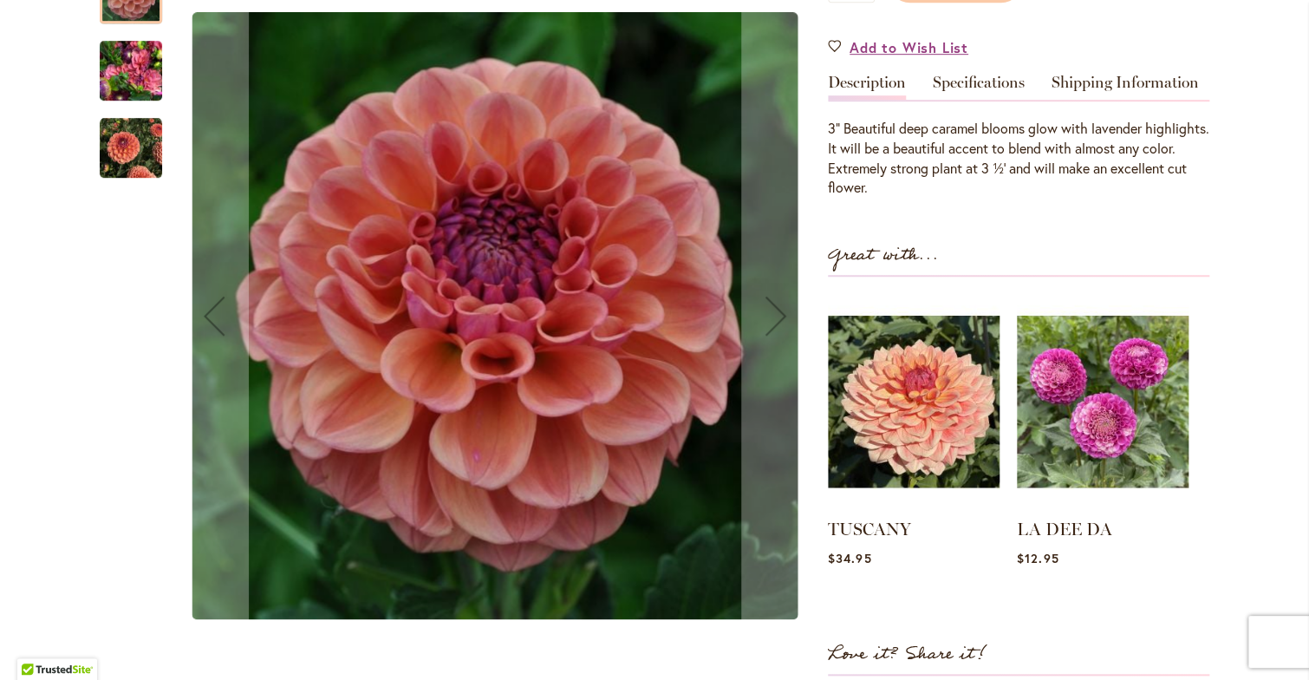
scroll to position [501, 0]
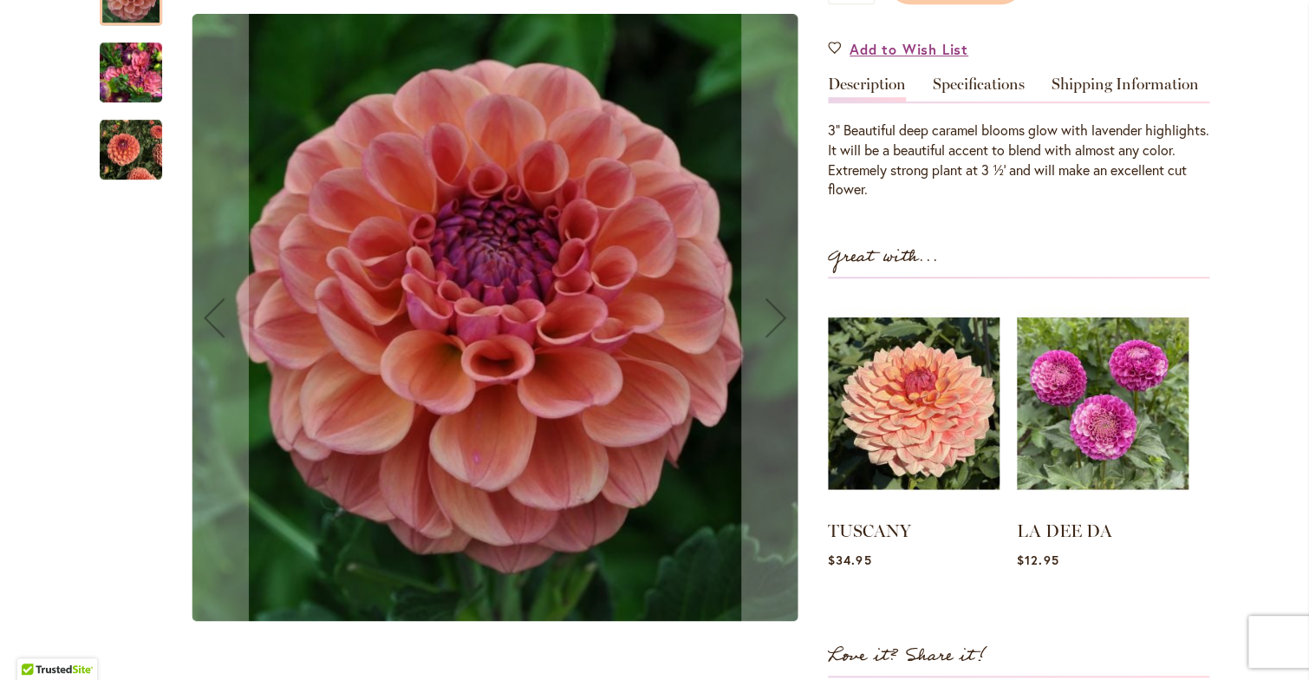
click at [127, 62] on img "CHEWY" at bounding box center [131, 72] width 62 height 83
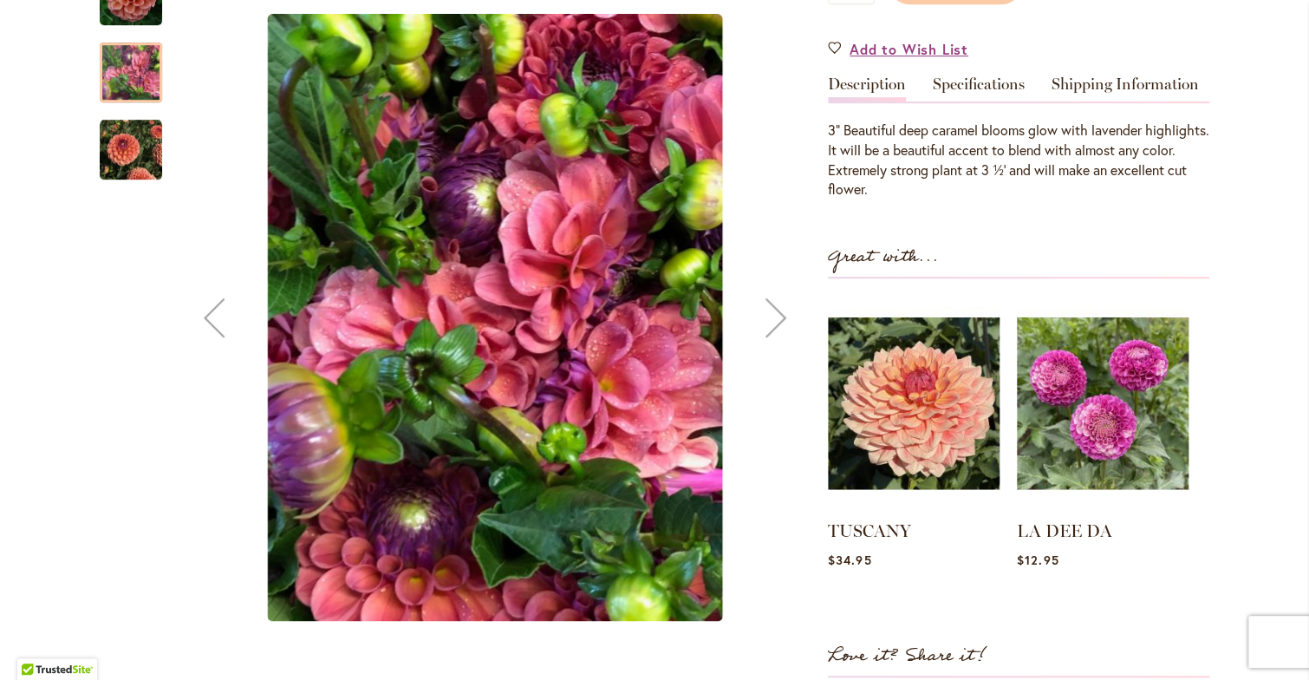
click at [117, 141] on img "CHEWY" at bounding box center [131, 149] width 62 height 62
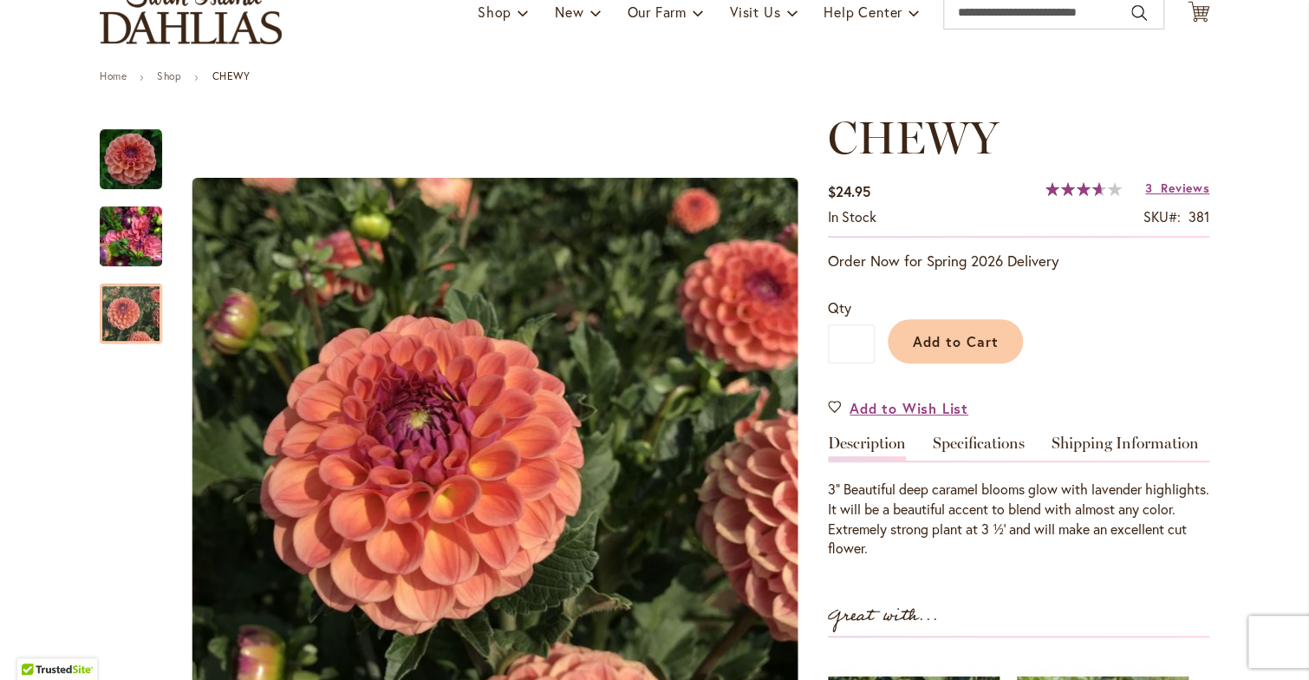
scroll to position [0, 0]
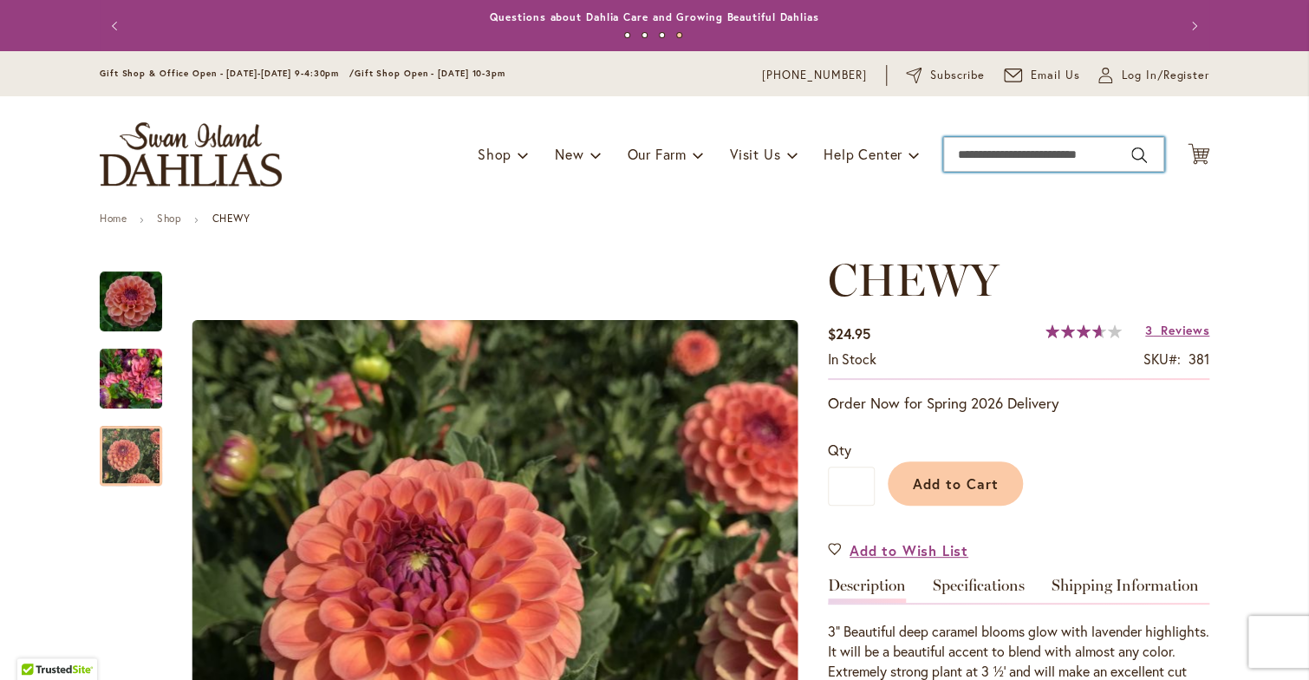
click at [966, 148] on input "Search" at bounding box center [1053, 154] width 221 height 35
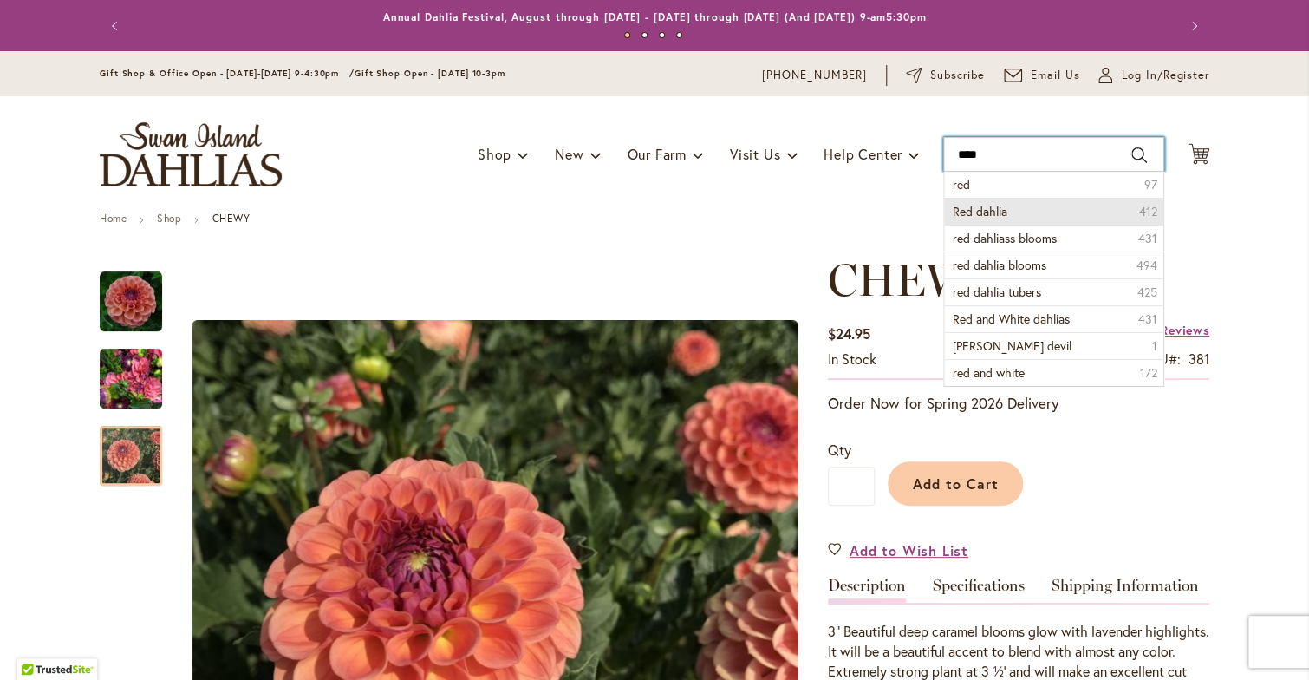
click at [956, 211] on div "Toggle Nav Shop Dahlia Tubers Collections Fresh Cut Dahlias Gardening Supplies …" at bounding box center [654, 154] width 1145 height 116
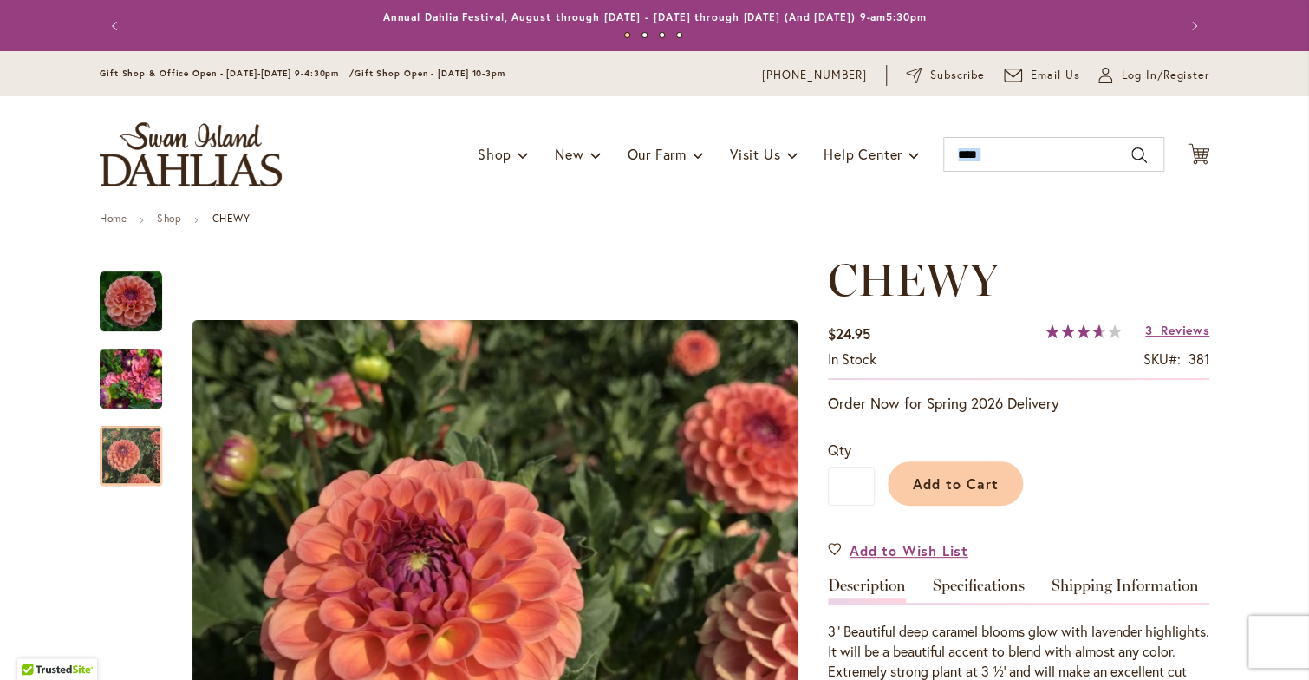
click at [956, 211] on div "Toggle Nav Shop Dahlia Tubers Collections Fresh Cut Dahlias Gardening Supplies …" at bounding box center [654, 154] width 1145 height 116
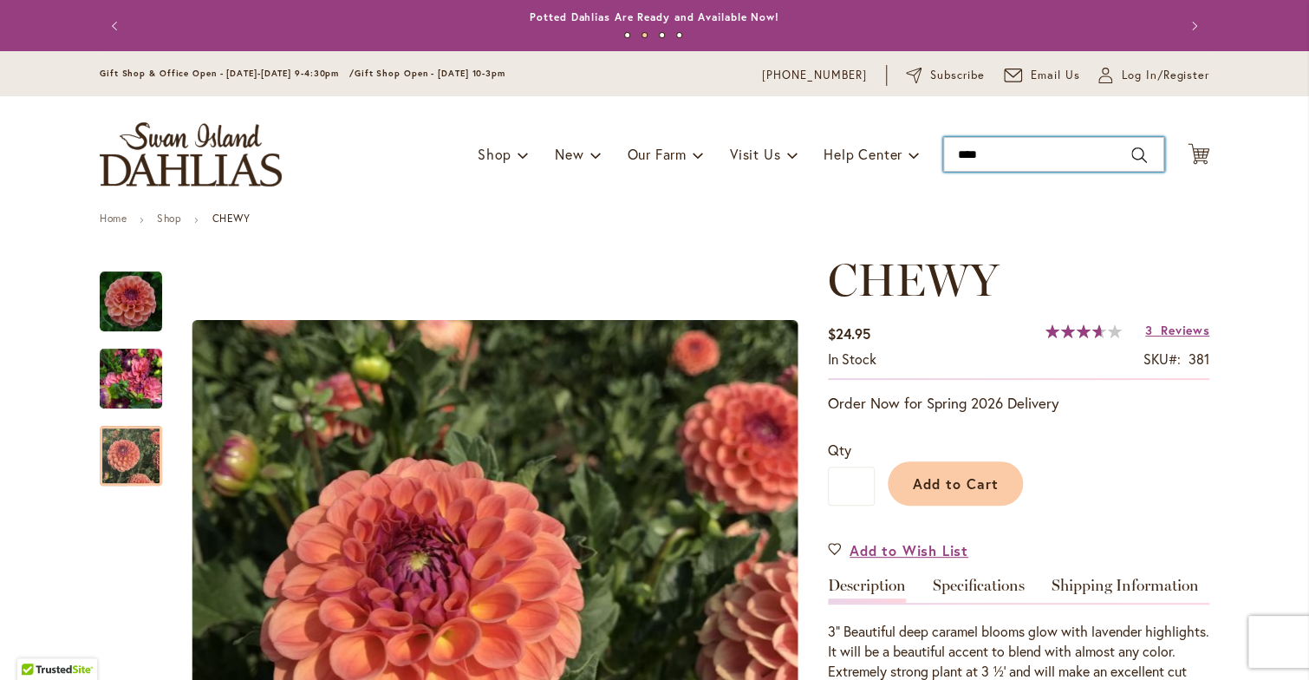
click at [1080, 163] on input "***" at bounding box center [1053, 154] width 221 height 35
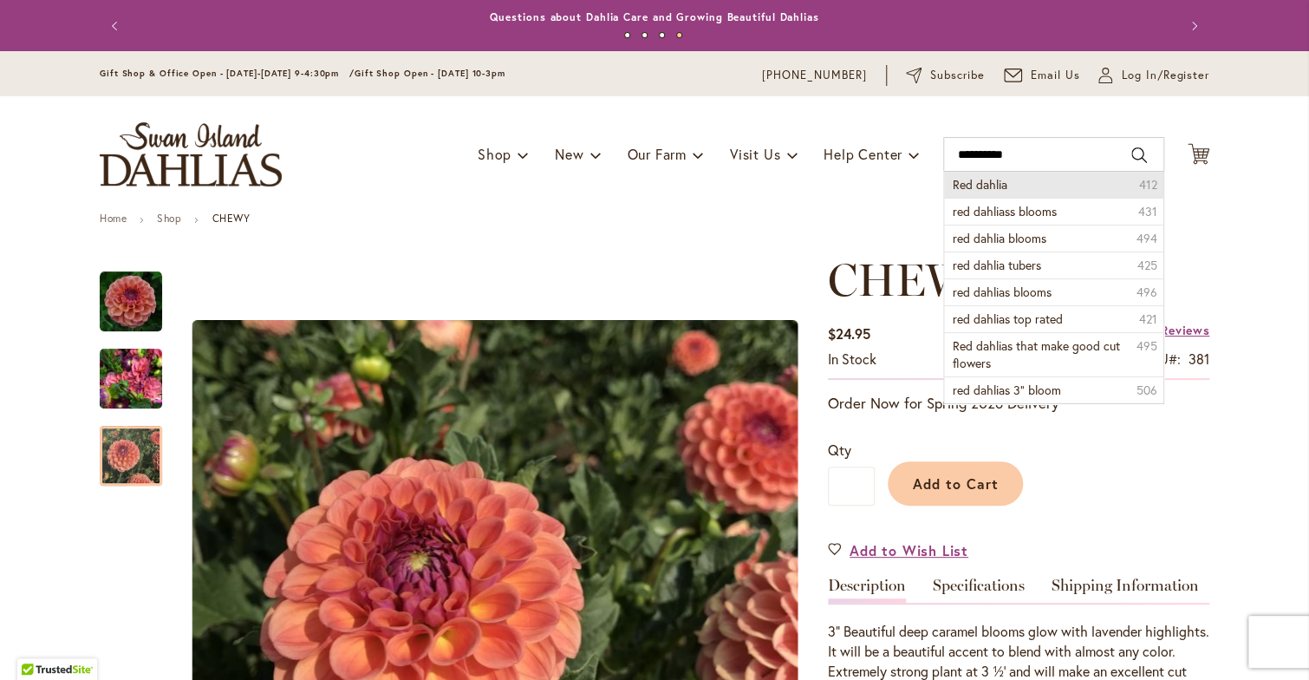
click at [988, 176] on span "Red dahlia" at bounding box center [980, 184] width 55 height 16
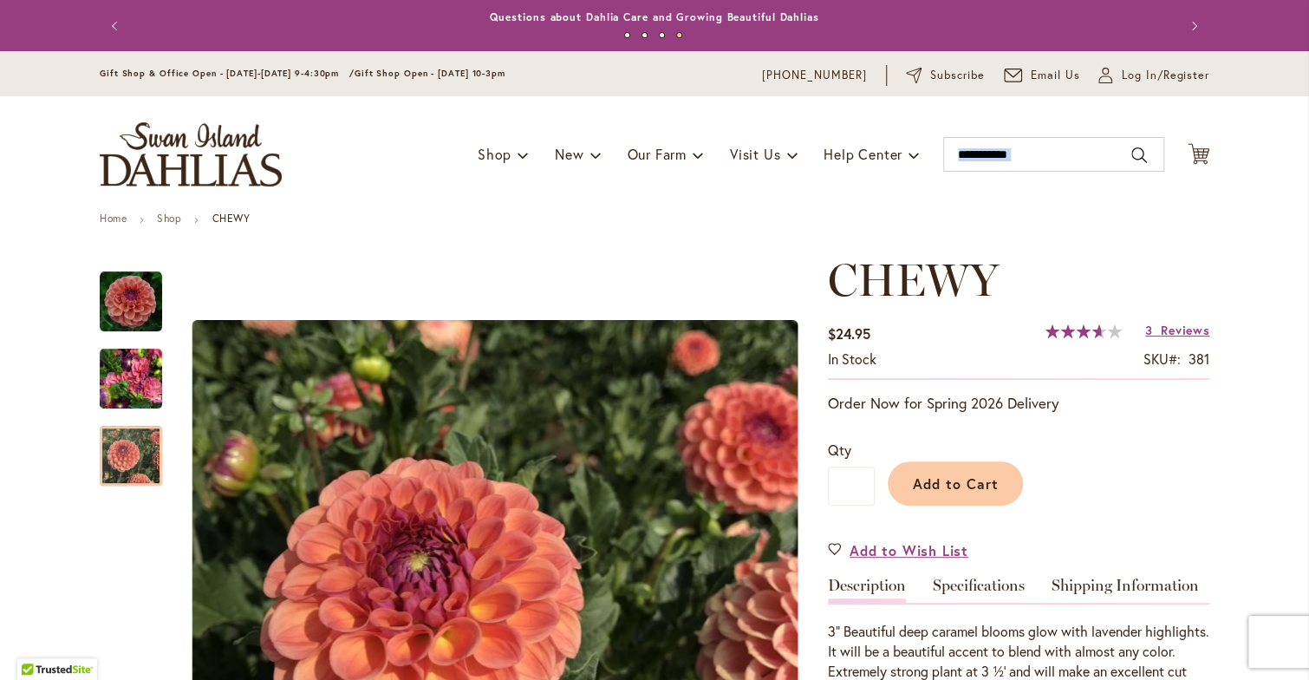
click at [988, 176] on div "Toggle Nav Shop Dahlia Tubers Collections Fresh Cut Dahlias Gardening Supplies …" at bounding box center [654, 154] width 1145 height 116
type input "**********"
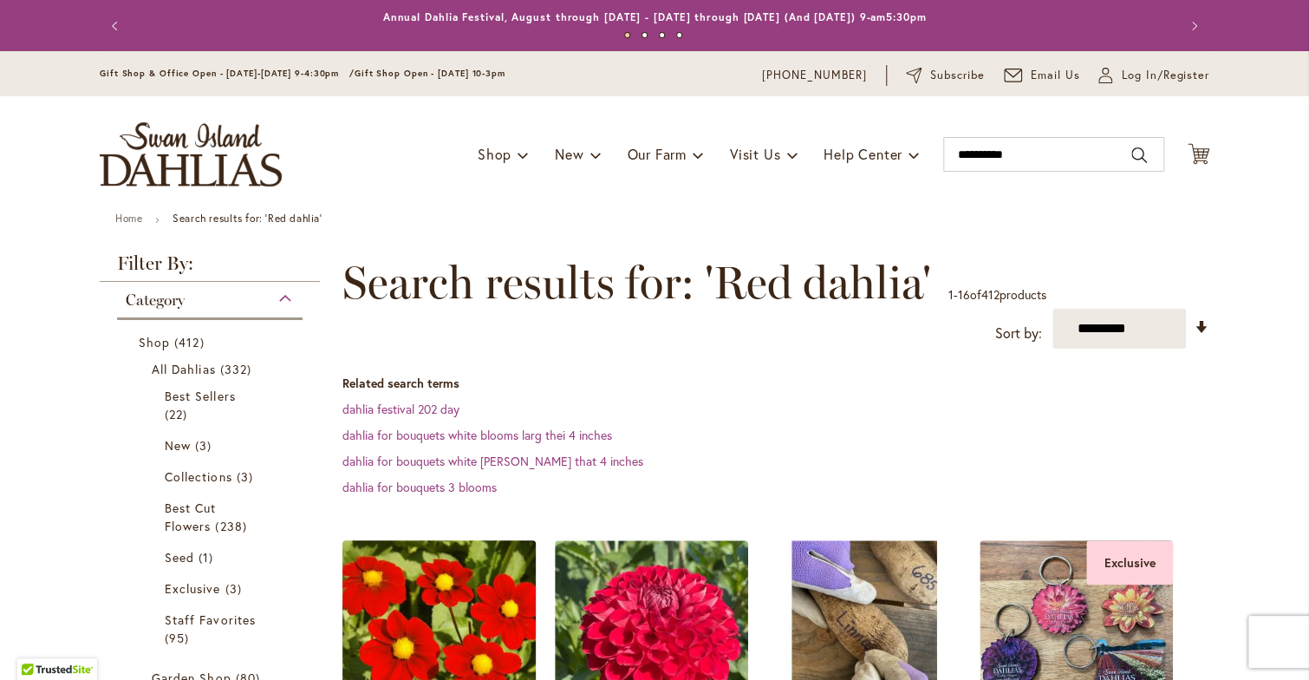
click at [437, 622] on img at bounding box center [439, 637] width 203 height 203
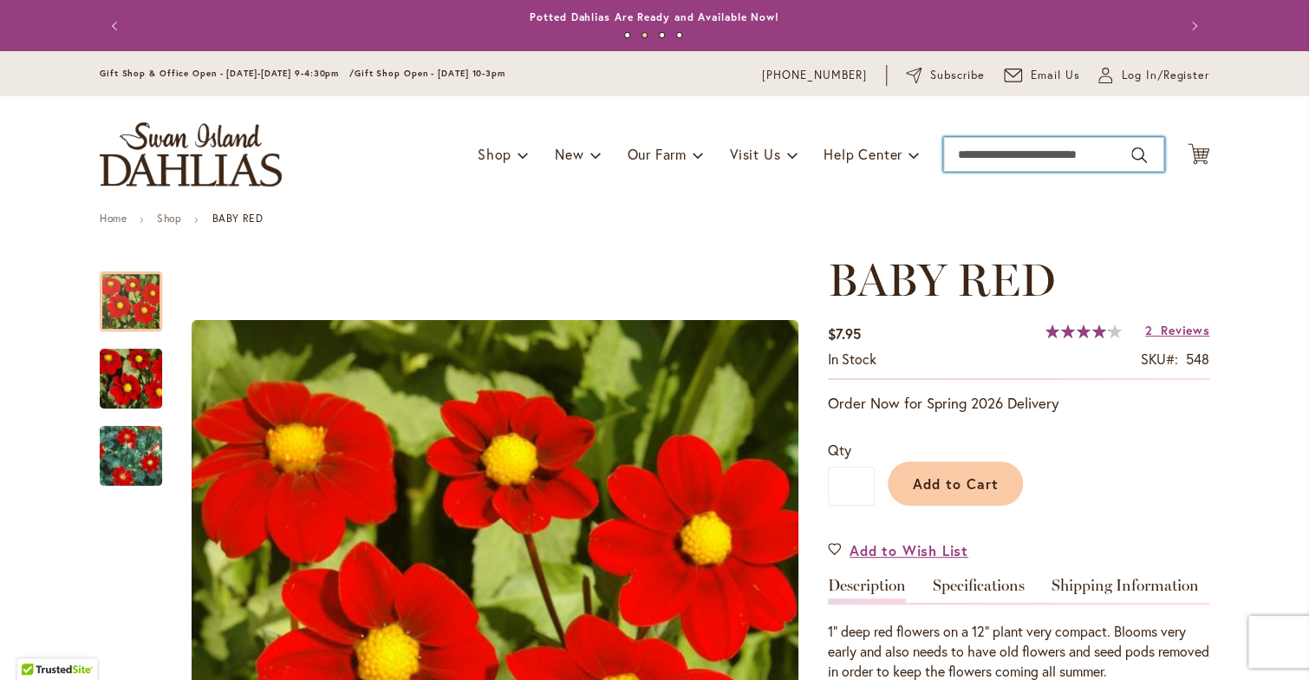
click at [1009, 150] on input "Search" at bounding box center [1053, 154] width 221 height 35
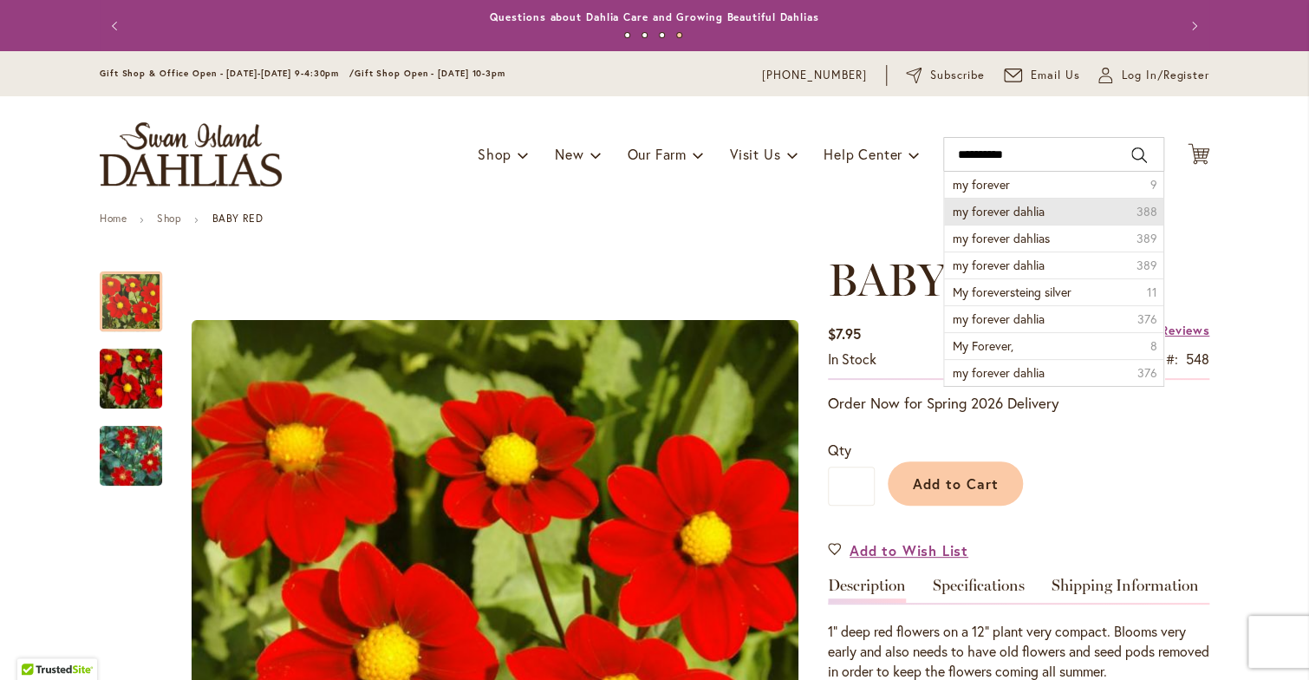
click at [953, 211] on span "my forever dahlia" at bounding box center [999, 211] width 92 height 16
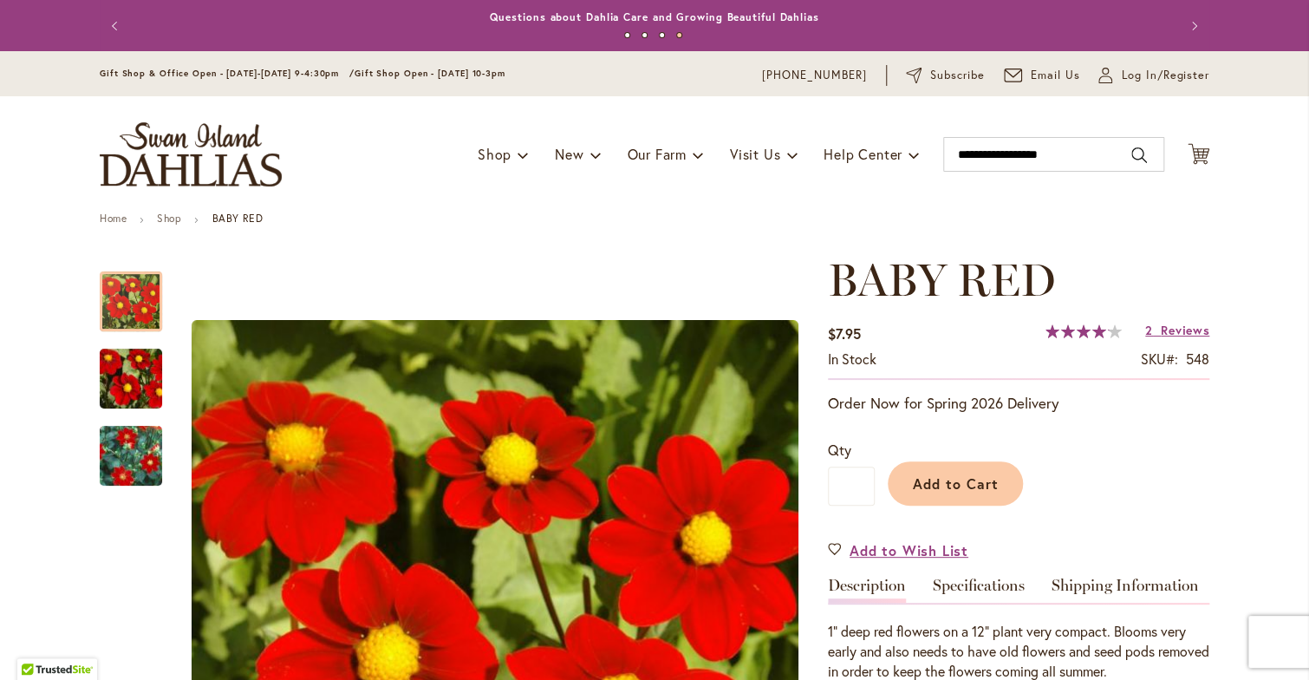
type input "**********"
click at [952, 212] on ul "Home Shop BABY RED" at bounding box center [655, 220] width 1110 height 16
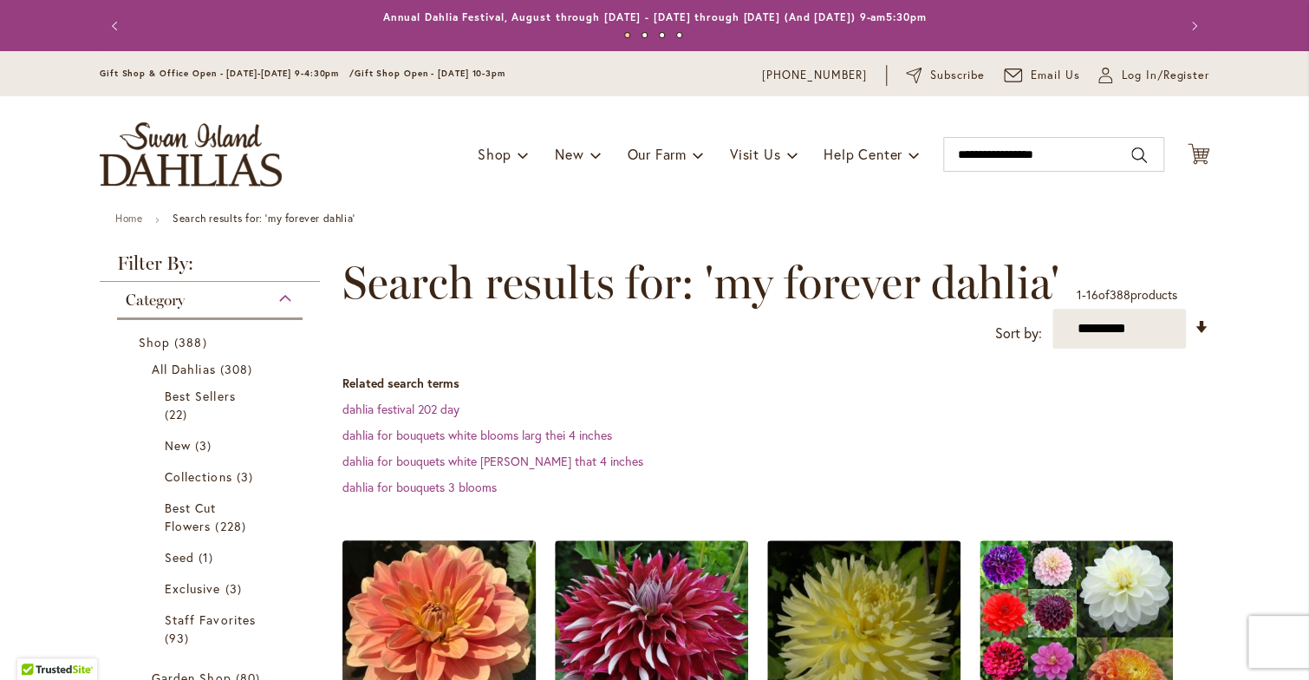
click at [460, 613] on img at bounding box center [439, 637] width 203 height 203
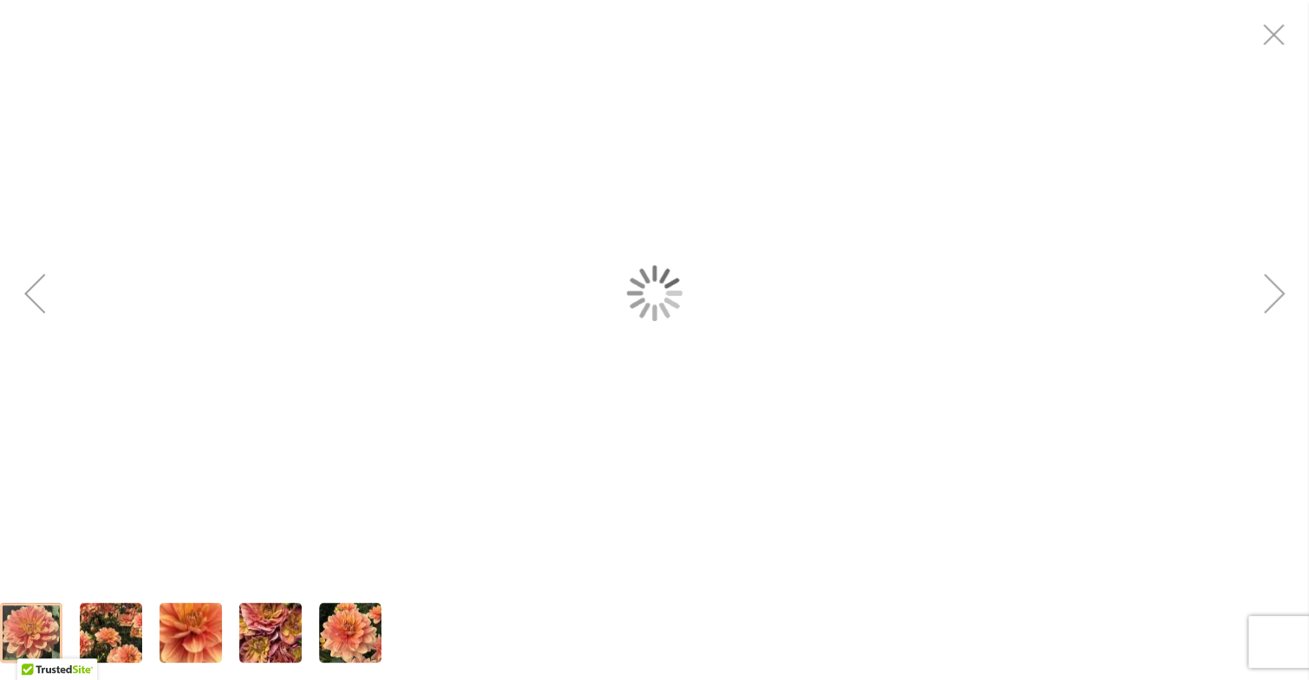
click at [623, 571] on div "MY FOREVER" at bounding box center [654, 292] width 1309 height 585
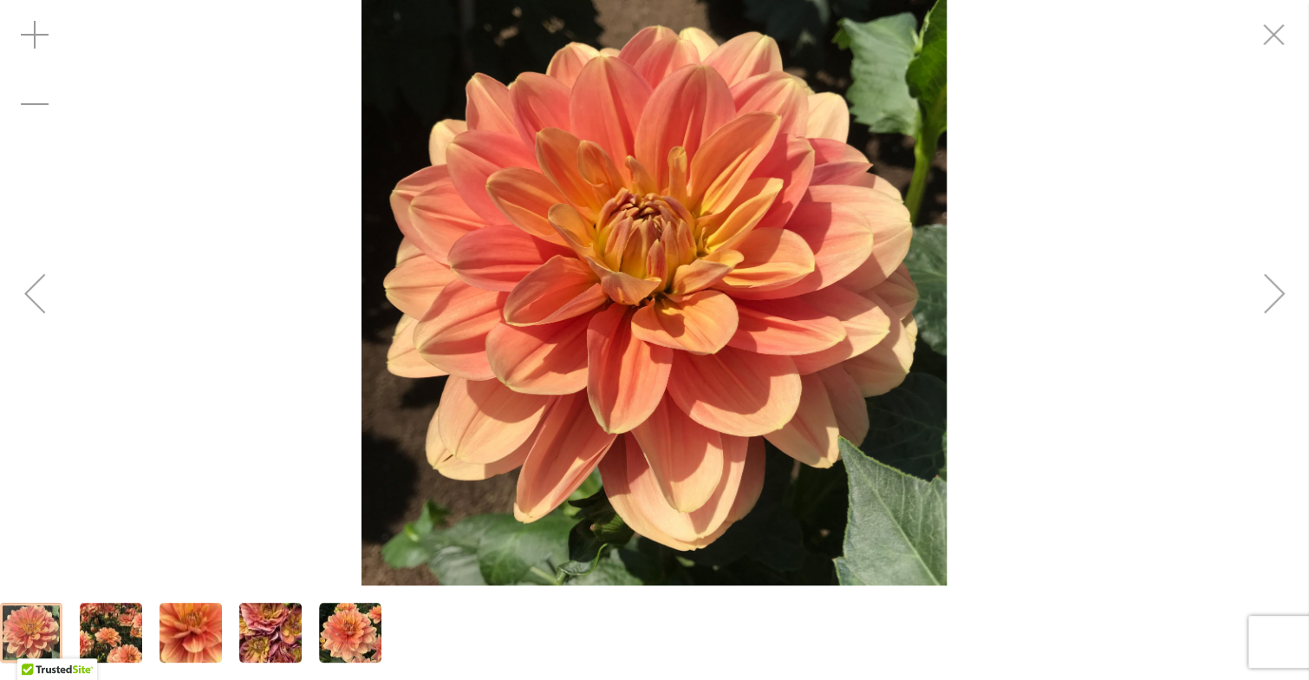
click at [190, 623] on img "MY FOREVER" at bounding box center [190, 632] width 125 height 117
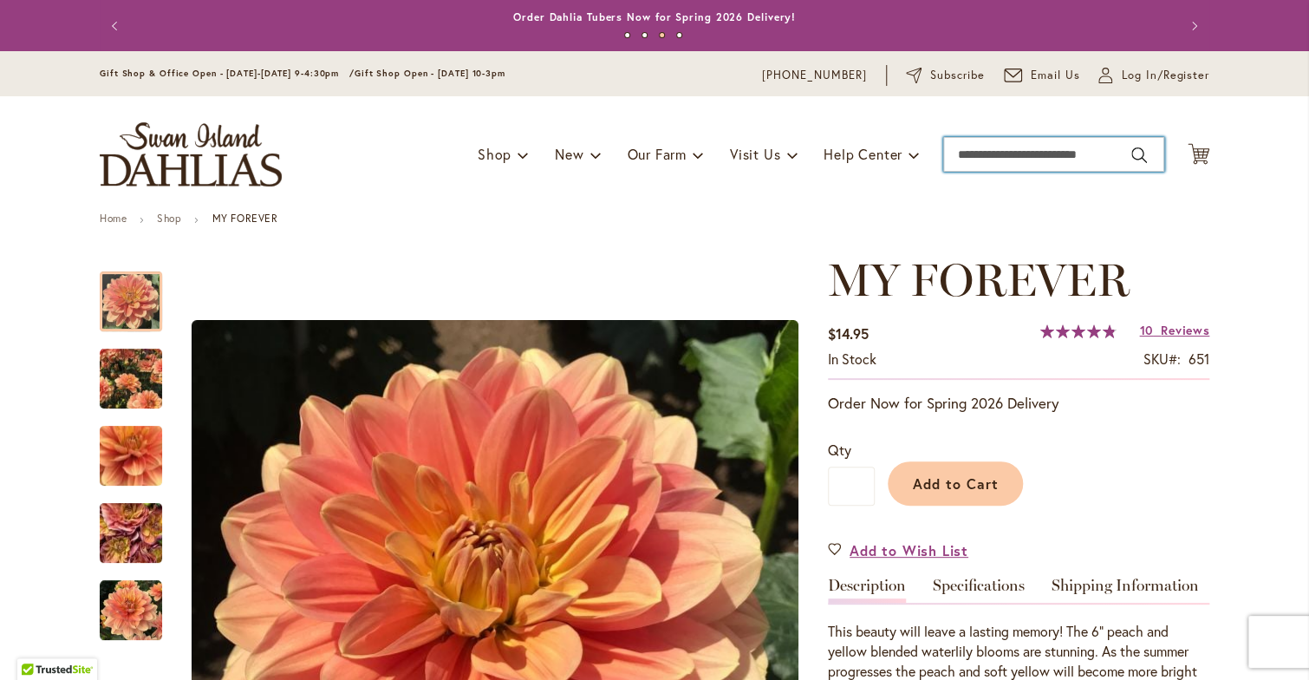
click at [982, 163] on input "Search" at bounding box center [1053, 154] width 221 height 35
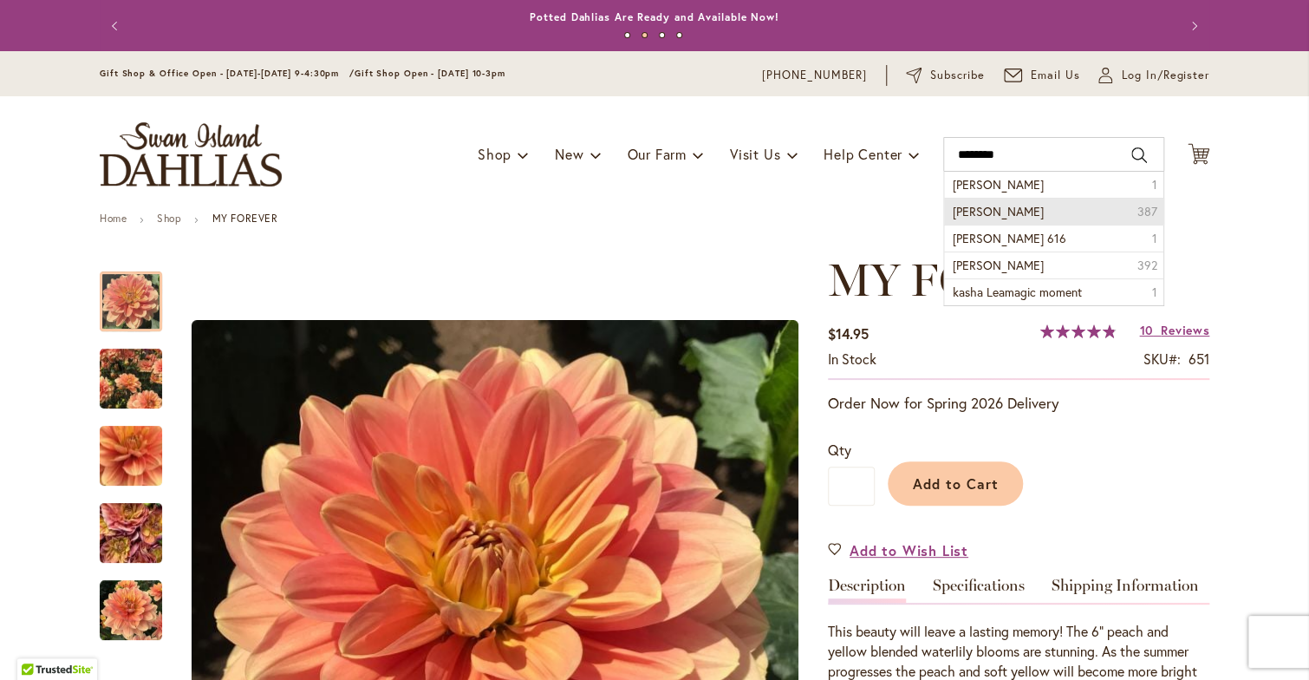
click at [965, 205] on span "[PERSON_NAME]" at bounding box center [998, 211] width 91 height 16
type input "**********"
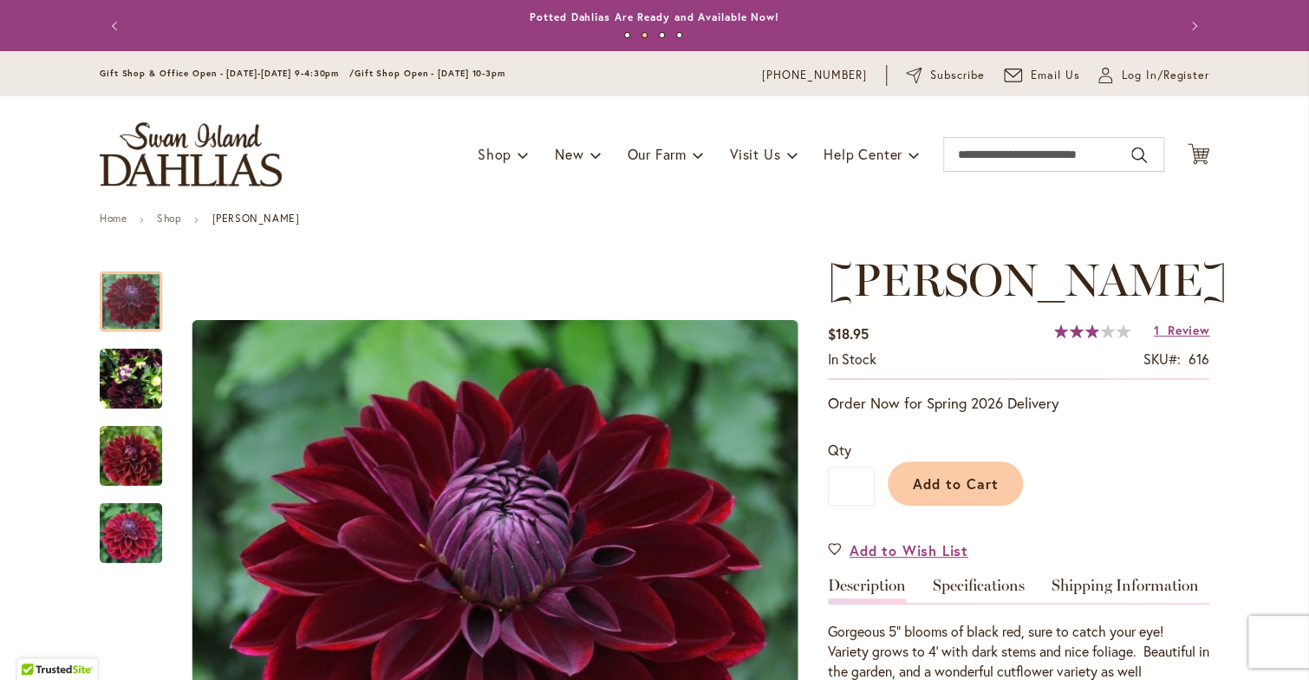
click at [1169, 327] on span "Review" at bounding box center [1189, 330] width 42 height 16
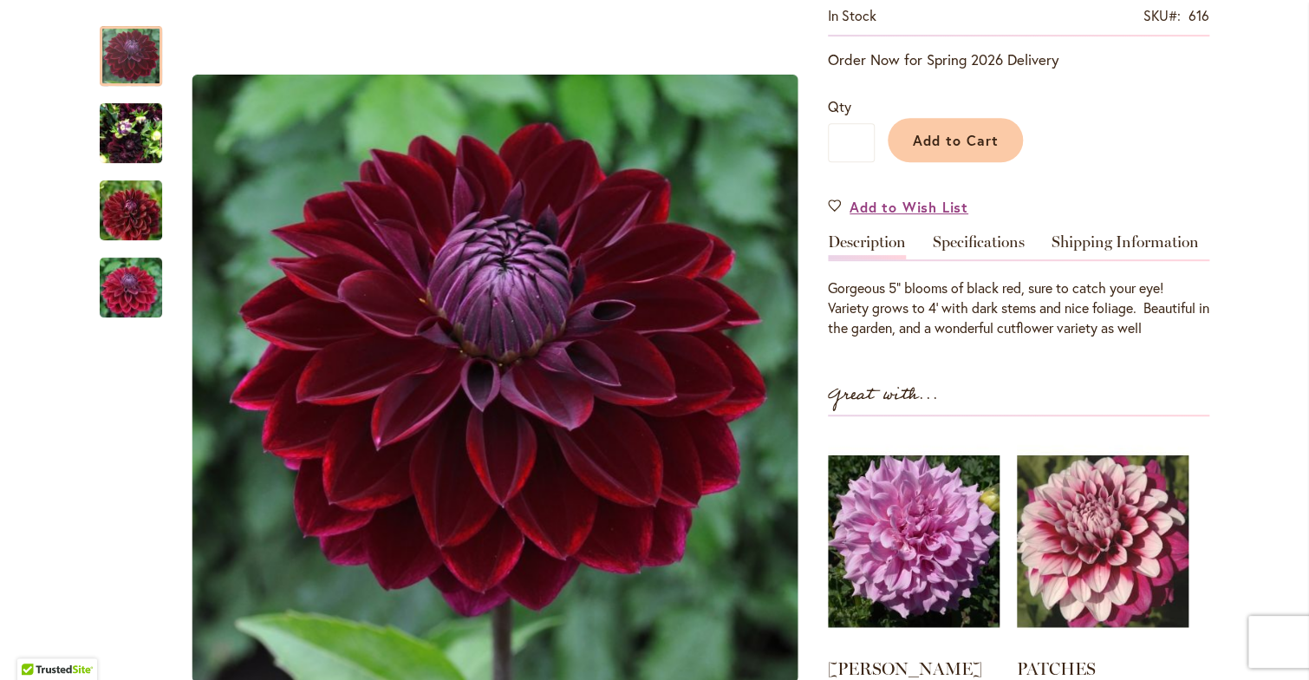
scroll to position [319, 0]
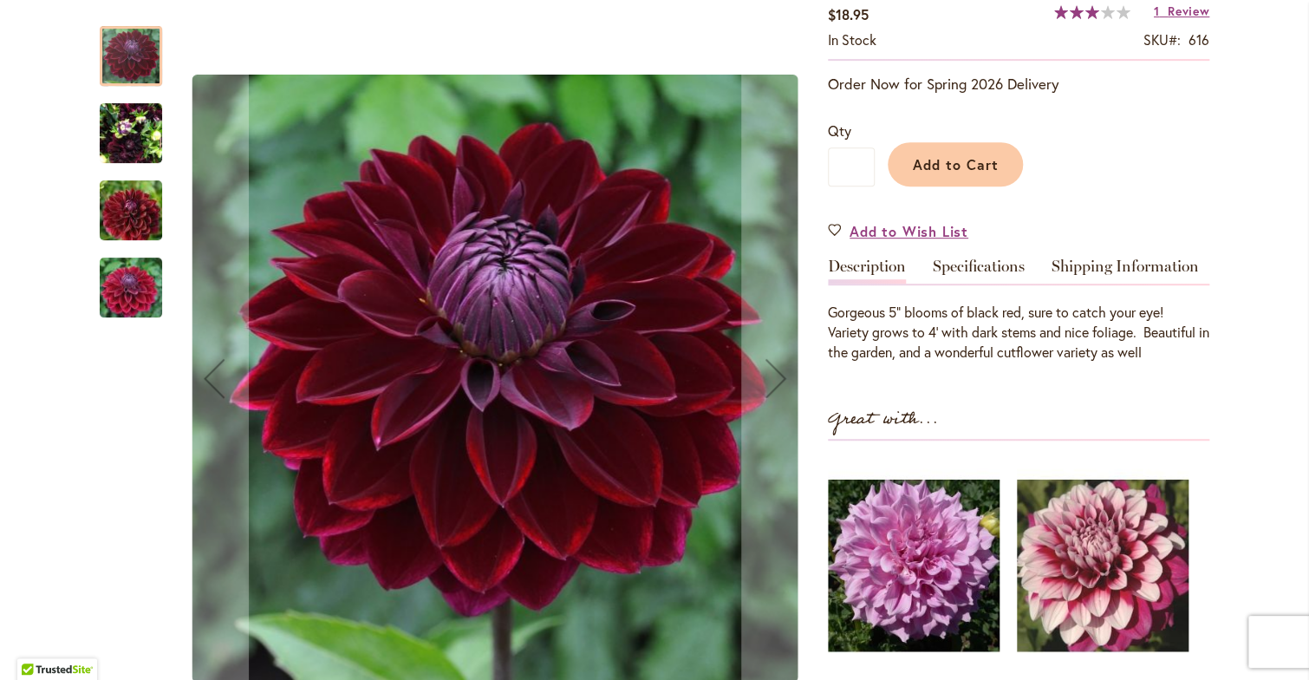
click at [111, 129] on img "Kaisha Lea" at bounding box center [131, 133] width 62 height 83
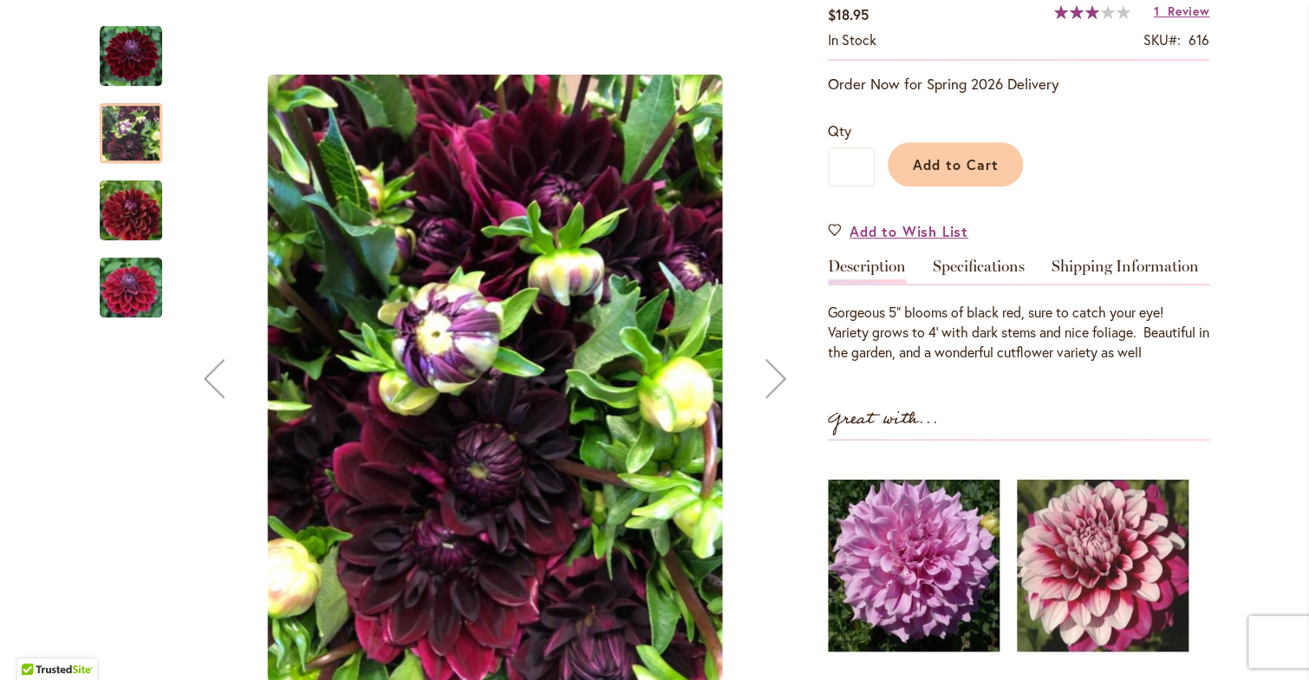
click at [108, 211] on img "Kaisha Lea" at bounding box center [130, 210] width 125 height 83
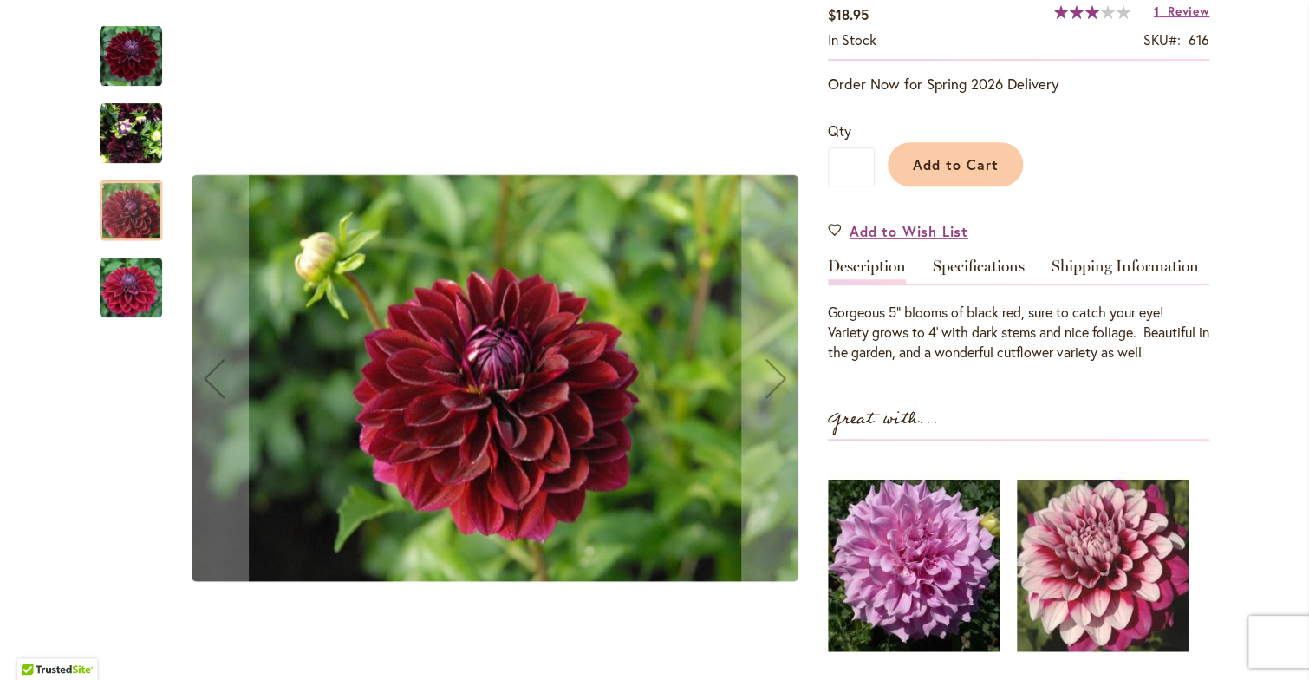
click at [111, 265] on img "Kaisha Lea" at bounding box center [130, 287] width 125 height 83
